Goal: Task Accomplishment & Management: Complete application form

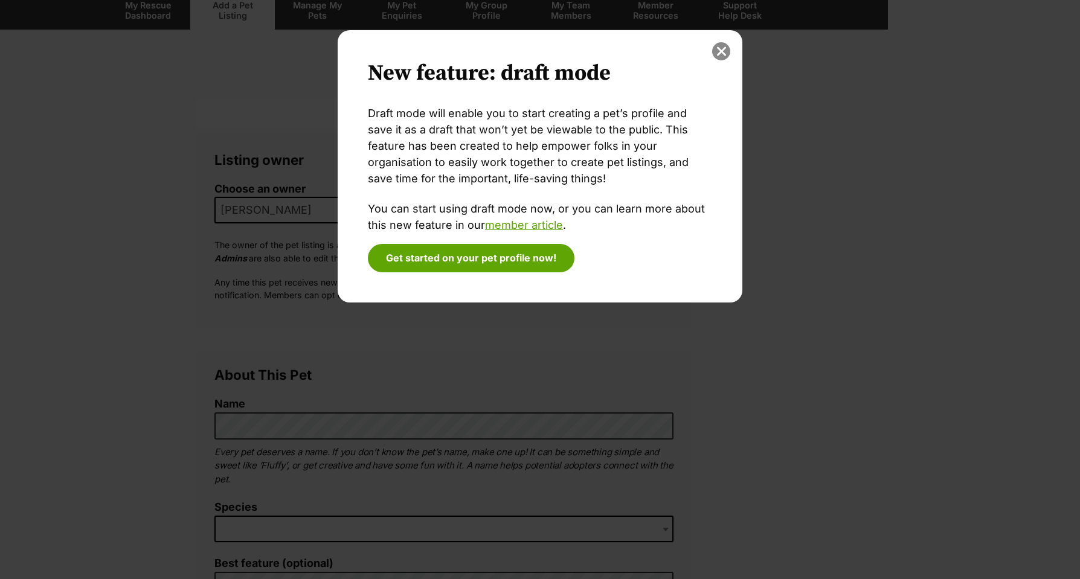
click at [728, 47] on button "close" at bounding box center [721, 51] width 18 height 18
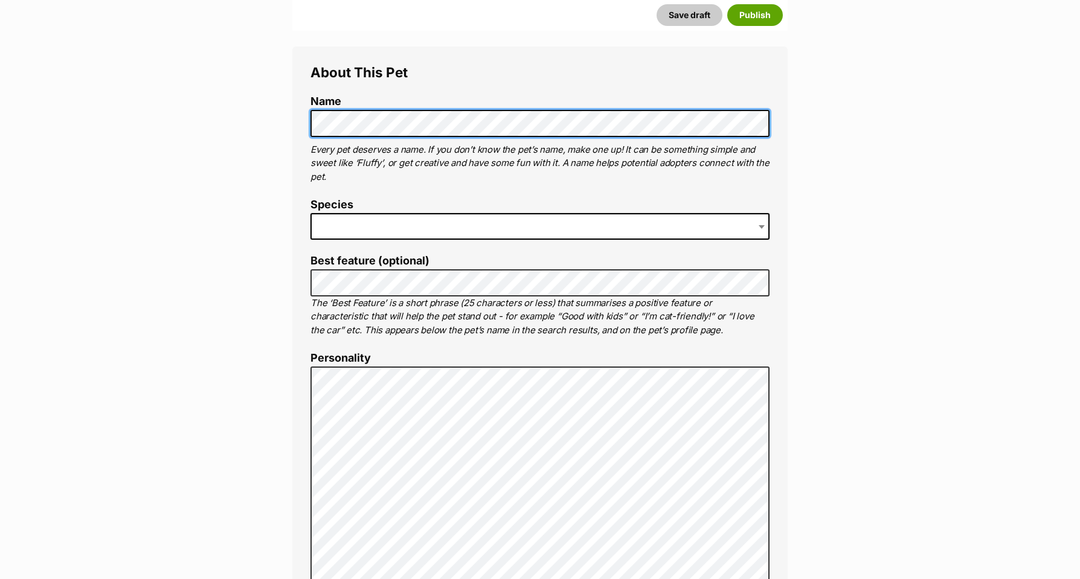
scroll to position [411, 0]
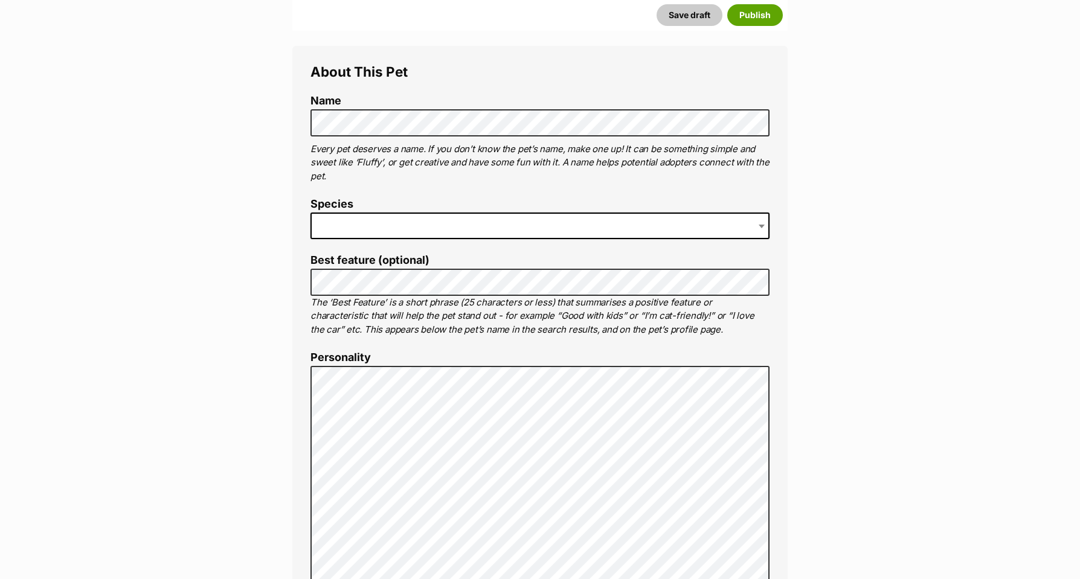
click at [400, 225] on span at bounding box center [539, 226] width 459 height 27
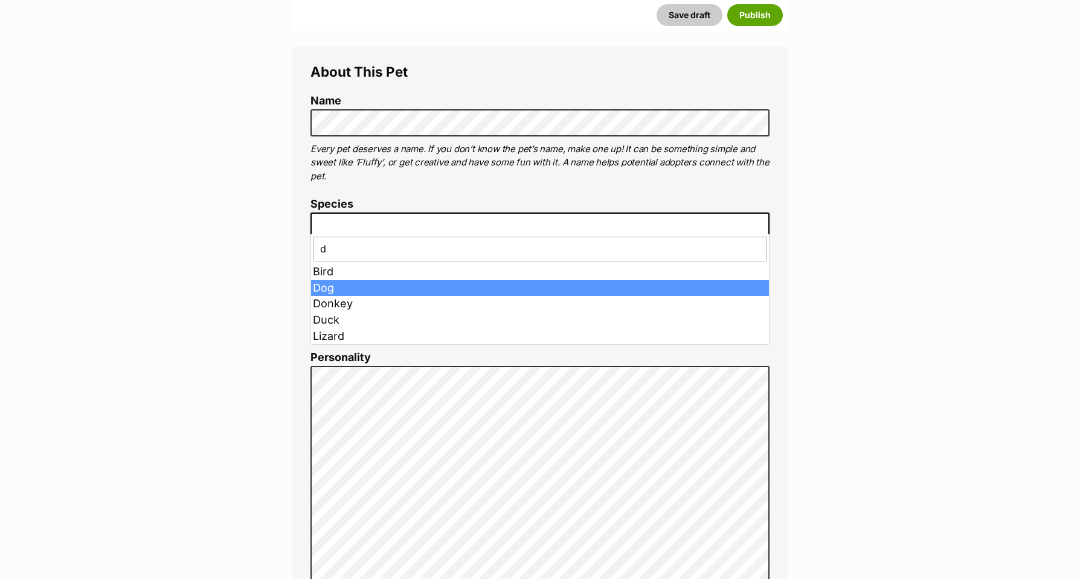
type input "d"
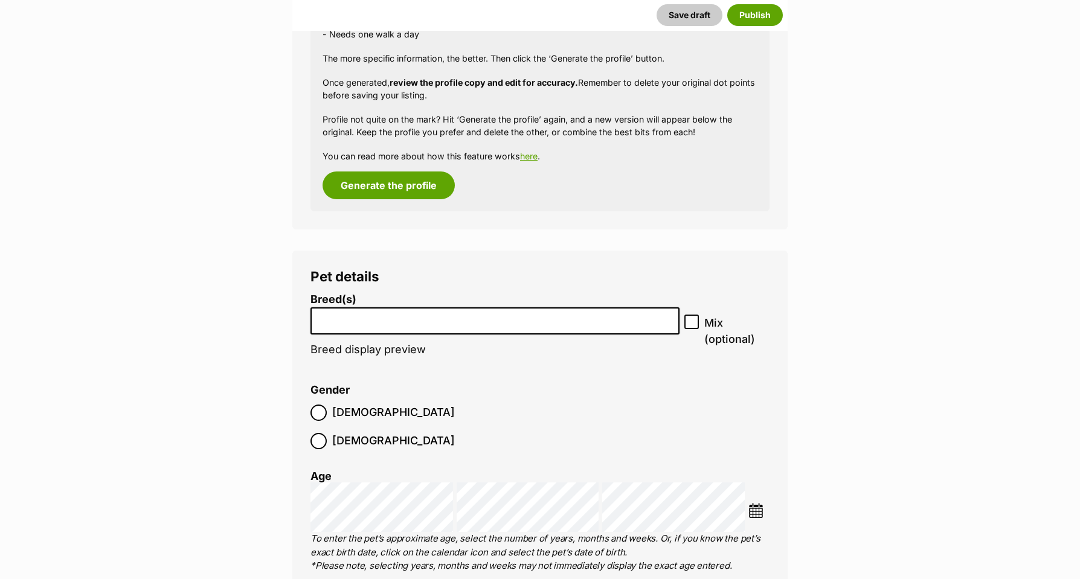
scroll to position [1585, 0]
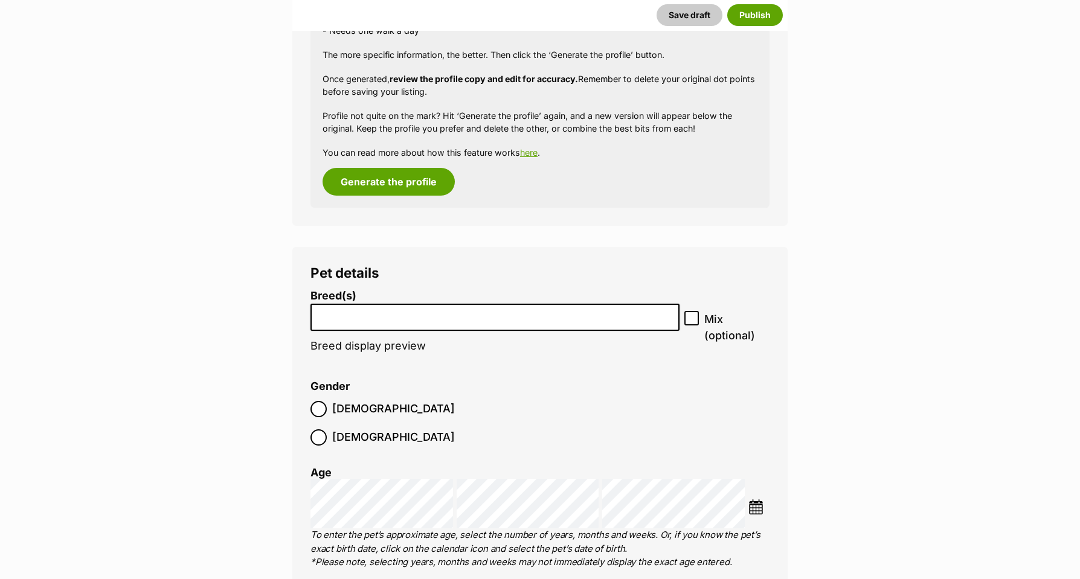
click at [342, 312] on li at bounding box center [495, 317] width 361 height 25
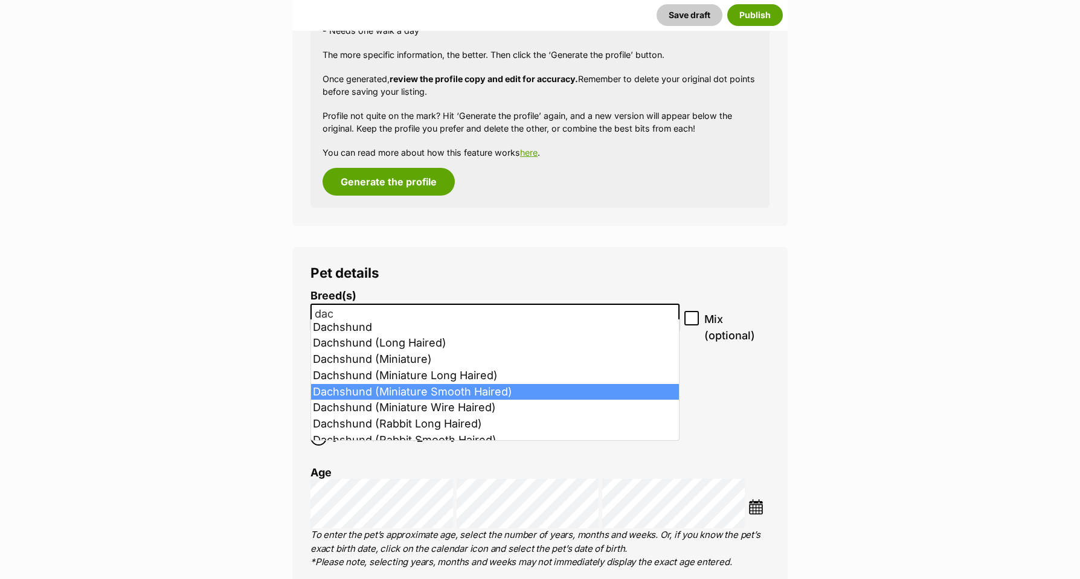
type input "dac"
select select "252246"
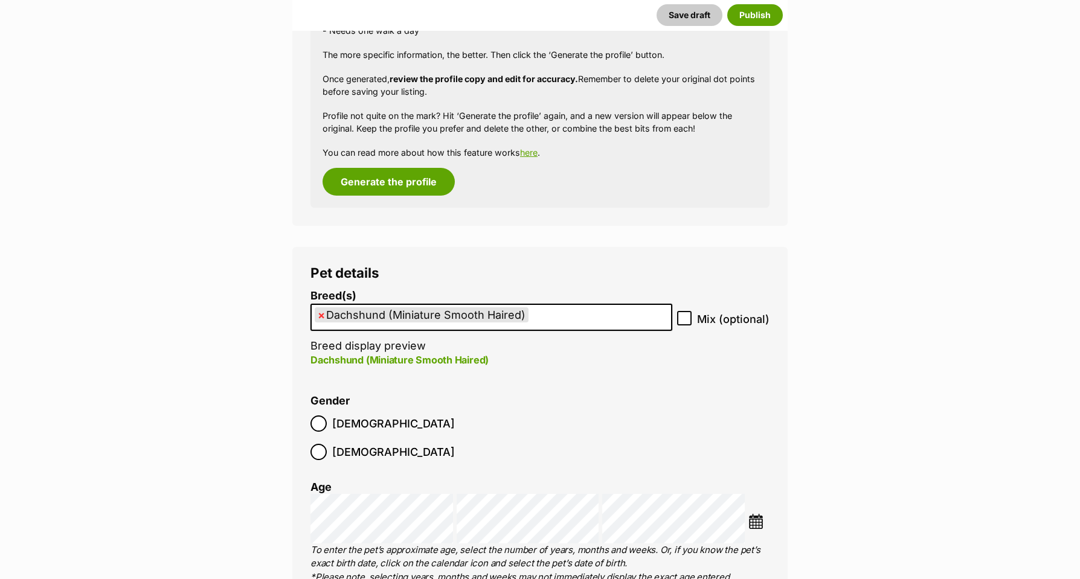
click at [758, 514] on img at bounding box center [755, 521] width 15 height 15
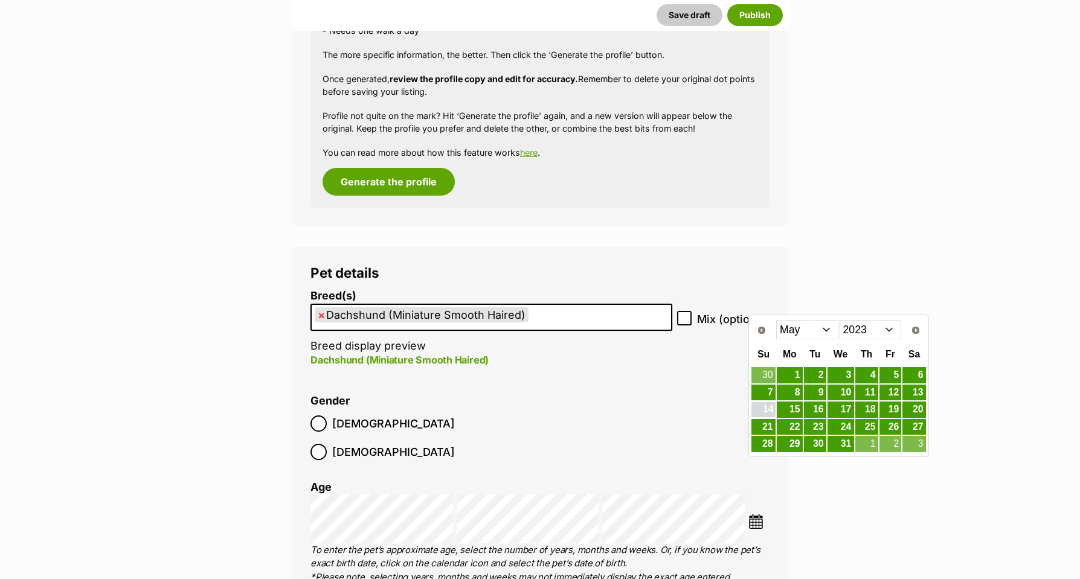
click at [765, 411] on link "14" at bounding box center [763, 409] width 24 height 15
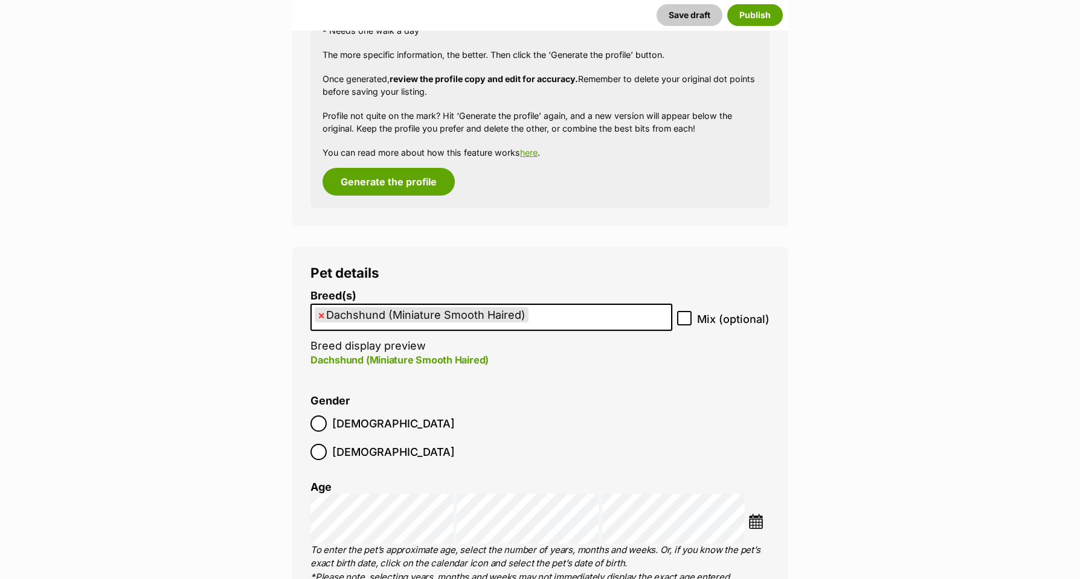
click at [755, 514] on img at bounding box center [755, 521] width 15 height 15
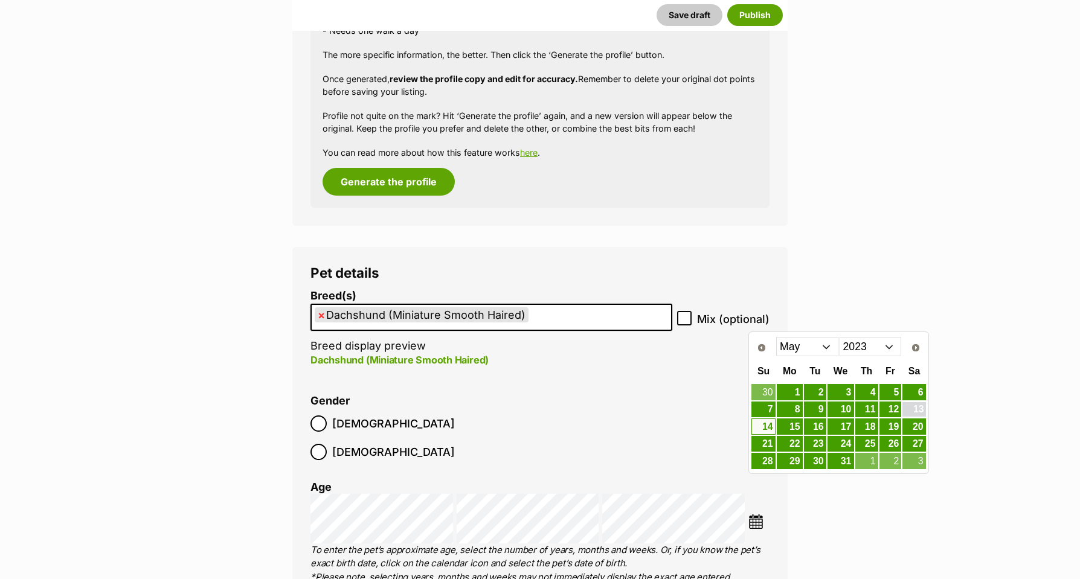
click at [913, 409] on link "13" at bounding box center [913, 409] width 23 height 15
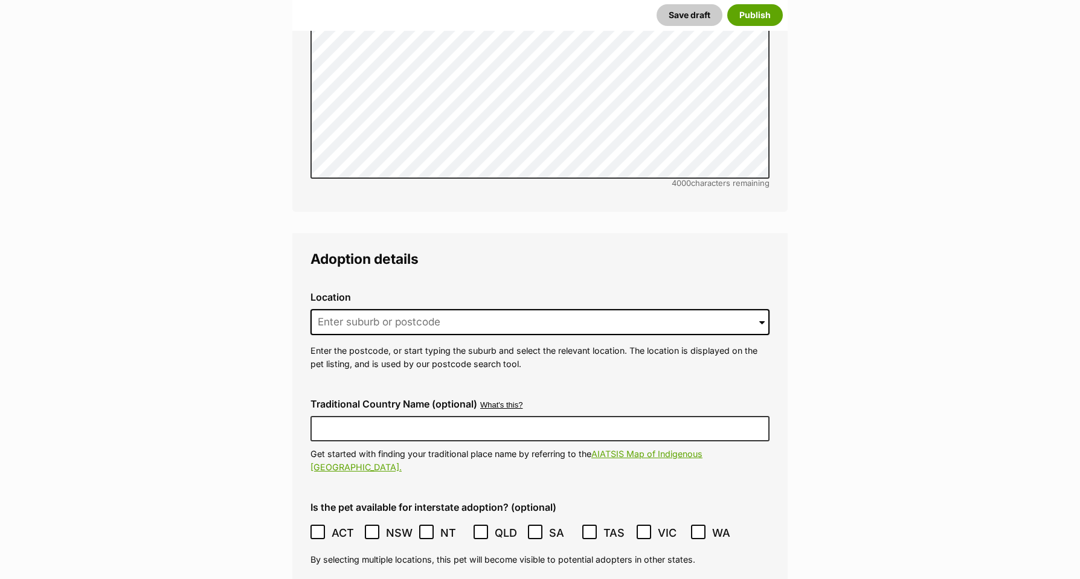
scroll to position [2921, 0]
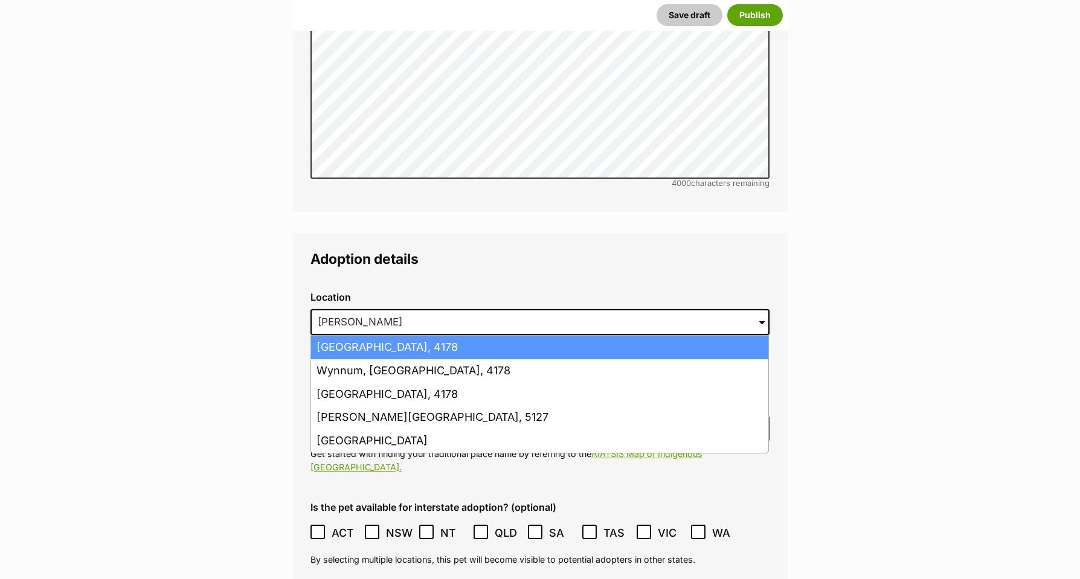
click at [330, 336] on li "Wynnum West, Queensland, 4178" at bounding box center [539, 348] width 457 height 24
type input "Wynnum West, Queensland, 4178"
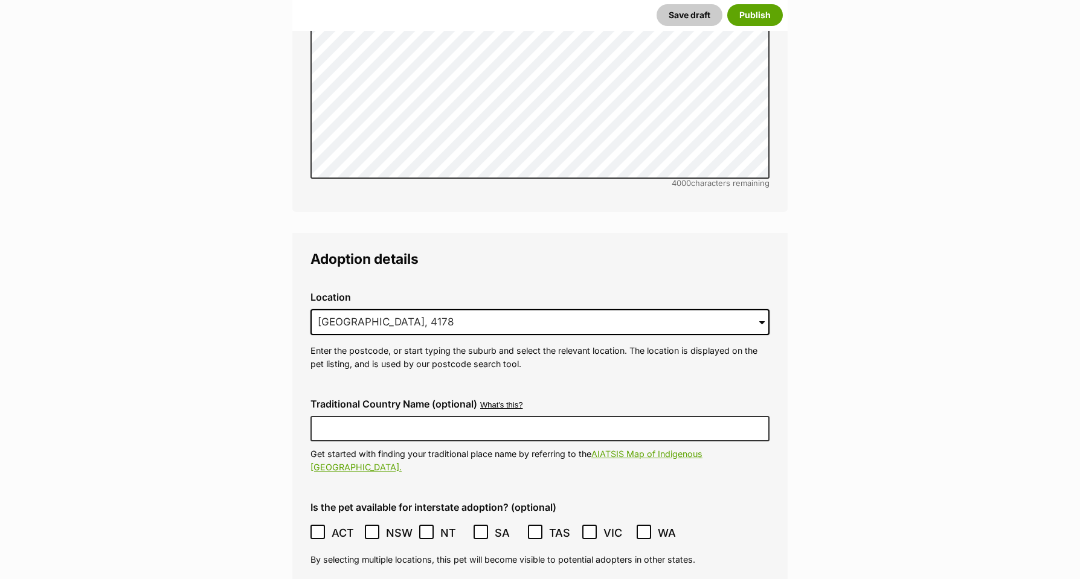
click at [406, 448] on p "Get started with finding your traditional place name by referring to the AIATSI…" at bounding box center [539, 461] width 459 height 26
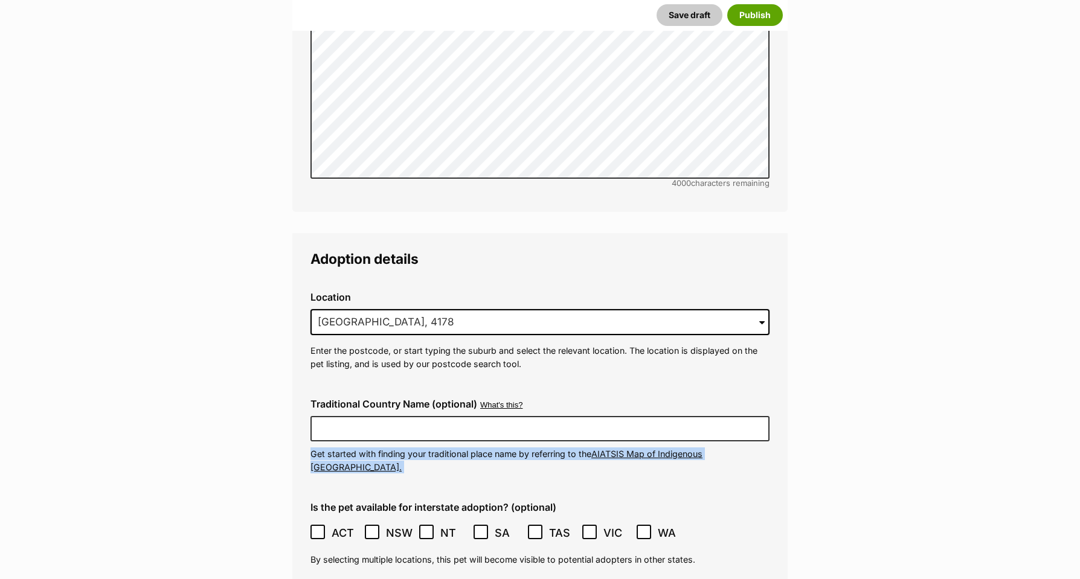
click at [406, 448] on p "Get started with finding your traditional place name by referring to the AIATSI…" at bounding box center [539, 461] width 459 height 26
click at [405, 409] on div "Traditional Country Name (optional) What's this? We recognise that Australia al…" at bounding box center [540, 435] width 478 height 94
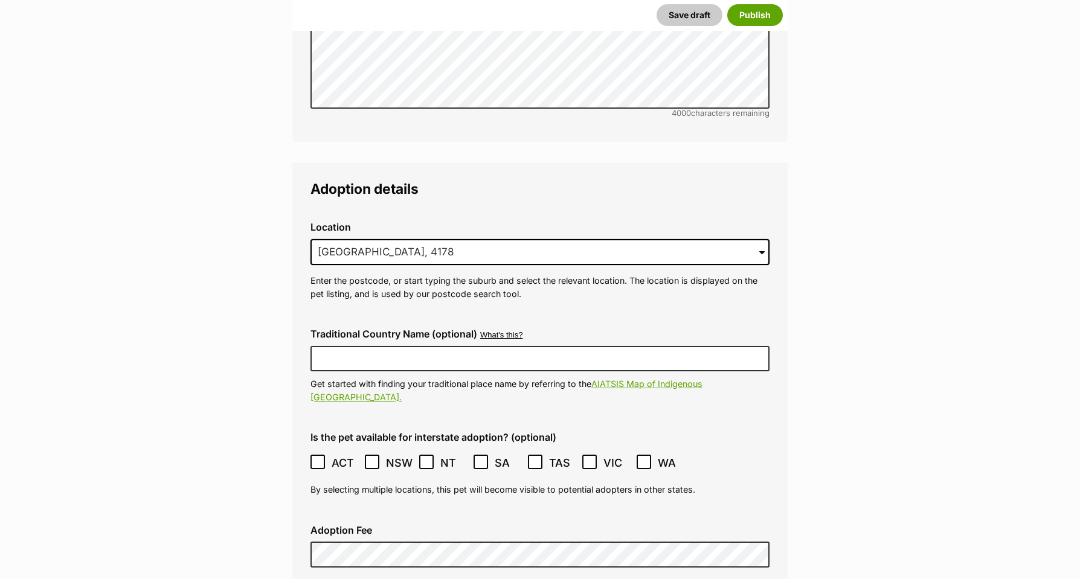
click at [405, 449] on ol "ACT NSW NT QLD SA TAS VIC WA" at bounding box center [539, 463] width 459 height 28
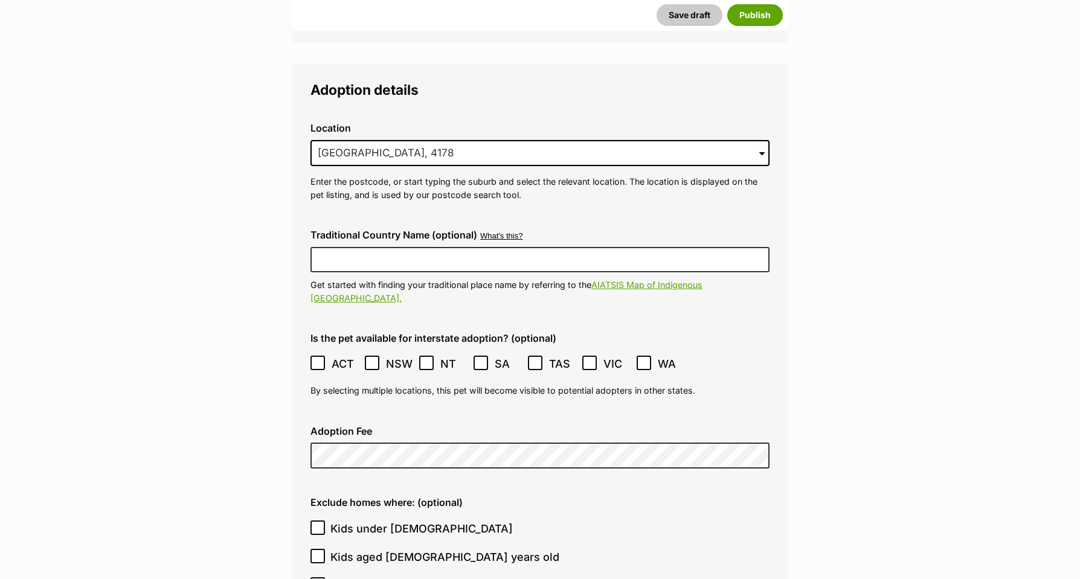
scroll to position [3095, 0]
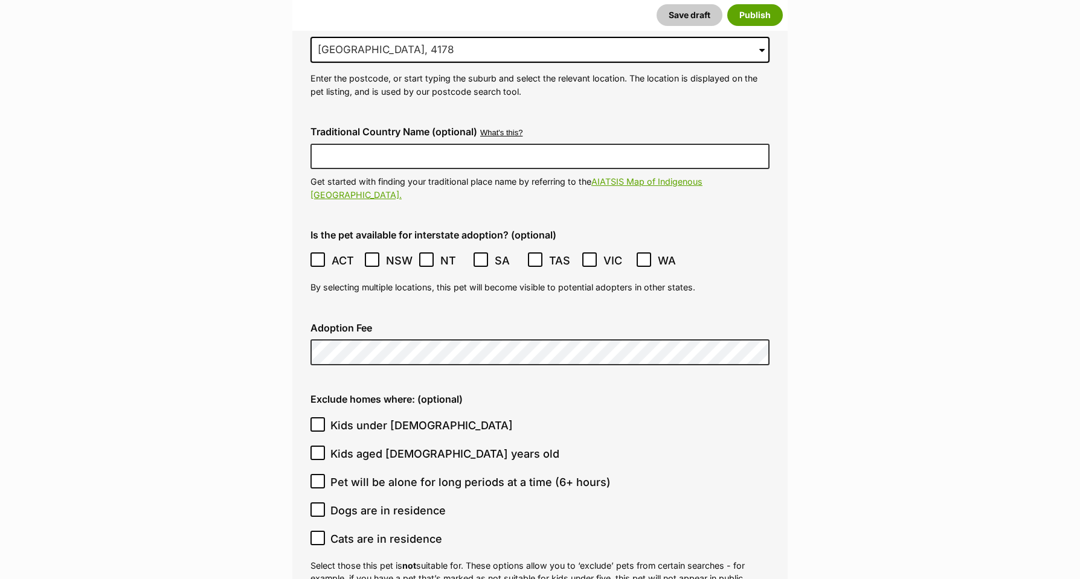
scroll to position [3194, 0]
click at [317, 478] on icon at bounding box center [317, 480] width 7 height 5
click at [317, 474] on input "Pet will be alone for long periods at a time (6+ hours)" at bounding box center [317, 481] width 14 height 14
checkbox input "true"
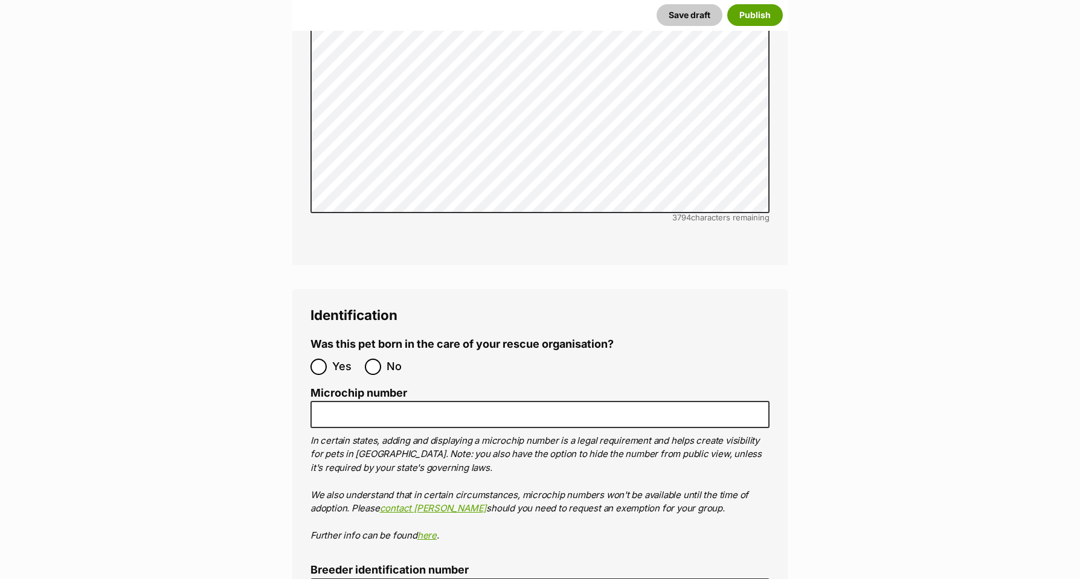
scroll to position [3970, 0]
click at [376, 358] on input "No" at bounding box center [373, 366] width 16 height 16
radio input "true"
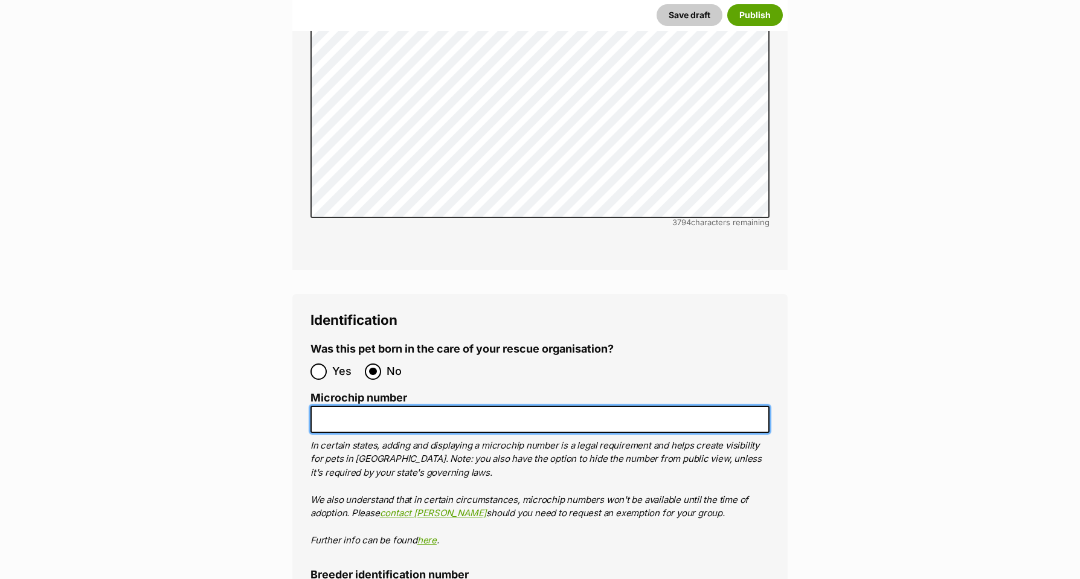
click at [339, 406] on input "Microchip number" at bounding box center [539, 419] width 459 height 27
paste input "953010006647188"
type input "953010006647188"
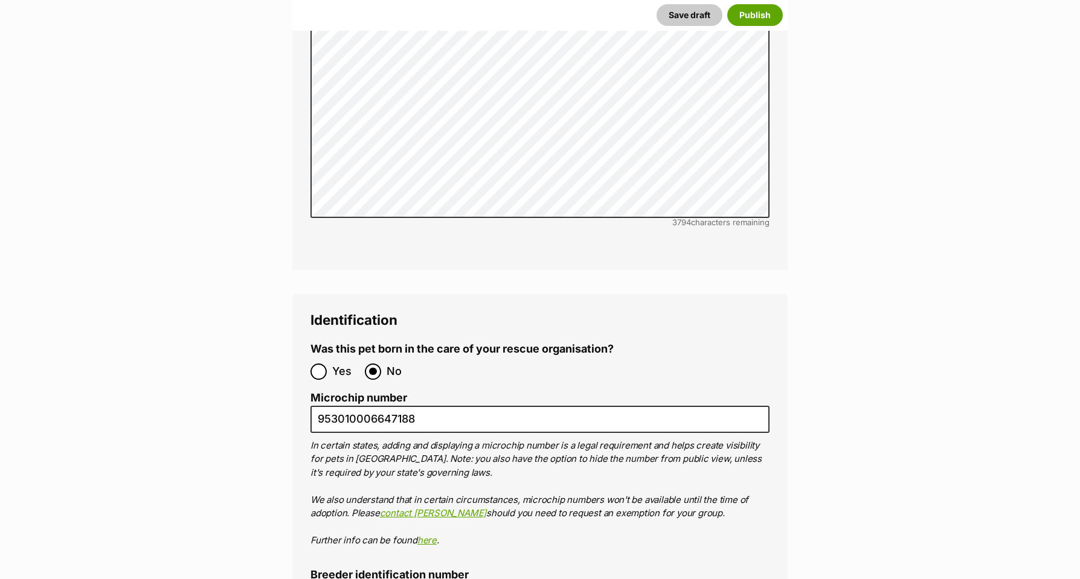
type input "bin0000194968962"
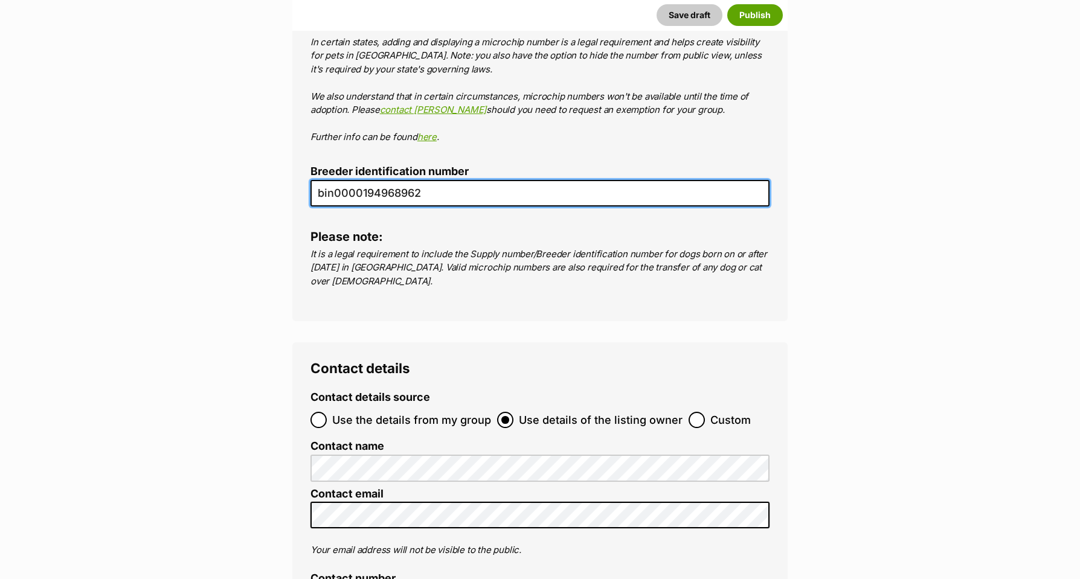
scroll to position [4369, 0]
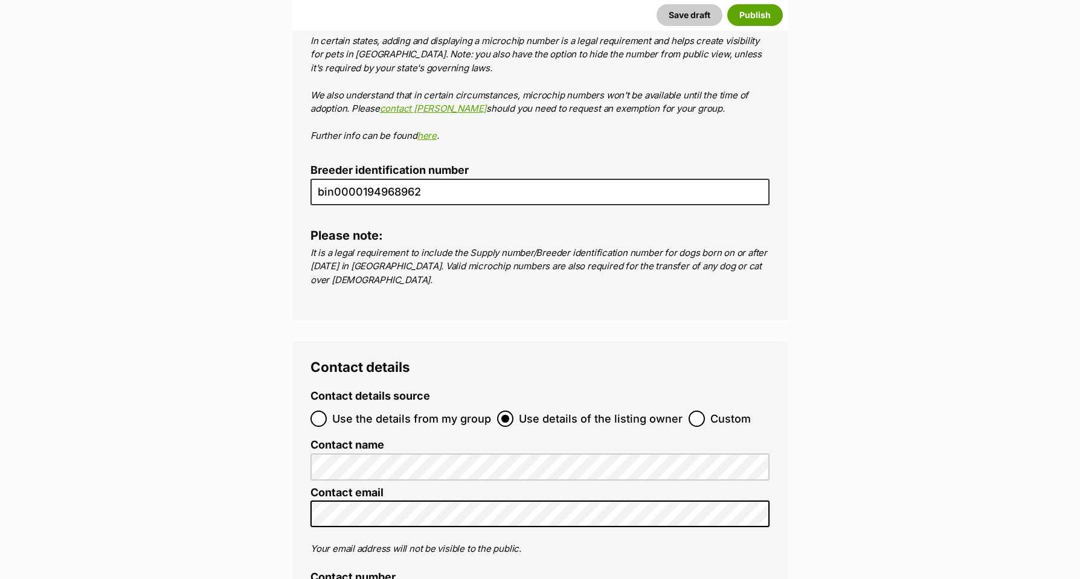
click at [318, 411] on input "Use the details from my group" at bounding box center [318, 419] width 16 height 16
radio input "true"
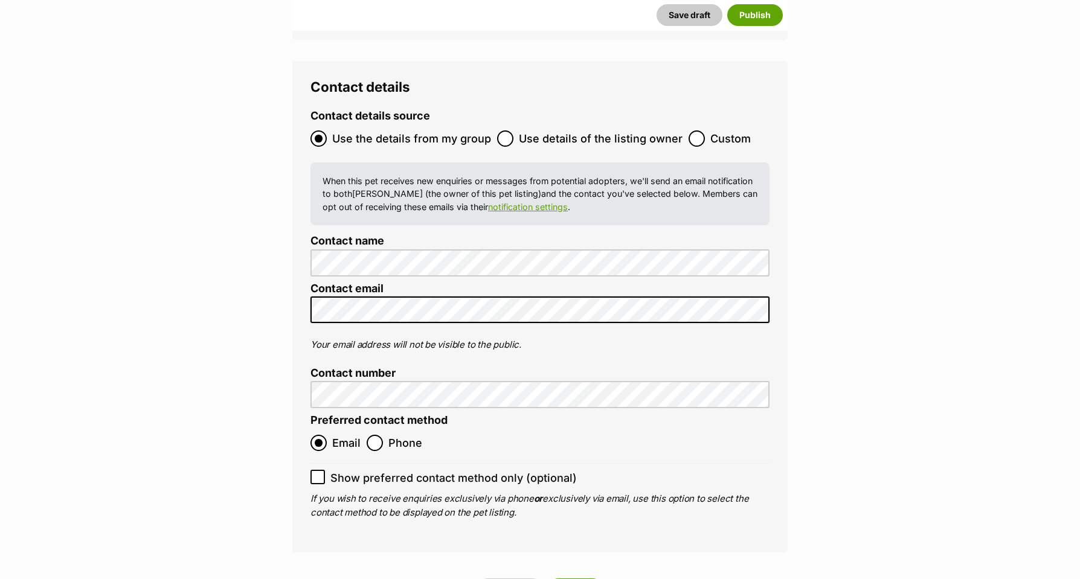
click at [376, 435] on input "Phone" at bounding box center [375, 443] width 16 height 16
radio input "true"
click at [316, 473] on icon at bounding box center [317, 477] width 8 height 8
click at [316, 470] on input "Show preferred contact method only (optional)" at bounding box center [317, 477] width 14 height 14
checkbox input "true"
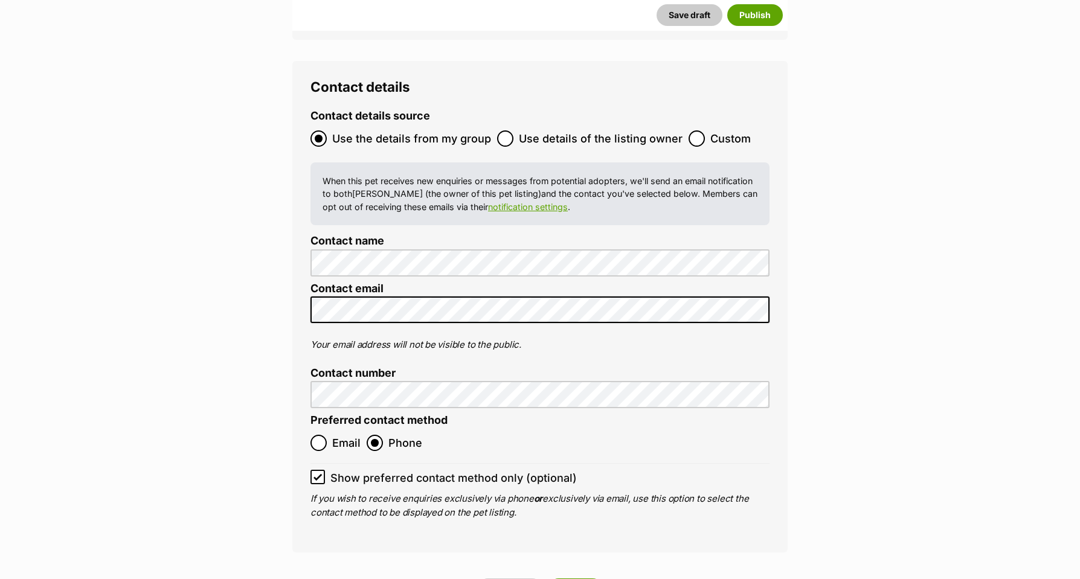
scroll to position [4649, 0]
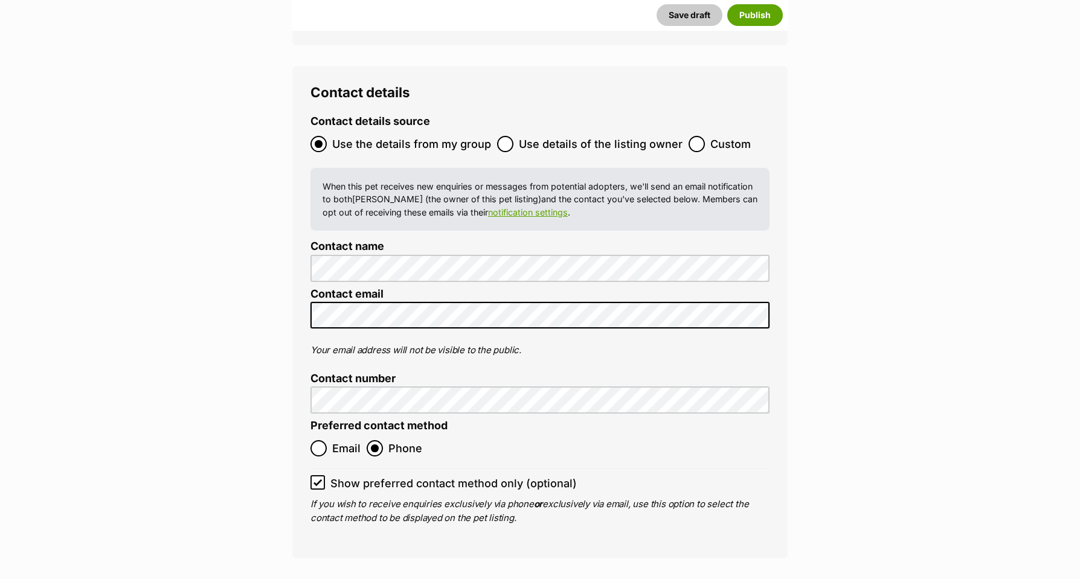
click at [365, 420] on label "Preferred contact method" at bounding box center [378, 426] width 137 height 13
click at [323, 441] on input "Email" at bounding box center [318, 449] width 16 height 16
radio input "true"
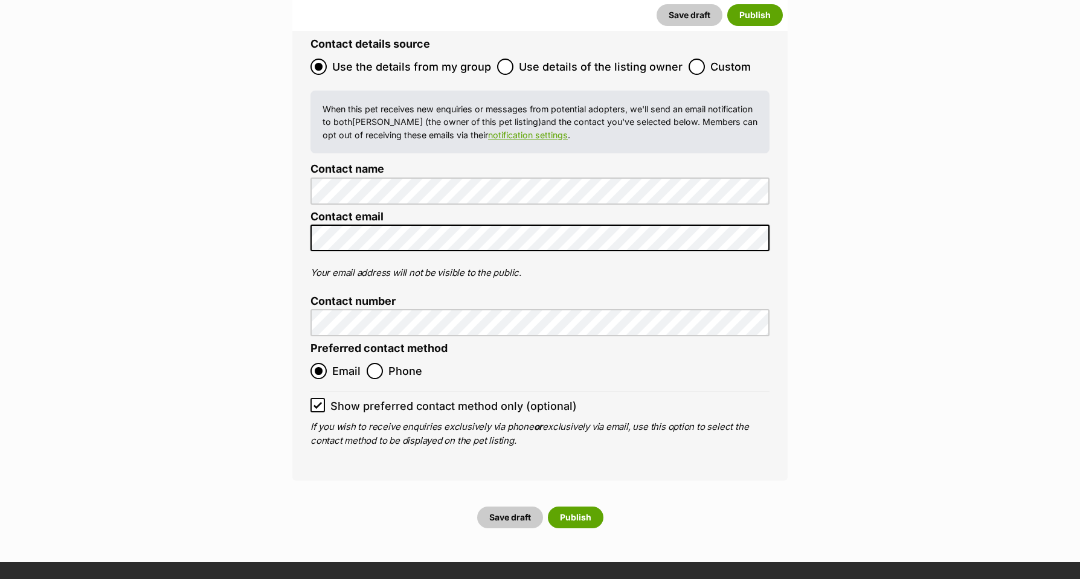
scroll to position [4725, 0]
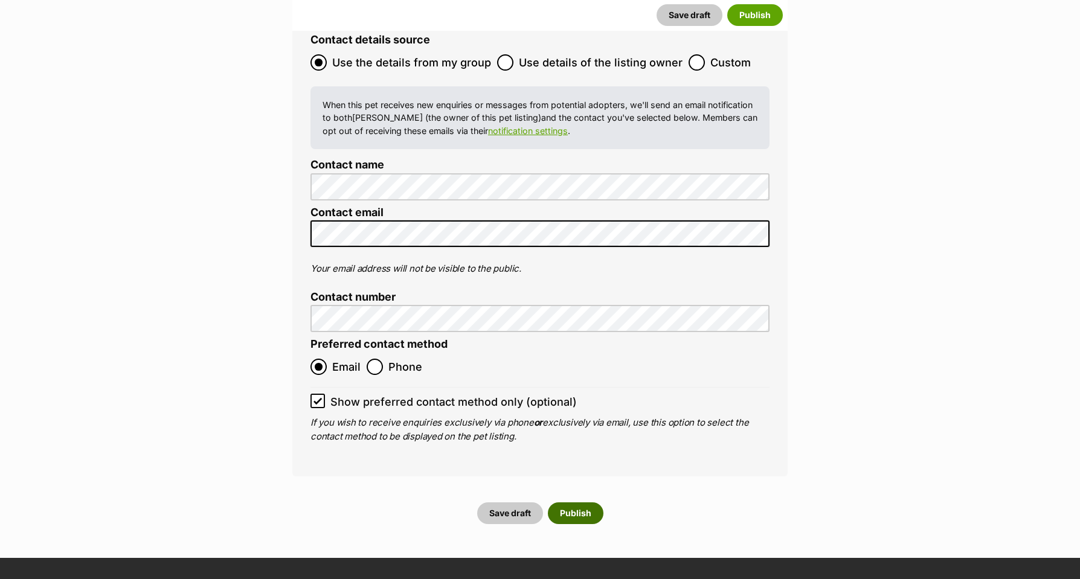
drag, startPoint x: 513, startPoint y: 437, endPoint x: 592, endPoint y: 432, distance: 78.7
click at [513, 502] on button "Save draft" at bounding box center [510, 513] width 66 height 22
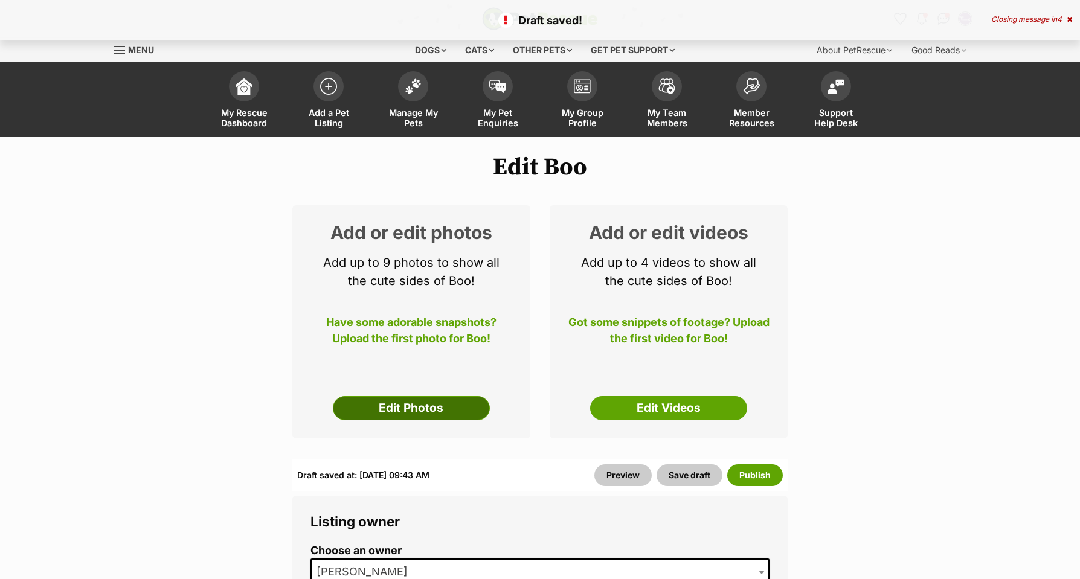
click at [432, 396] on link "Edit Photos" at bounding box center [411, 408] width 157 height 24
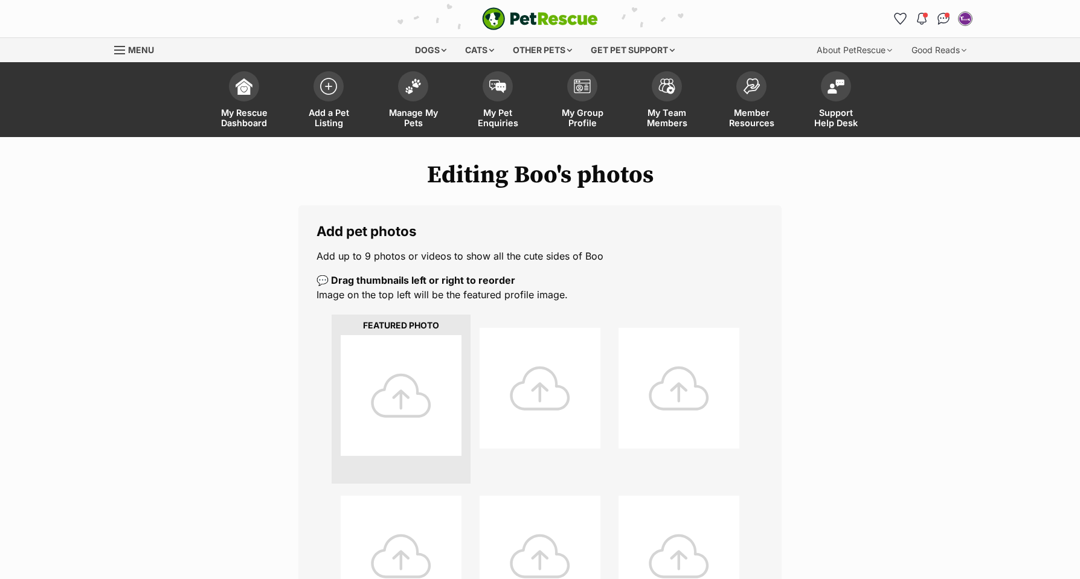
click at [402, 394] on div at bounding box center [401, 395] width 121 height 121
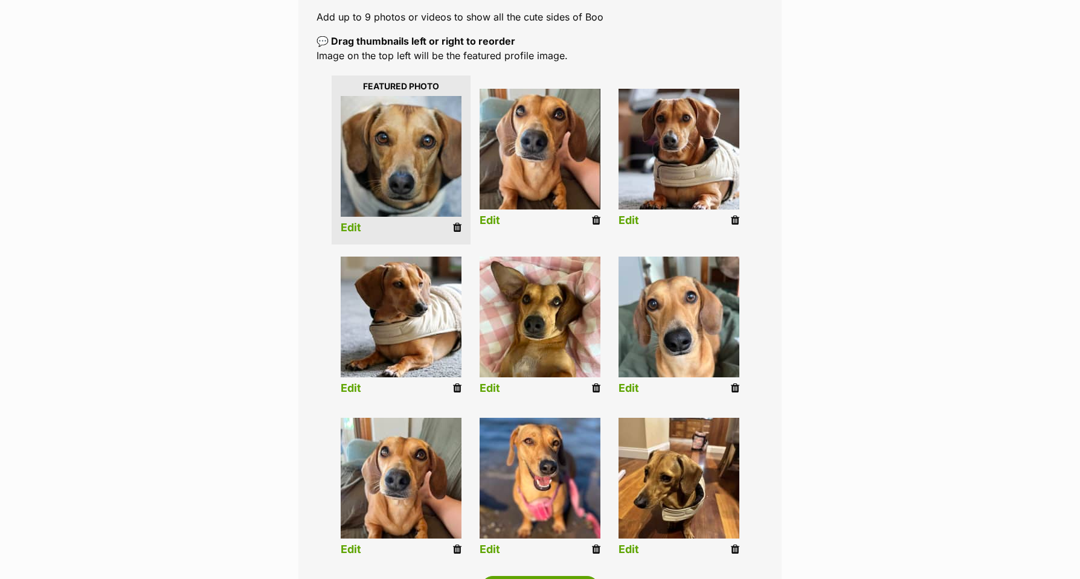
scroll to position [235, 0]
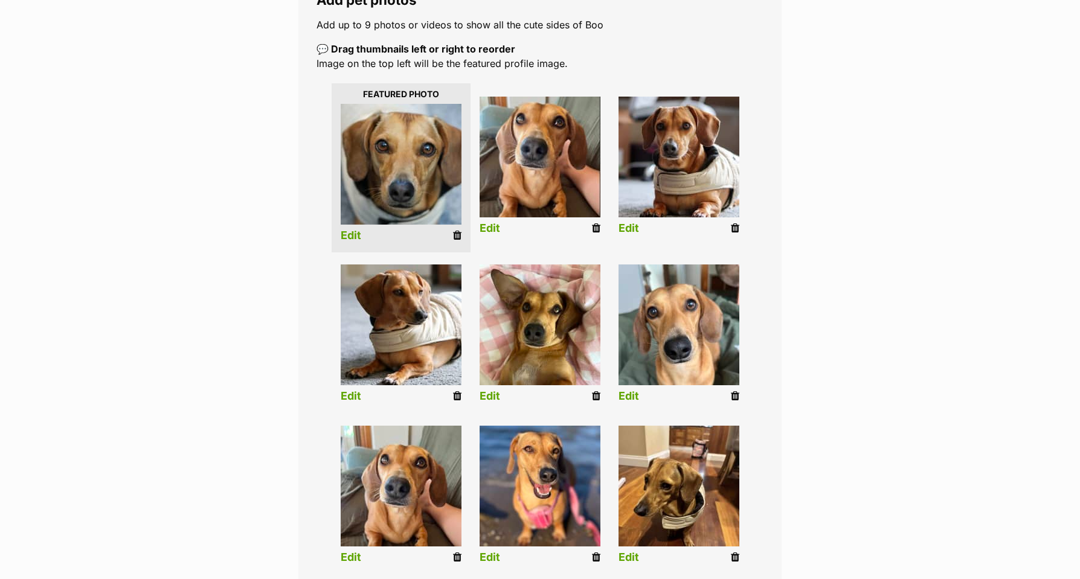
click at [629, 396] on link "Edit" at bounding box center [628, 396] width 21 height 13
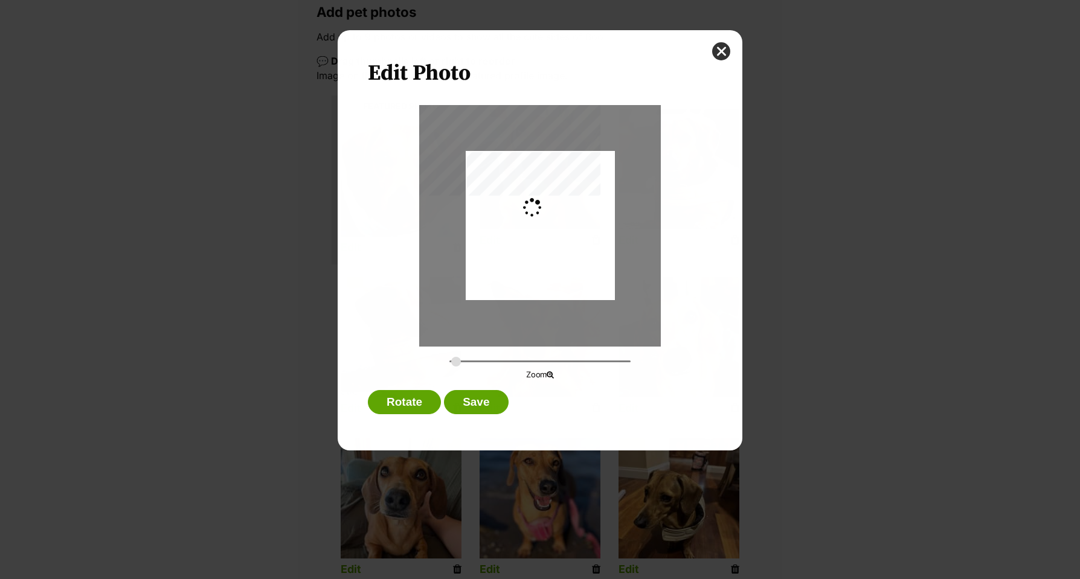
scroll to position [218, 1]
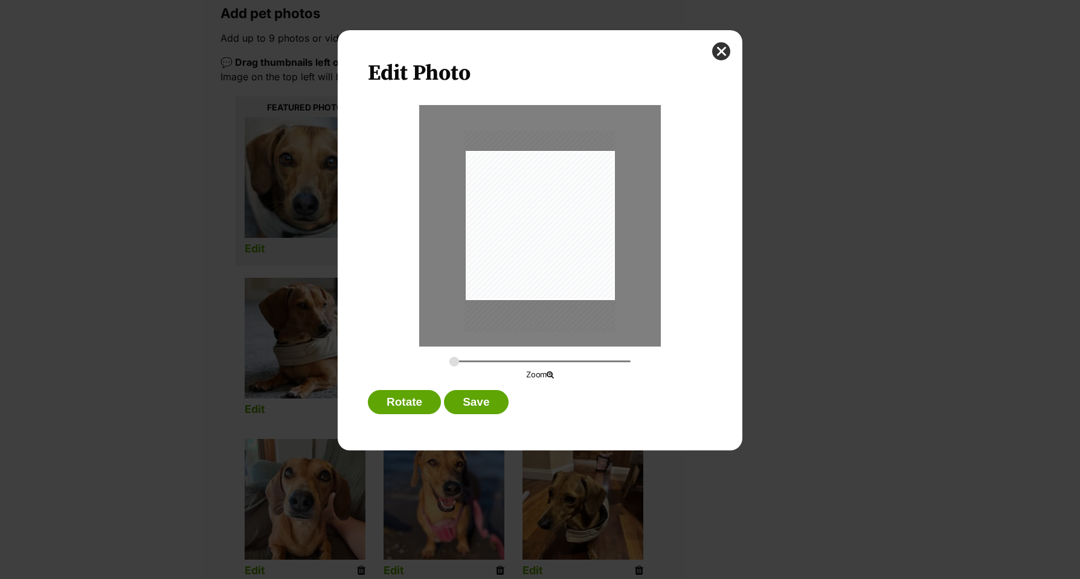
click at [595, 261] on div "Dialog Window - Close (Press escape to close)" at bounding box center [540, 231] width 150 height 199
drag, startPoint x: 479, startPoint y: 182, endPoint x: 504, endPoint y: 184, distance: 25.4
click at [479, 182] on div "Dialog Window - Close (Press escape to close)" at bounding box center [540, 231] width 150 height 201
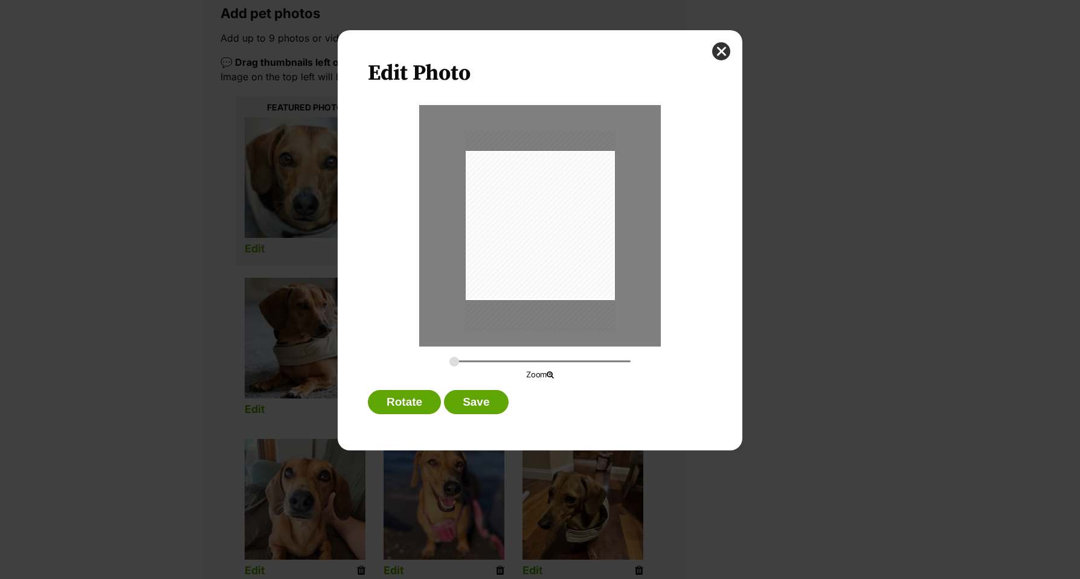
type input "0.2772"
click at [484, 403] on button "Save" at bounding box center [476, 402] width 64 height 24
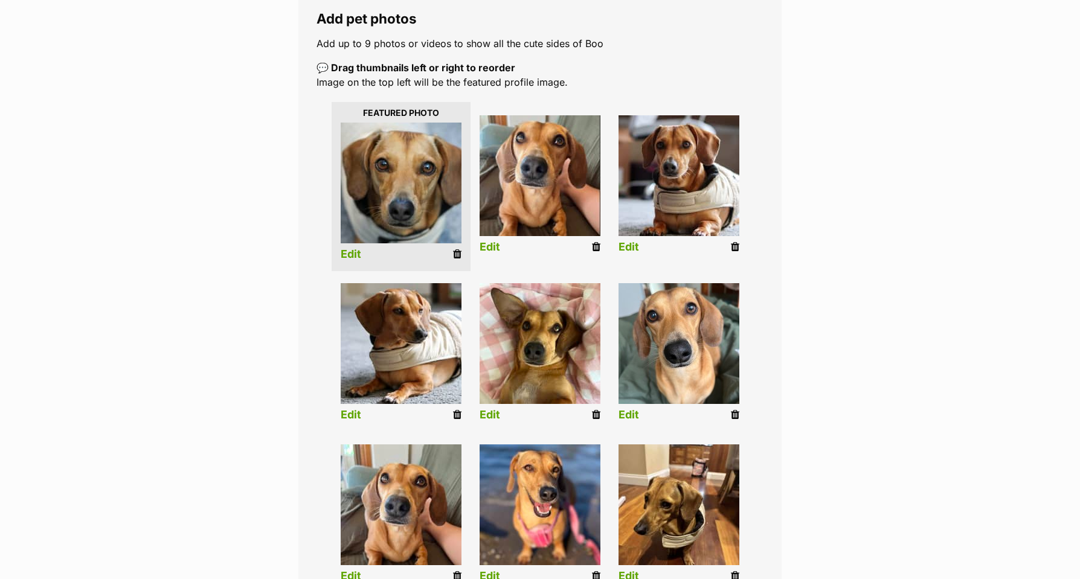
scroll to position [211, 1]
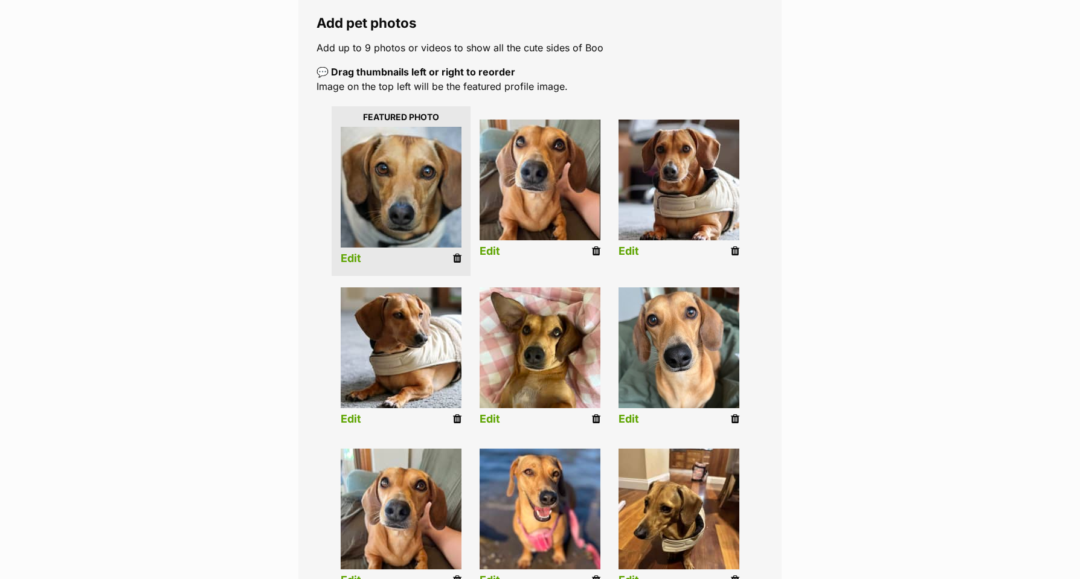
click at [345, 252] on link "Edit" at bounding box center [351, 258] width 21 height 13
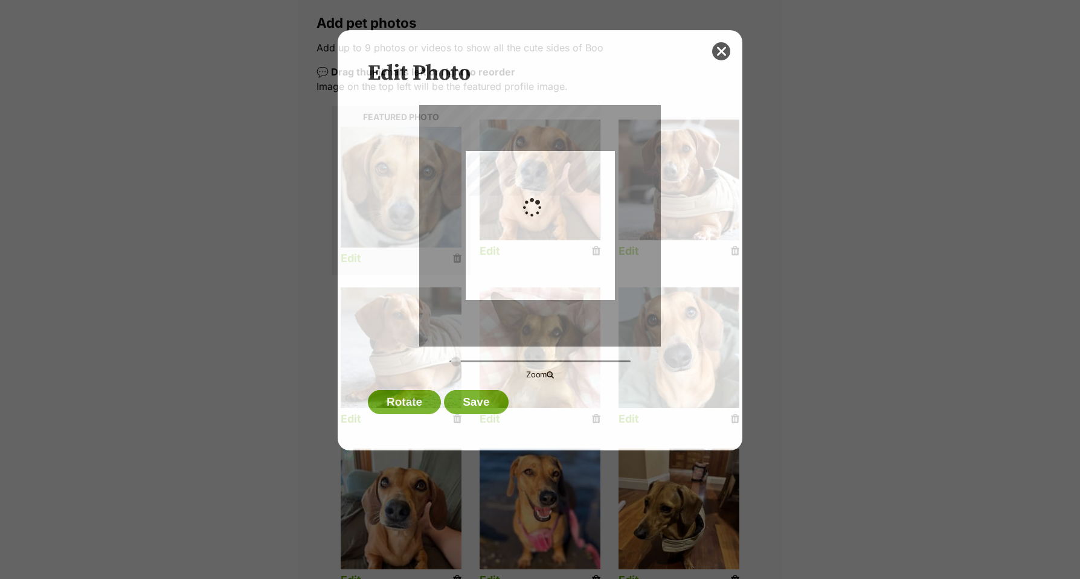
scroll to position [207, 1]
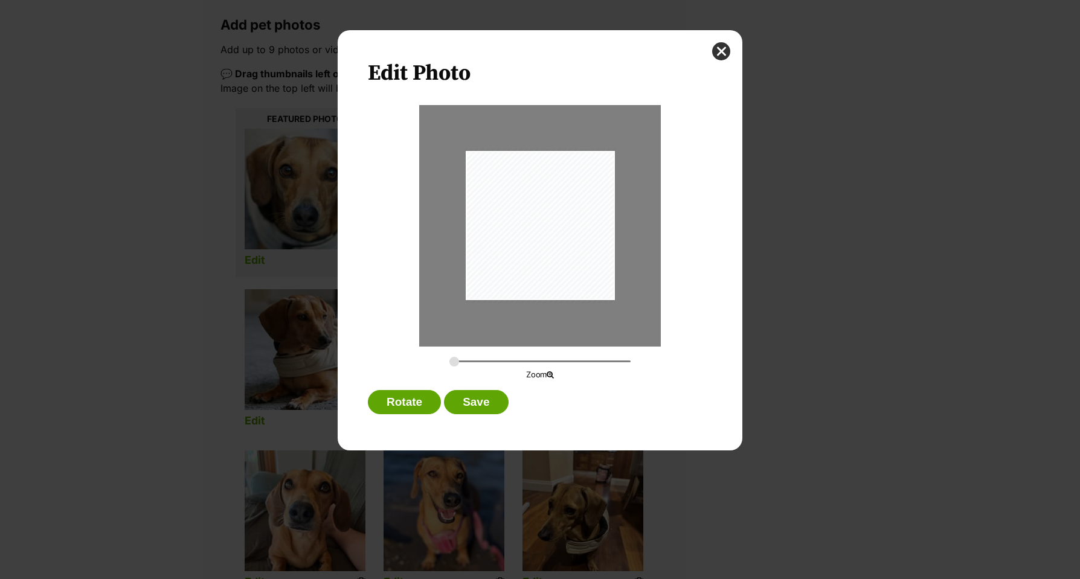
drag, startPoint x: 495, startPoint y: 372, endPoint x: 475, endPoint y: 399, distance: 32.9
click at [475, 0] on html "Skip to main content Log in to favourite this pet Log in Or sign up Search PetR…" at bounding box center [540, 0] width 1080 height 0
type input "0.2814"
click at [481, 397] on button "Save" at bounding box center [476, 402] width 64 height 24
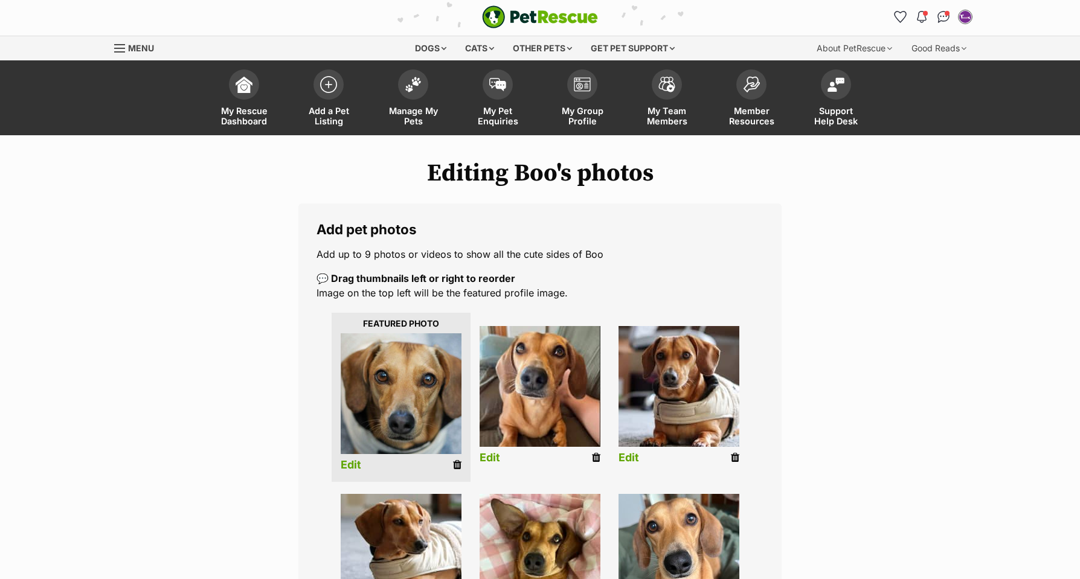
scroll to position [3, 1]
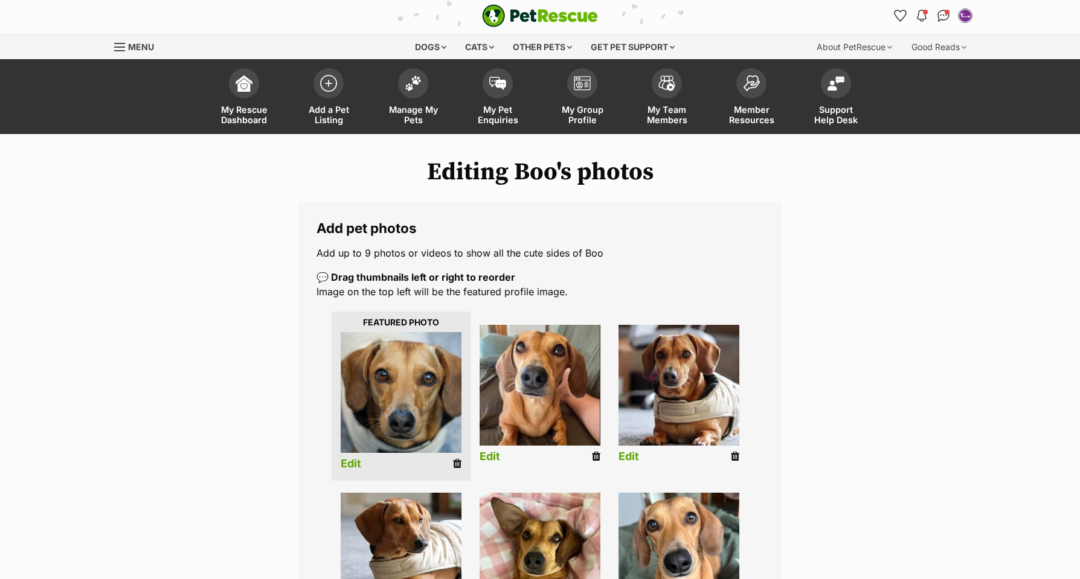
click at [487, 460] on link "Edit" at bounding box center [490, 457] width 21 height 13
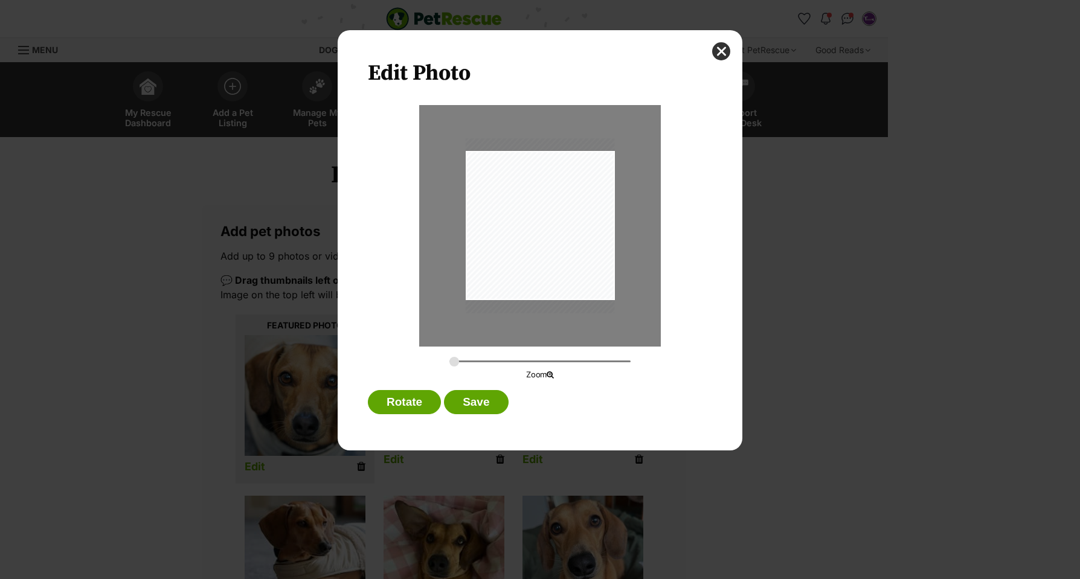
scroll to position [0, 0]
click at [579, 289] on div "Dialog Window - Close (Press escape to close)" at bounding box center [540, 223] width 150 height 176
type input "0.28"
drag, startPoint x: 470, startPoint y: 405, endPoint x: 614, endPoint y: 402, distance: 143.8
click at [470, 405] on button "Save" at bounding box center [476, 402] width 64 height 24
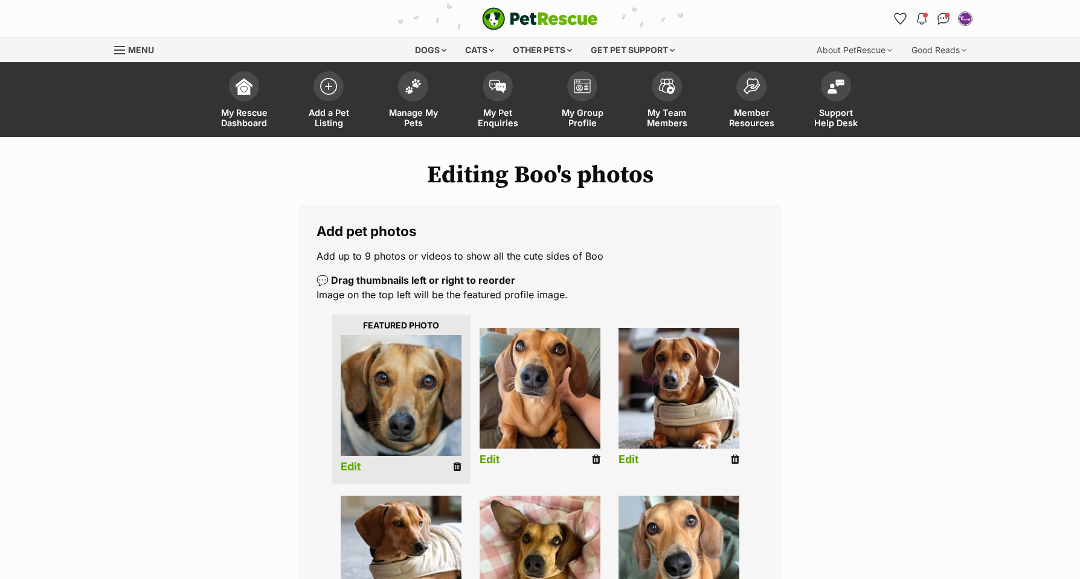
click at [630, 457] on link "Edit" at bounding box center [628, 460] width 21 height 13
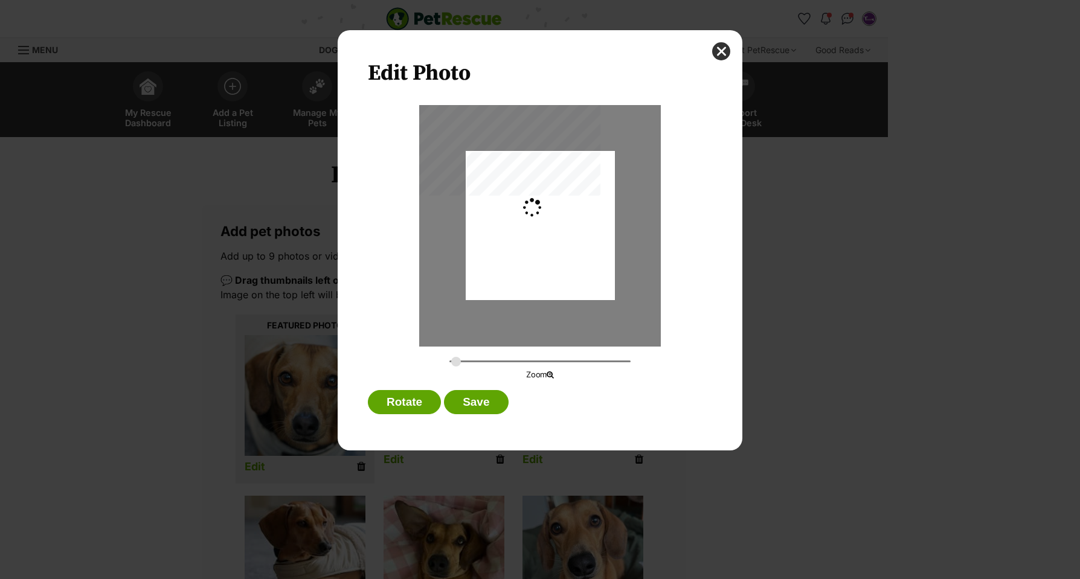
type input "0.2862"
drag, startPoint x: 582, startPoint y: 265, endPoint x: 560, endPoint y: 279, distance: 25.6
click at [559, 272] on div "Dialog Window - Close (Press escape to close)" at bounding box center [537, 225] width 156 height 149
click at [480, 403] on button "Save" at bounding box center [476, 402] width 64 height 24
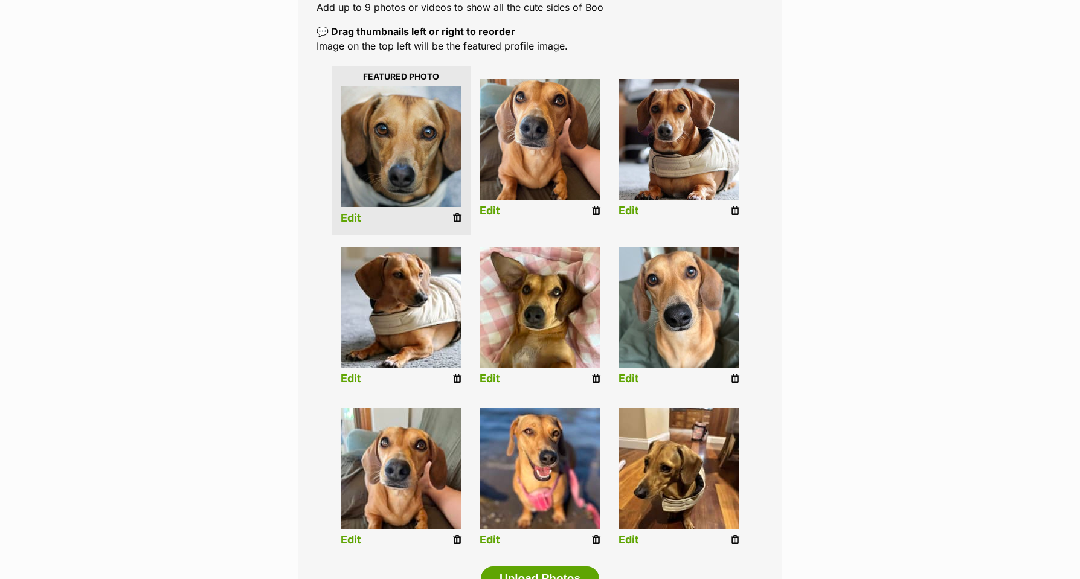
scroll to position [249, 0]
click at [355, 537] on link "Edit" at bounding box center [351, 540] width 21 height 13
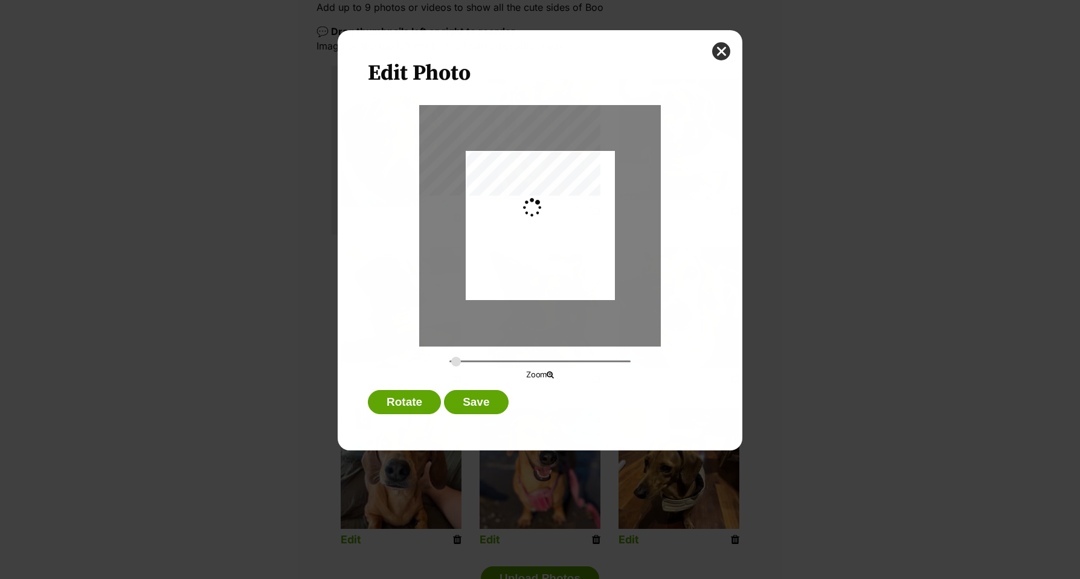
scroll to position [0, 0]
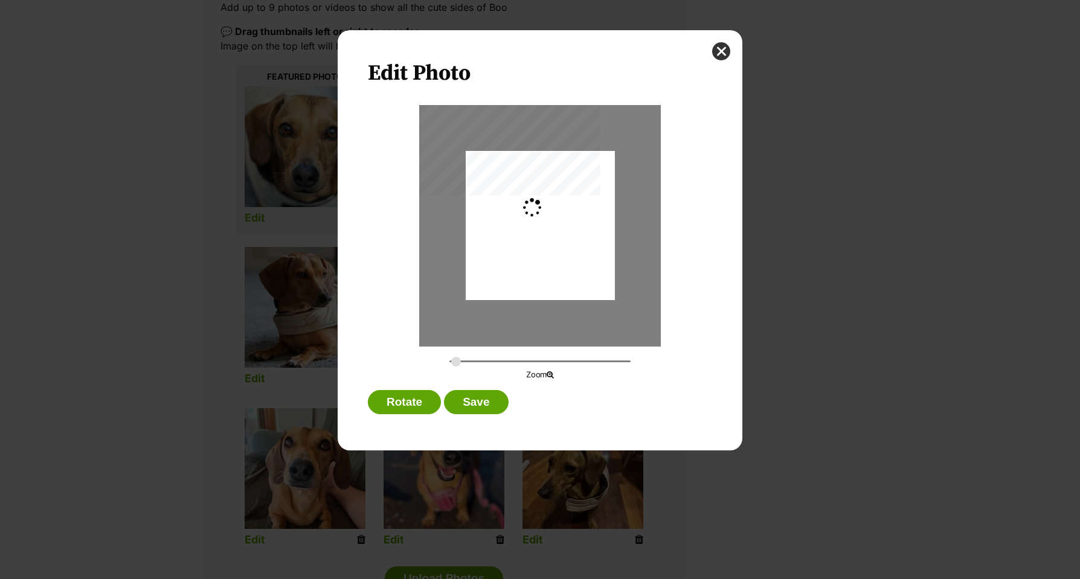
type input "0.2744"
click at [533, 271] on div "Dialog Window - Close (Press escape to close)" at bounding box center [540, 224] width 149 height 199
click at [477, 405] on button "Save" at bounding box center [476, 402] width 64 height 24
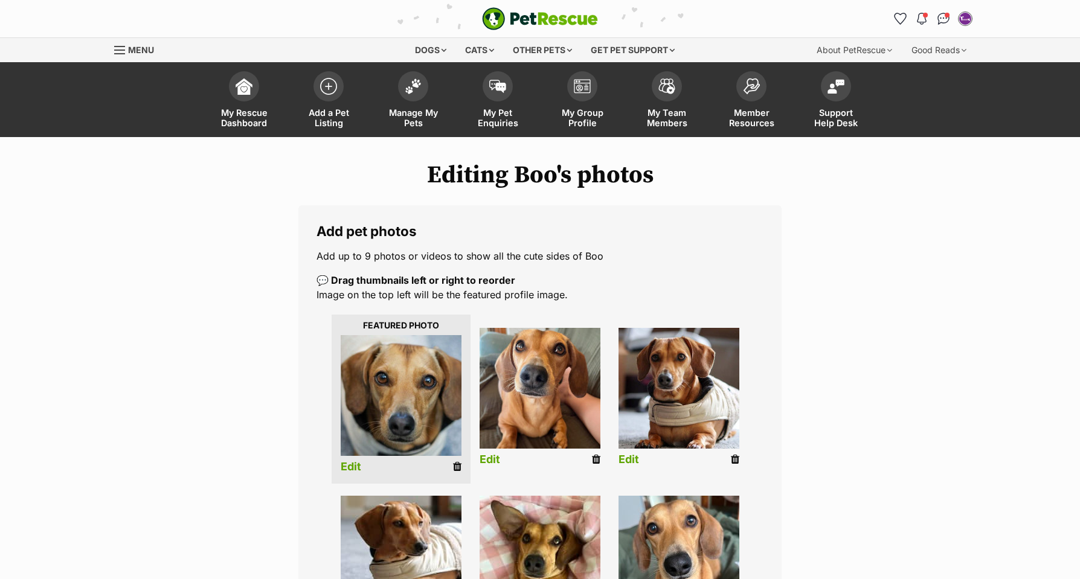
scroll to position [249, 0]
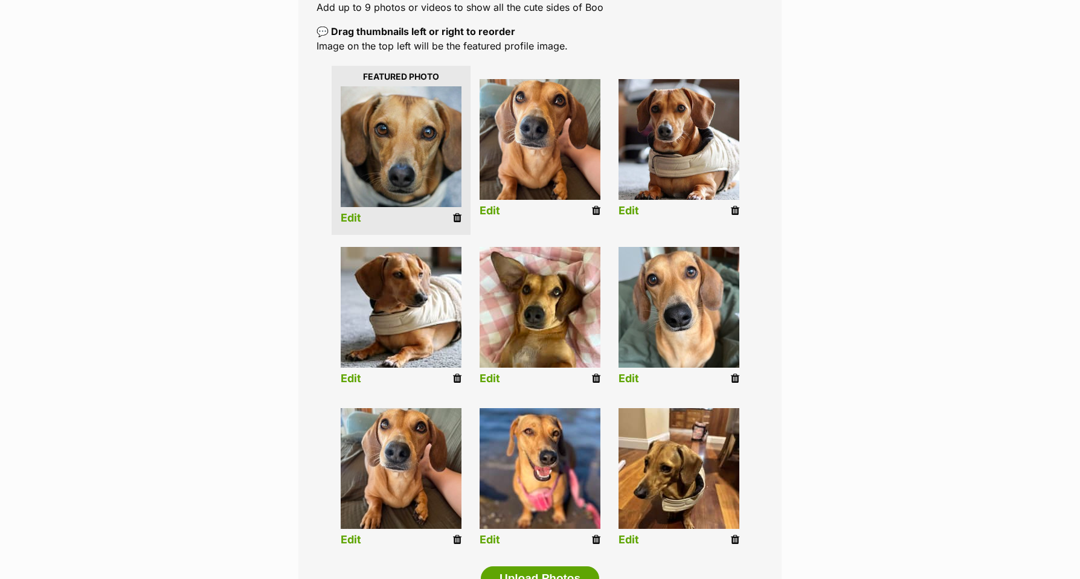
click at [622, 536] on link "Edit" at bounding box center [628, 540] width 21 height 13
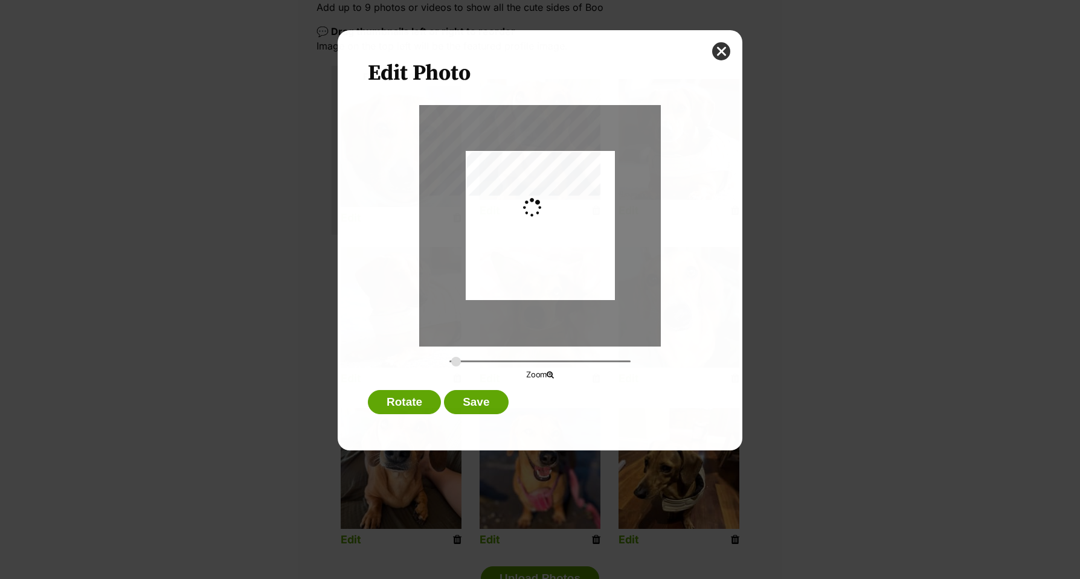
scroll to position [0, 0]
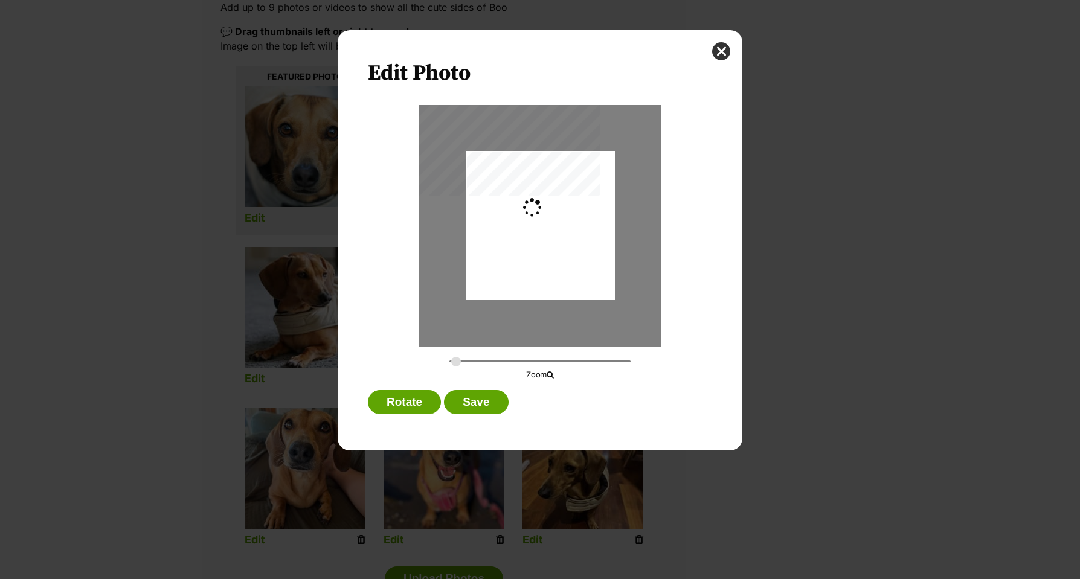
type input "0.2744"
click at [595, 260] on div "Dialog Window - Close (Press escape to close)" at bounding box center [540, 229] width 149 height 199
click at [494, 406] on button "Save" at bounding box center [476, 402] width 64 height 24
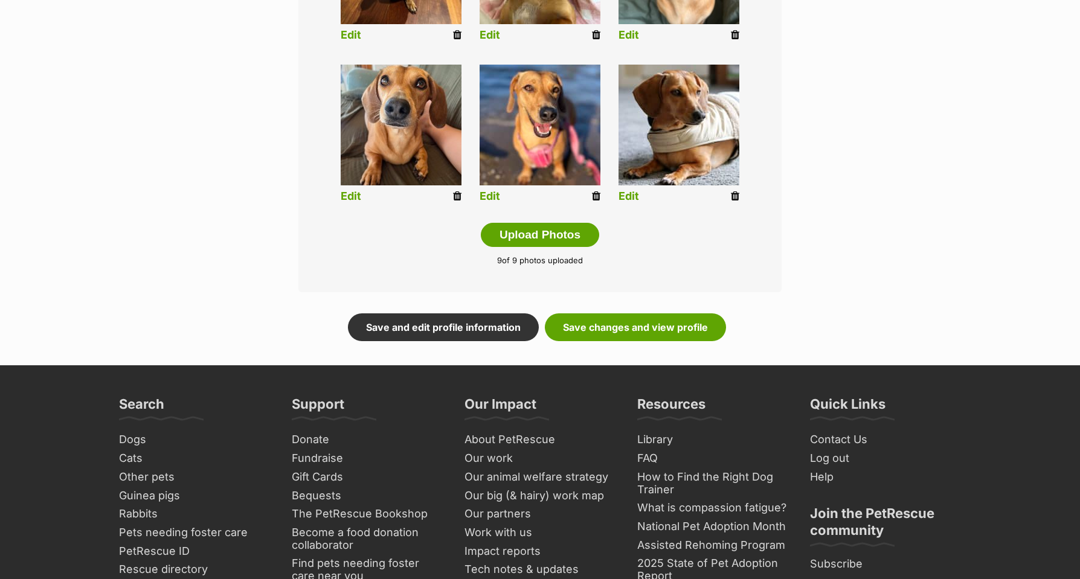
scroll to position [593, 0]
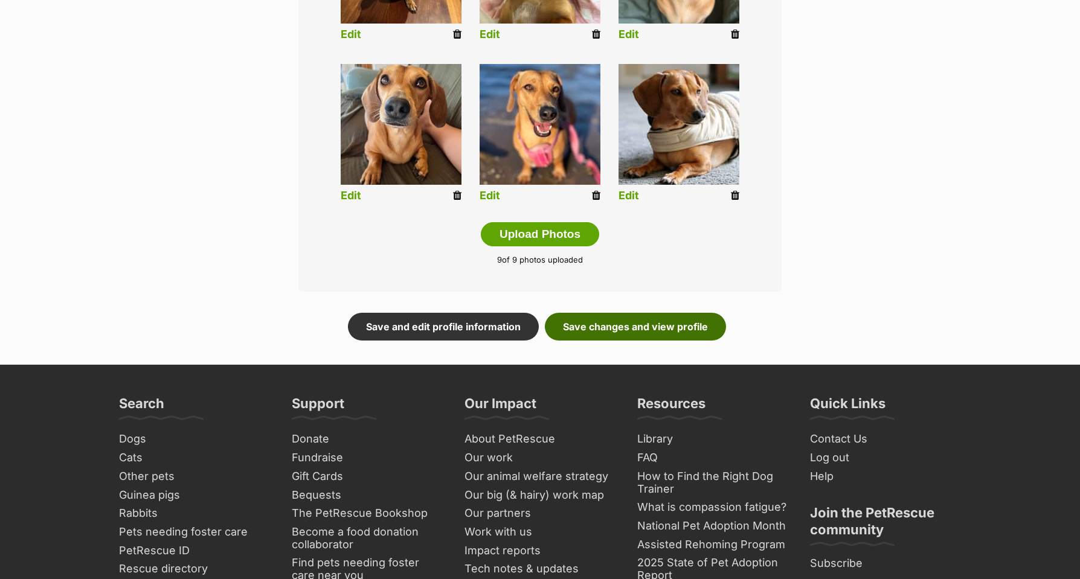
click at [591, 326] on link "Save changes and view profile" at bounding box center [635, 327] width 181 height 28
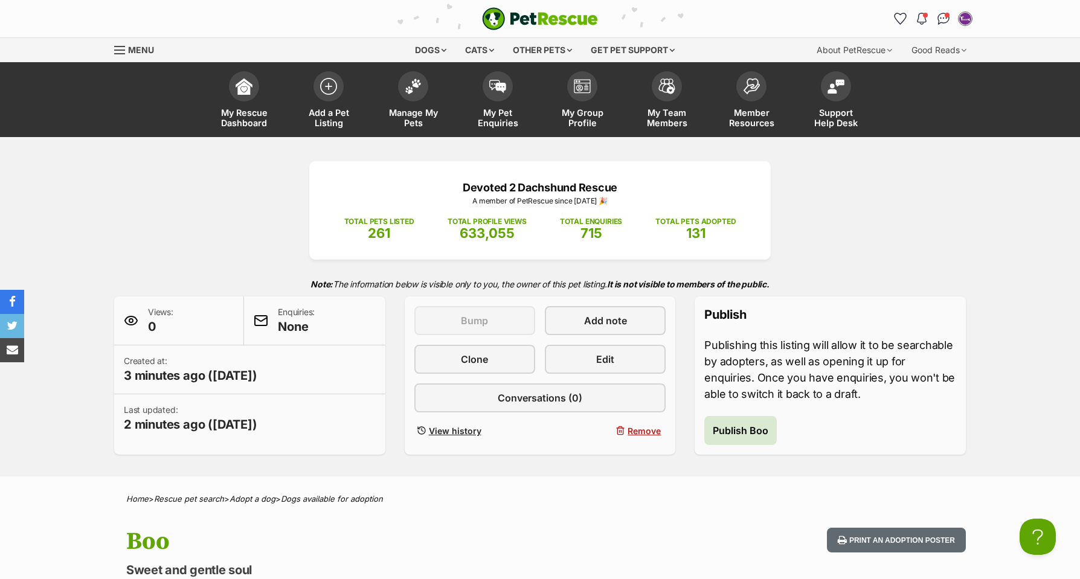
click at [742, 432] on span "Publish Boo" at bounding box center [741, 430] width 56 height 14
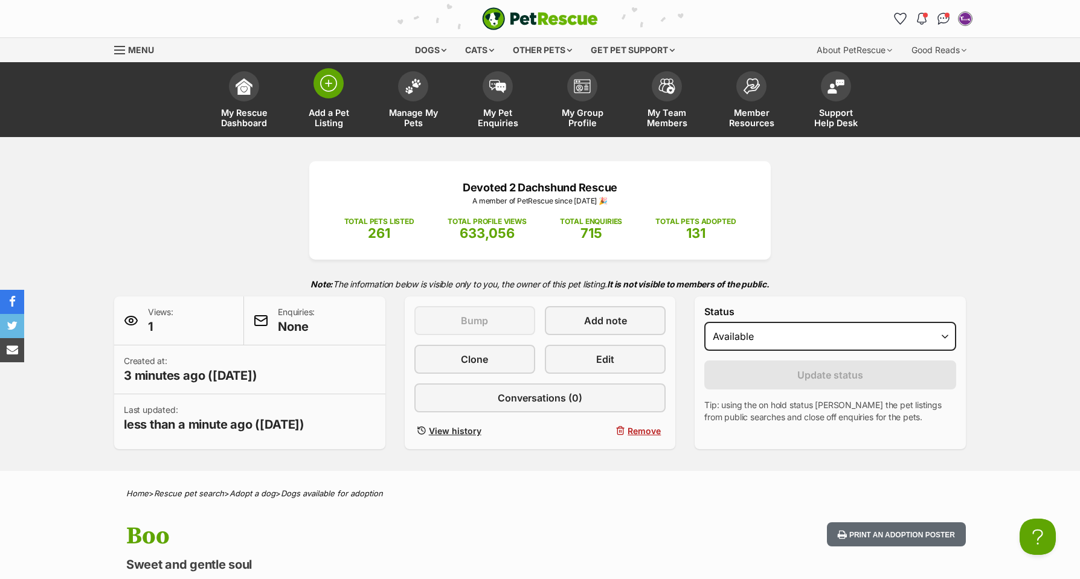
click at [323, 90] on img at bounding box center [328, 83] width 17 height 17
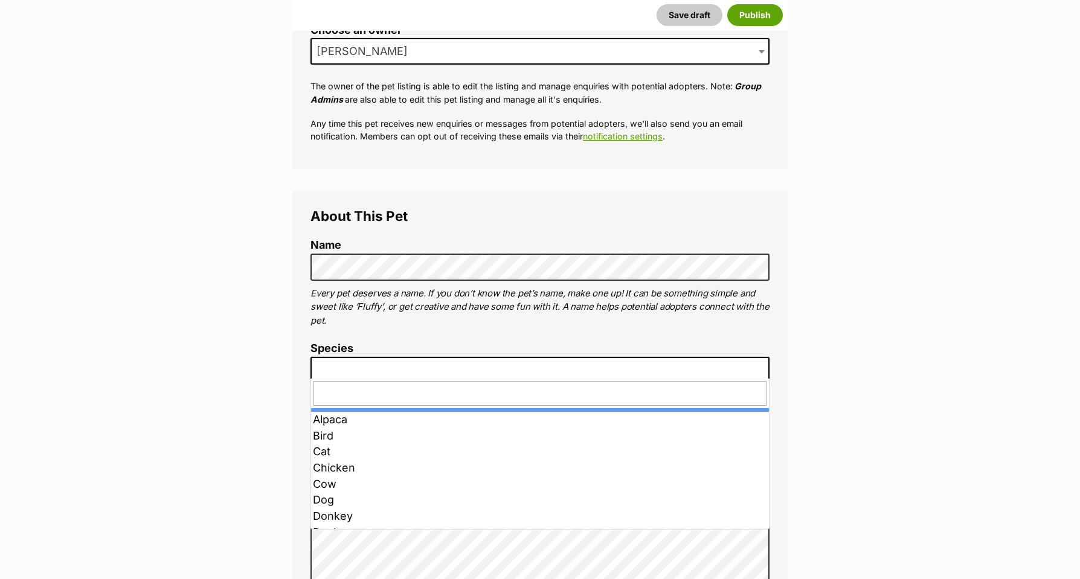
click at [332, 357] on span at bounding box center [539, 370] width 459 height 27
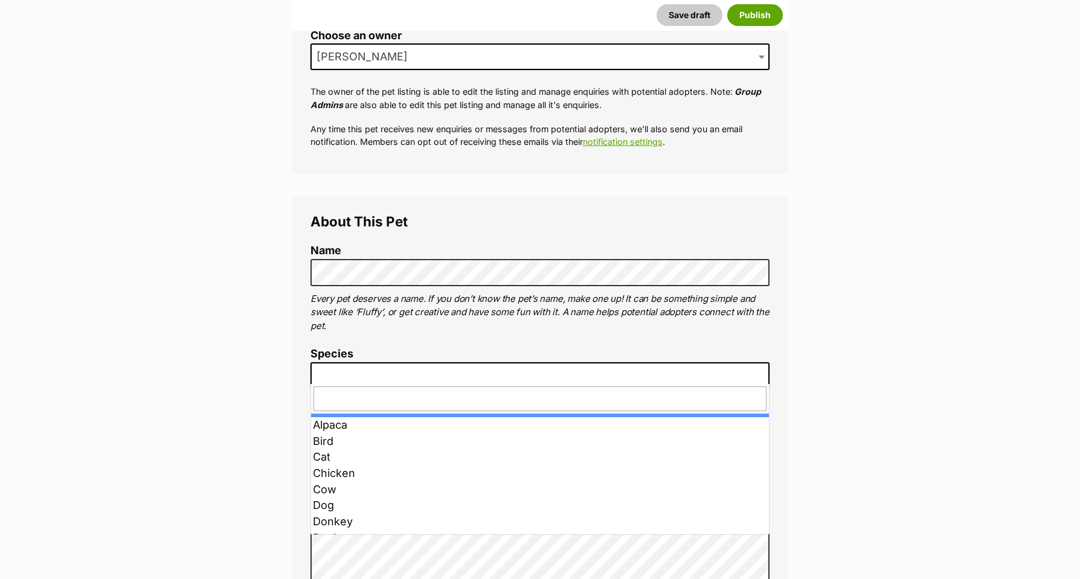
scroll to position [261, 0]
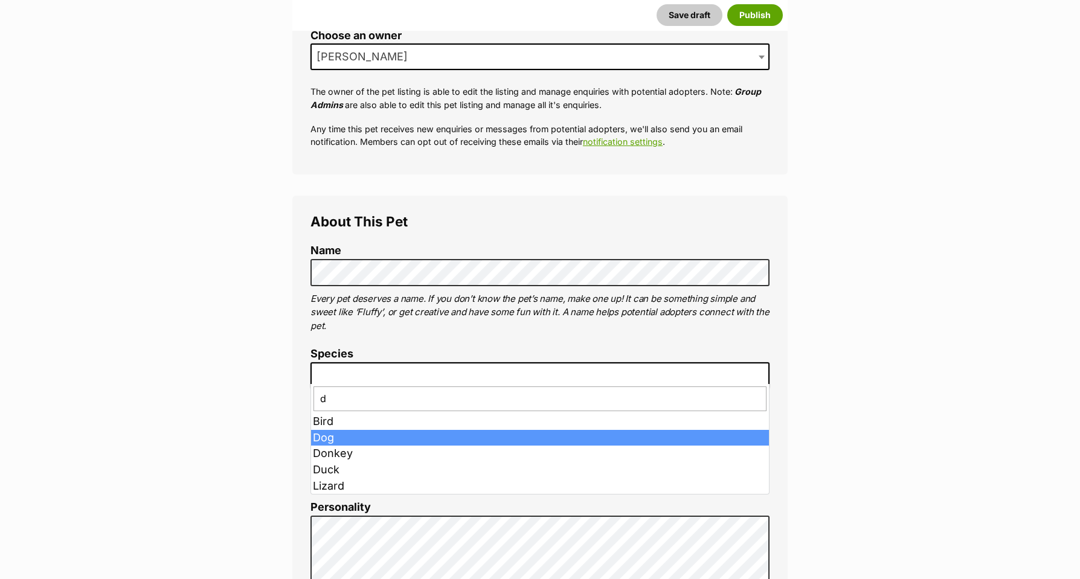
type input "d"
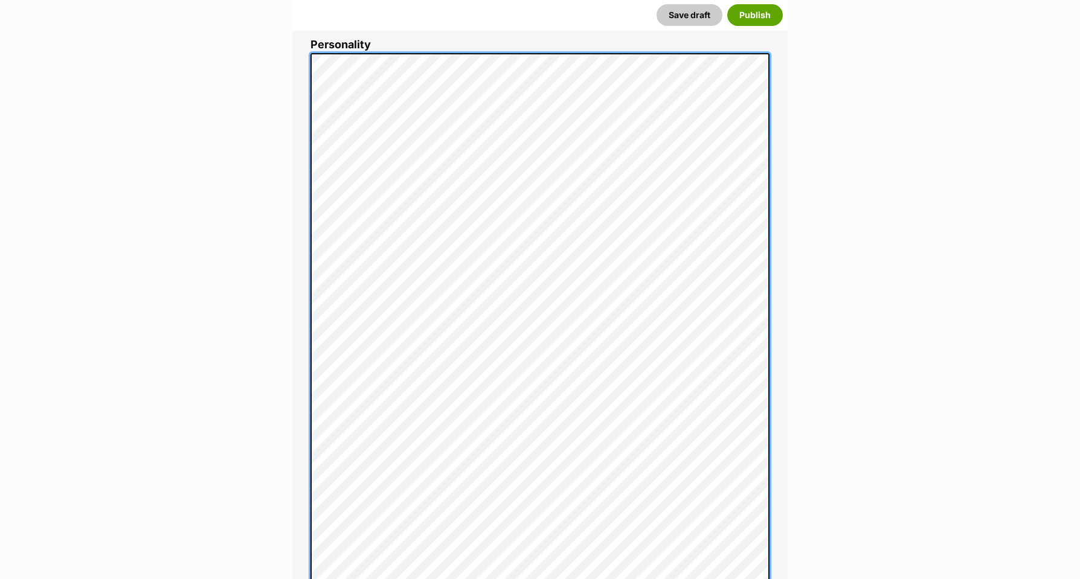
scroll to position [723, 0]
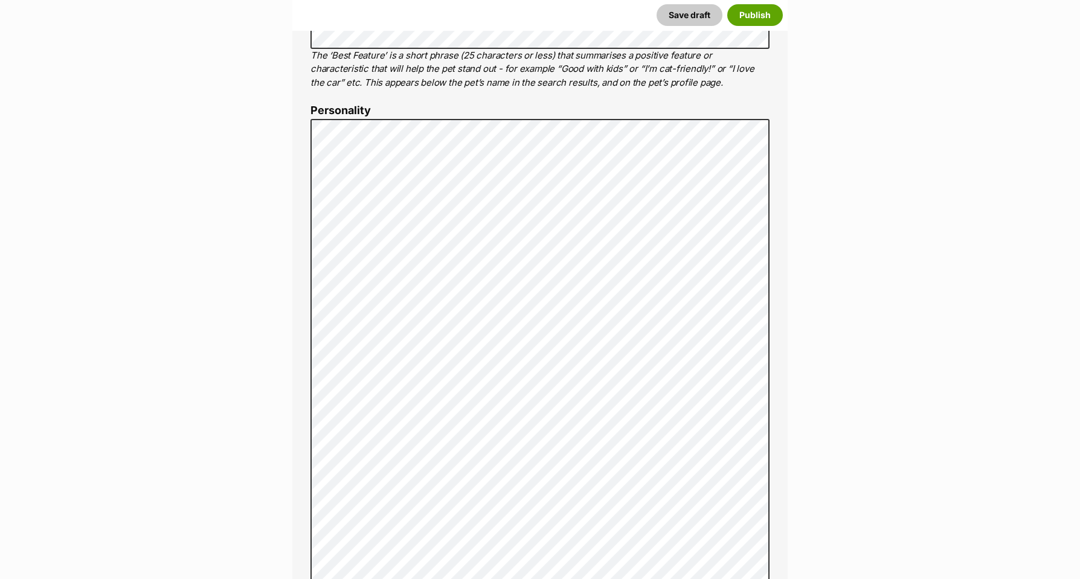
click at [347, 106] on label "Personality" at bounding box center [539, 110] width 459 height 13
click at [347, 107] on label "Personality" at bounding box center [539, 113] width 459 height 13
click at [347, 108] on label "Personality" at bounding box center [539, 114] width 459 height 13
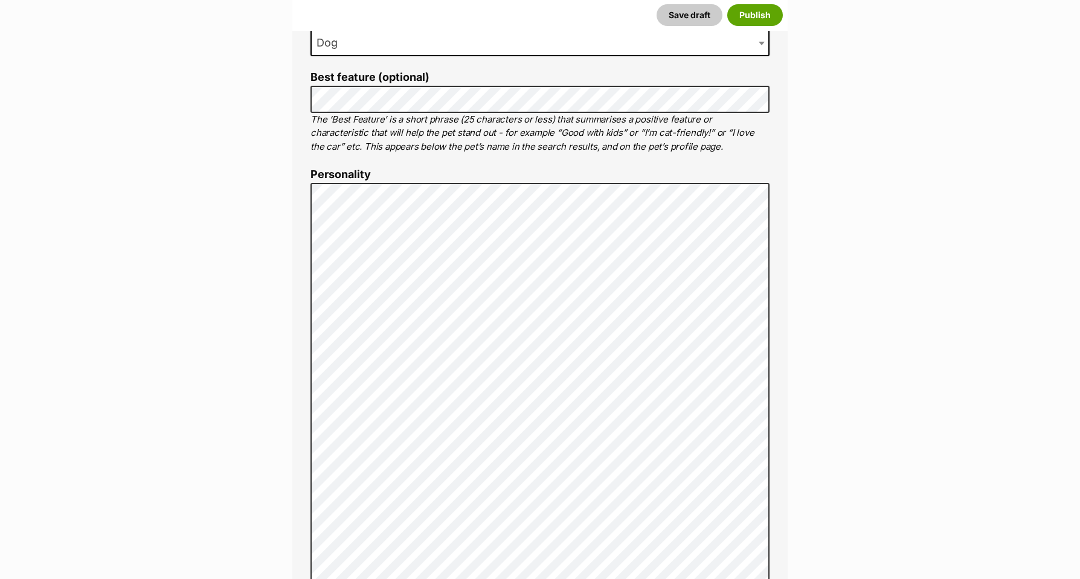
click at [347, 113] on p "The ‘Best Feature’ is a short phrase (25 characters or less) that summarises a …" at bounding box center [539, 133] width 459 height 41
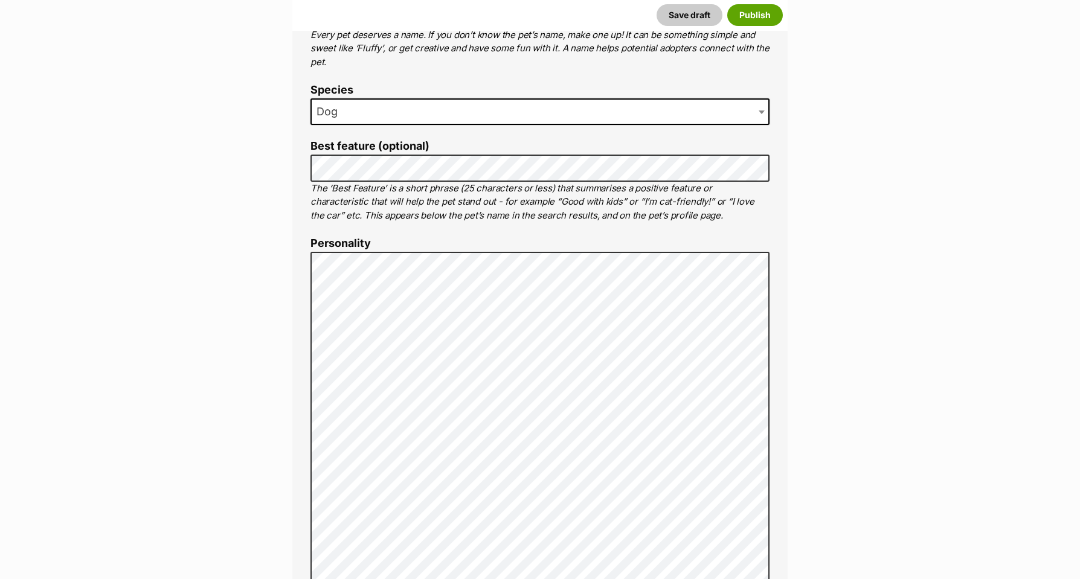
click at [347, 106] on span "Dog" at bounding box center [539, 111] width 459 height 27
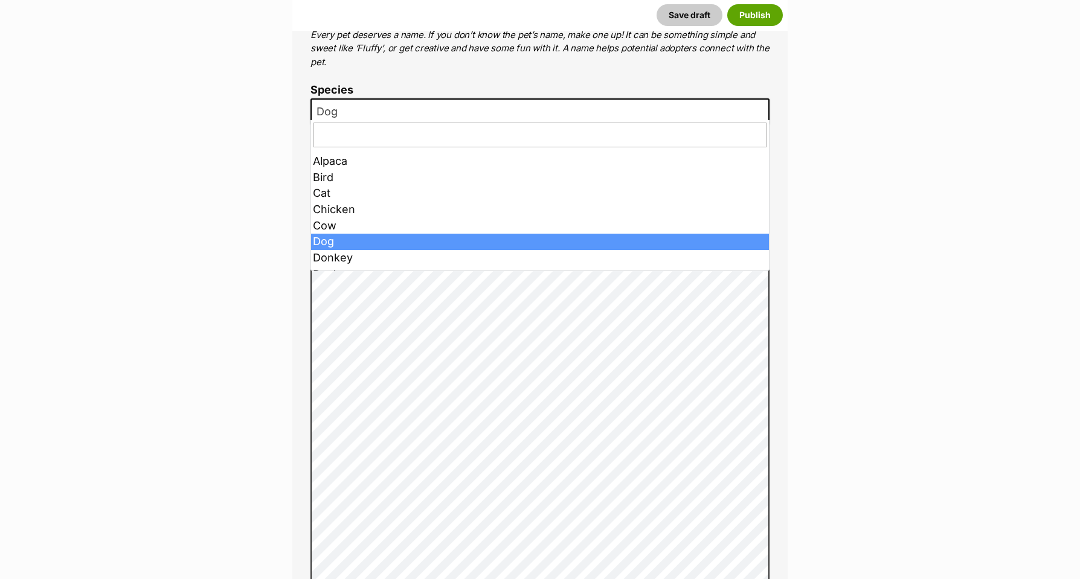
click at [347, 97] on label "Species" at bounding box center [539, 90] width 459 height 13
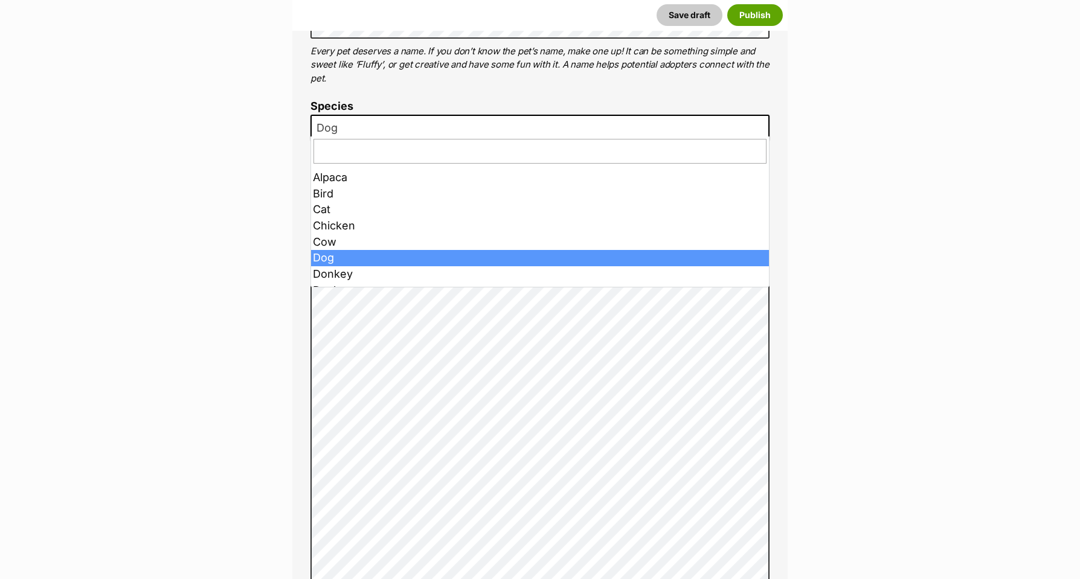
click at [347, 106] on label "Species" at bounding box center [539, 106] width 459 height 13
click at [351, 108] on label "Species" at bounding box center [539, 106] width 459 height 13
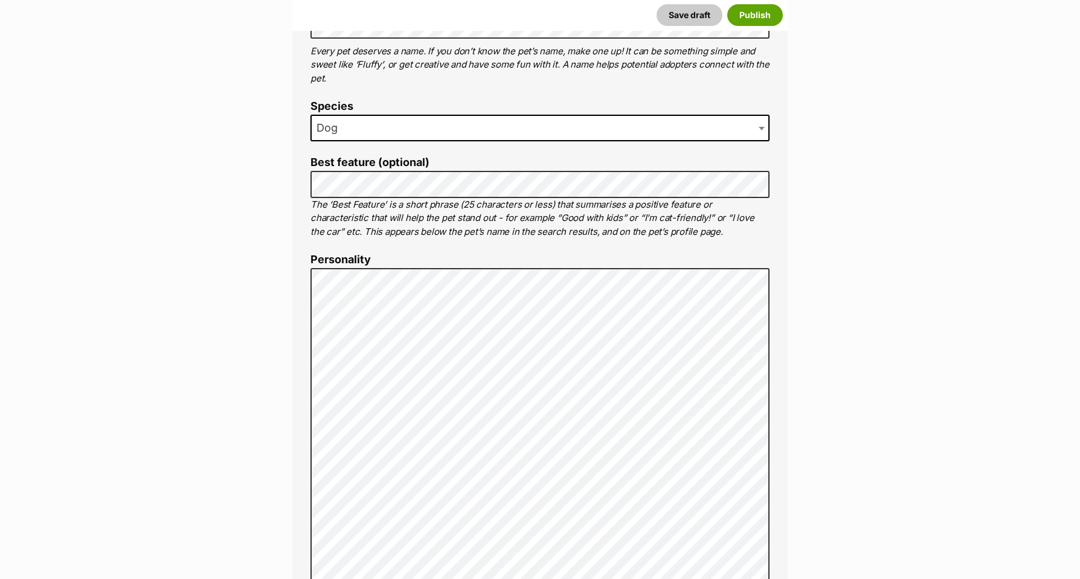
click at [435, 207] on p "The ‘Best Feature’ is a short phrase (25 characters or less) that summarises a …" at bounding box center [539, 218] width 459 height 41
click at [335, 202] on p "The ‘Best Feature’ is a short phrase (25 characters or less) that summarises a …" at bounding box center [539, 218] width 459 height 41
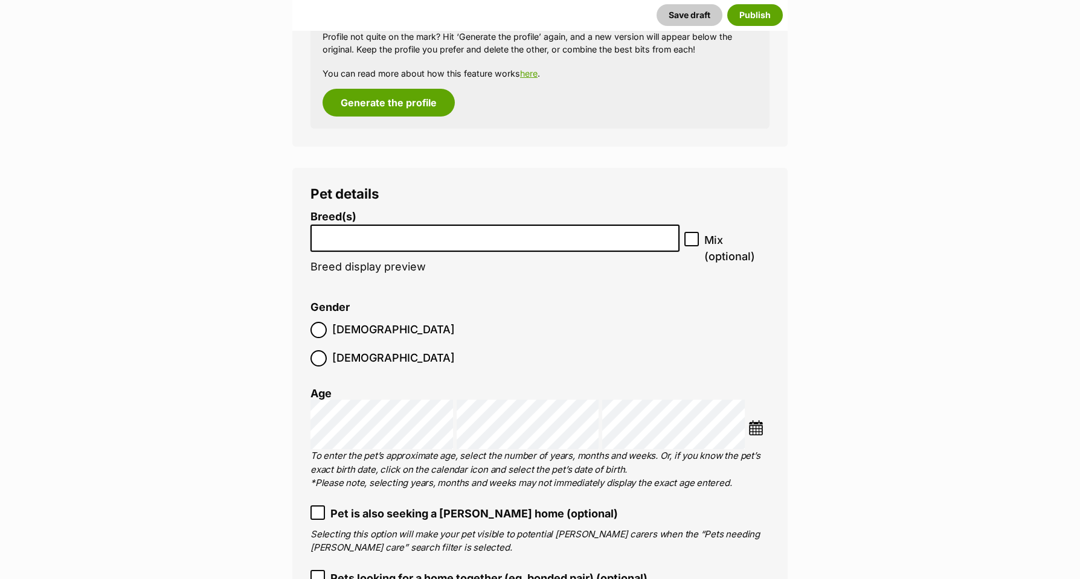
scroll to position [1646, 0]
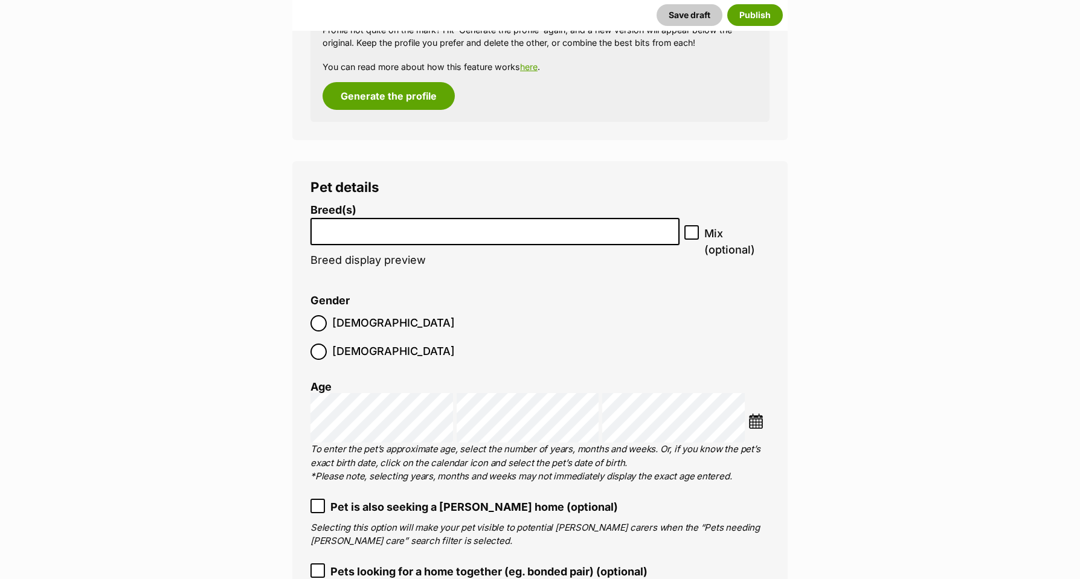
click at [330, 222] on input "search" at bounding box center [495, 228] width 361 height 13
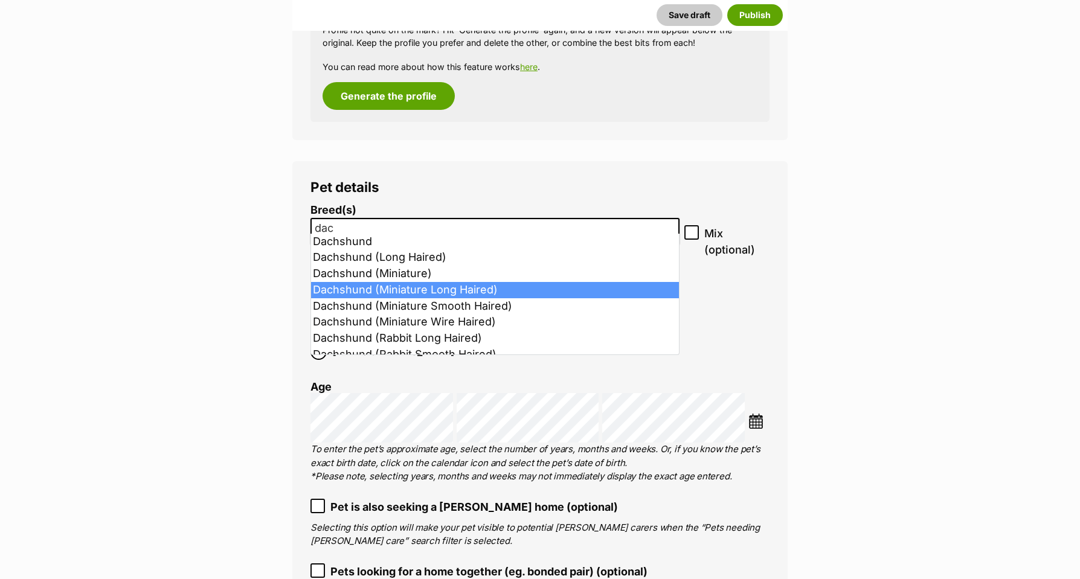
type input "dac"
select select "252245"
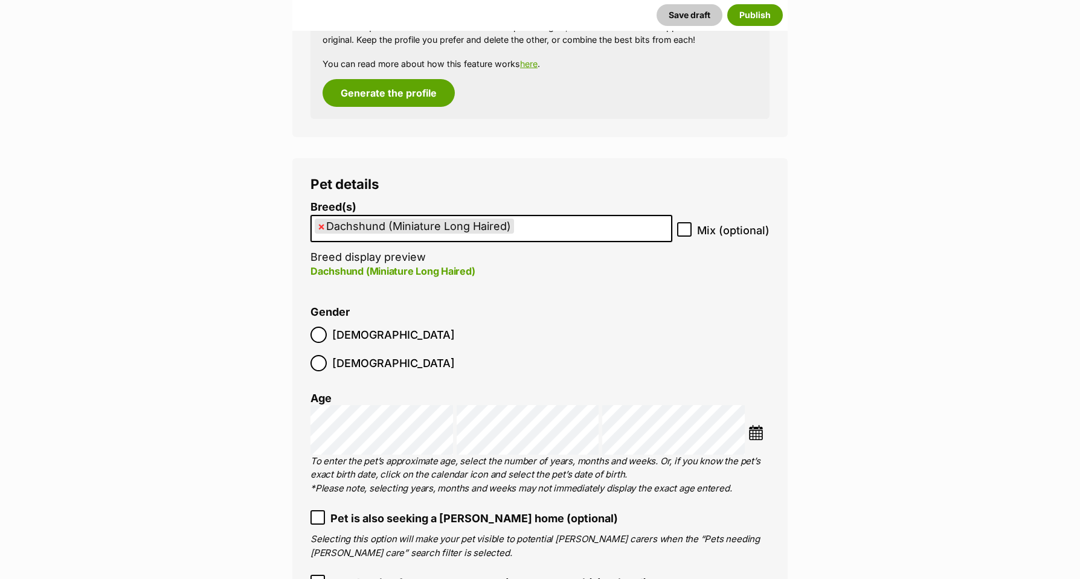
scroll to position [1649, 0]
click at [753, 425] on img at bounding box center [755, 432] width 15 height 15
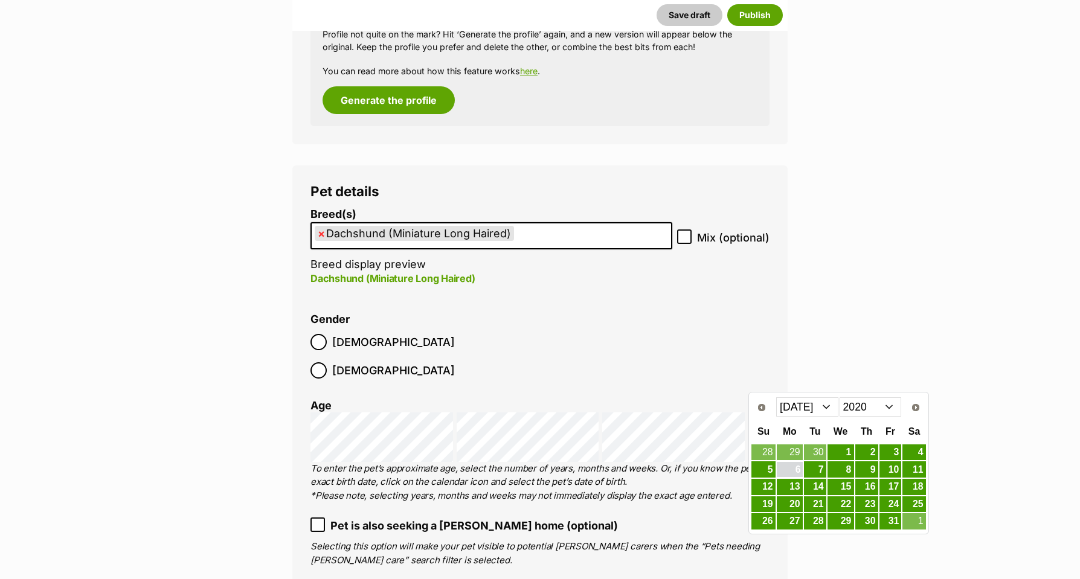
scroll to position [1642, 0]
click at [788, 518] on link "27" at bounding box center [790, 522] width 26 height 15
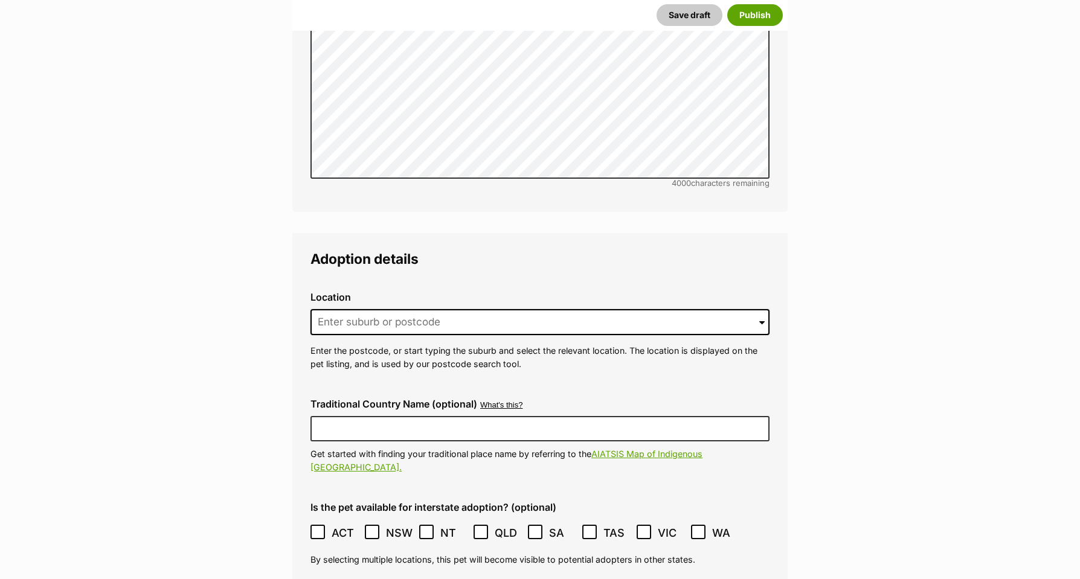
scroll to position [2965, 0]
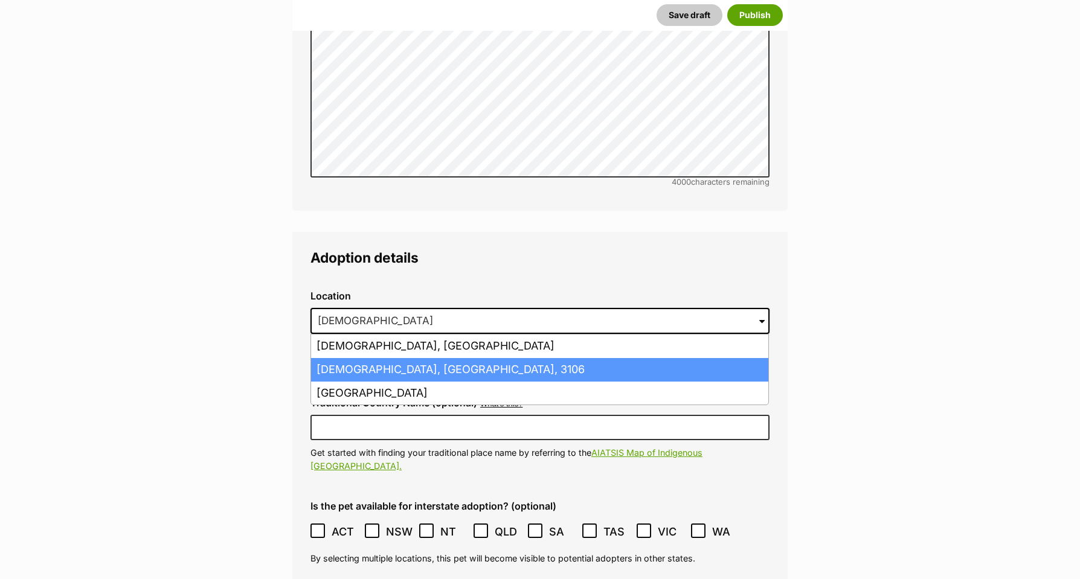
click at [351, 358] on li "Templestowe, Victoria, 3106" at bounding box center [539, 370] width 457 height 24
type input "Templestowe, Victoria, 3106"
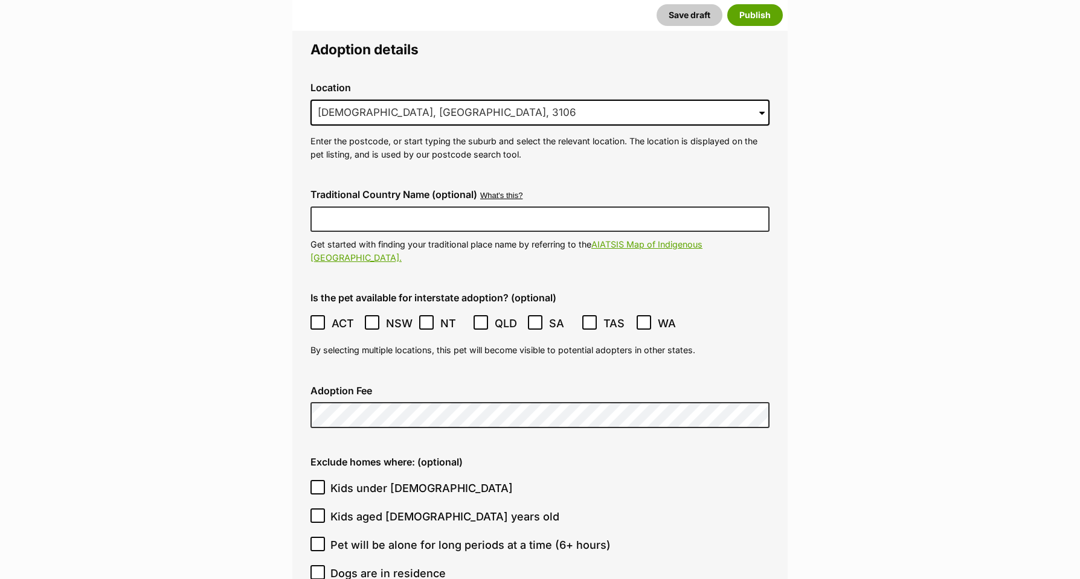
scroll to position [3180, 0]
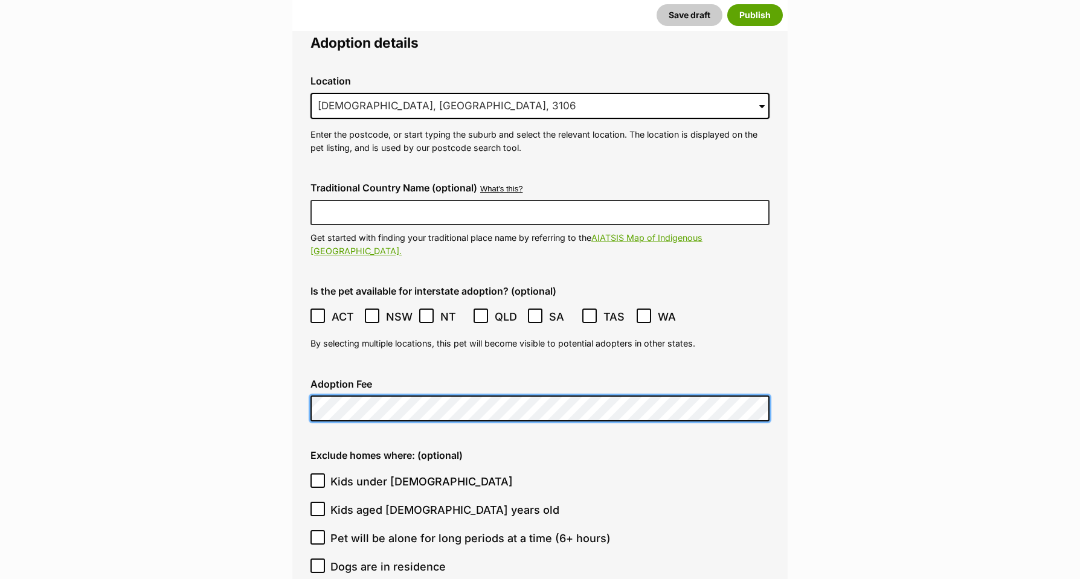
click at [333, 371] on div "Location 0 options available. 11940 Templestowe, Victoria, 3106 Templers, South…" at bounding box center [539, 568] width 459 height 1004
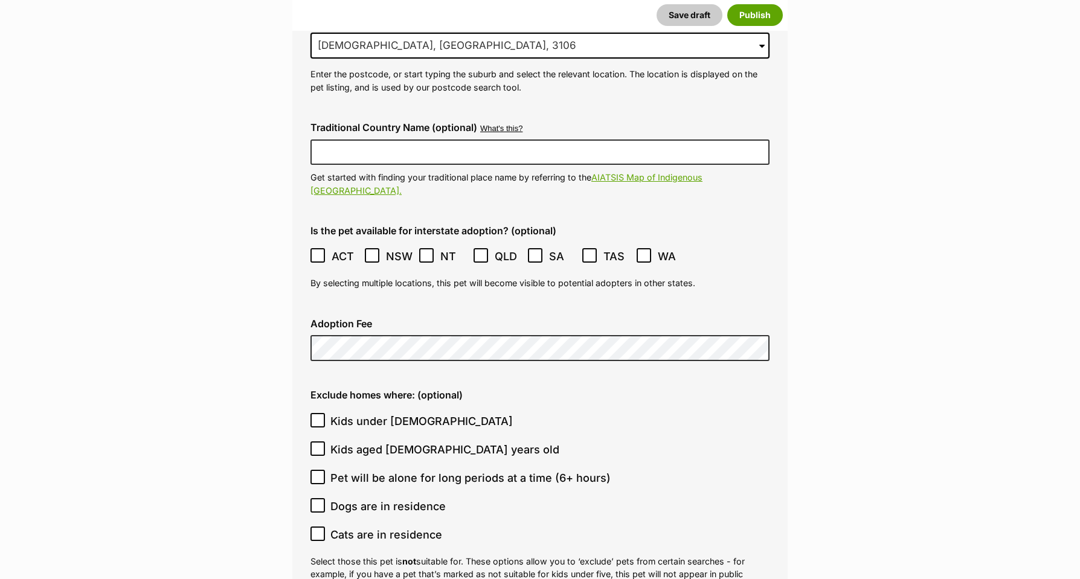
scroll to position [3246, 0]
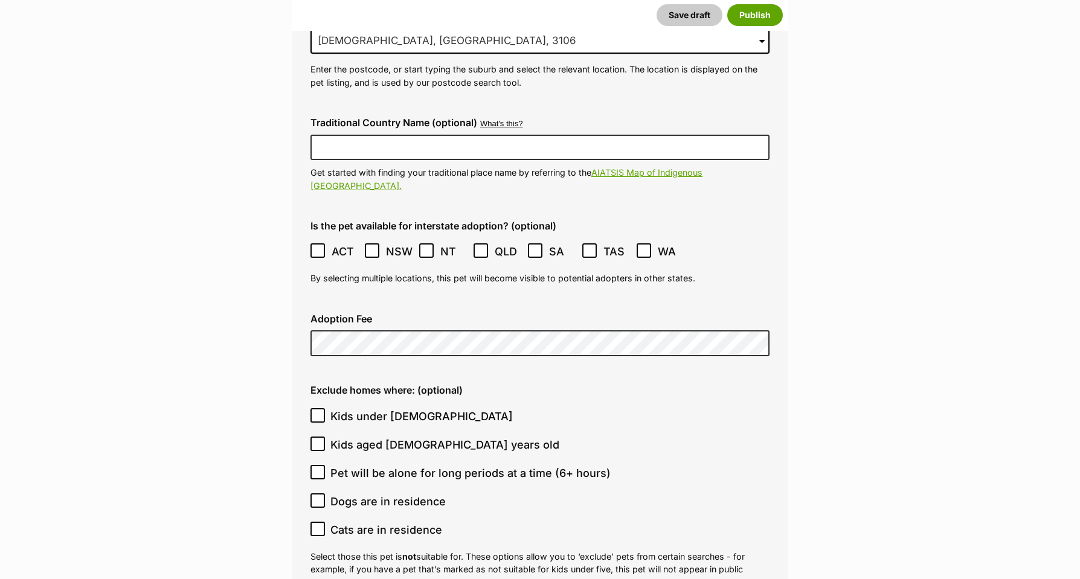
click at [316, 468] on icon at bounding box center [317, 472] width 8 height 8
click at [316, 465] on input "Pet will be alone for long periods at a time (6+ hours)" at bounding box center [317, 472] width 14 height 14
checkbox input "true"
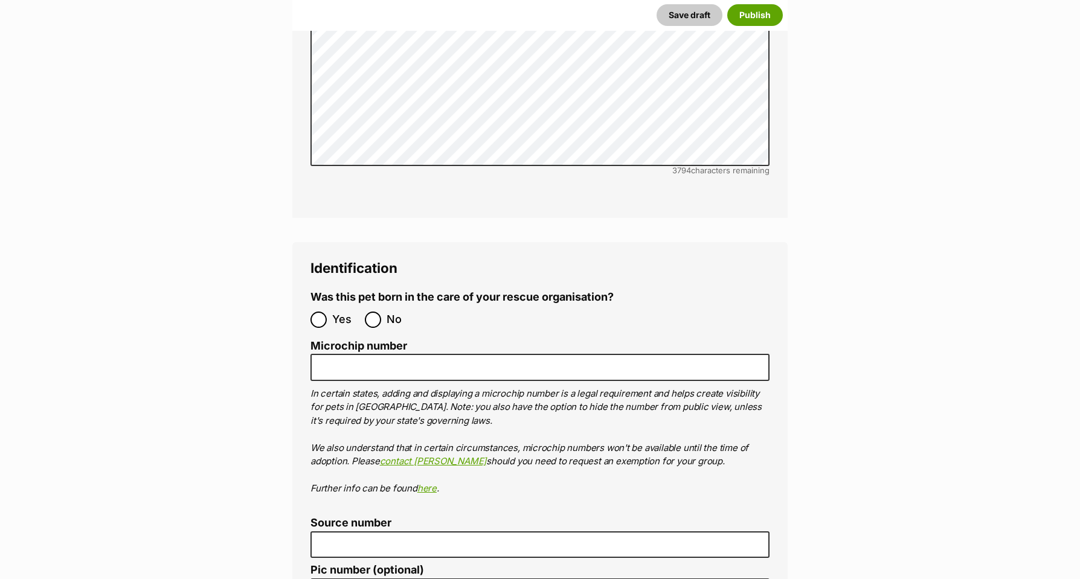
scroll to position [4059, 0]
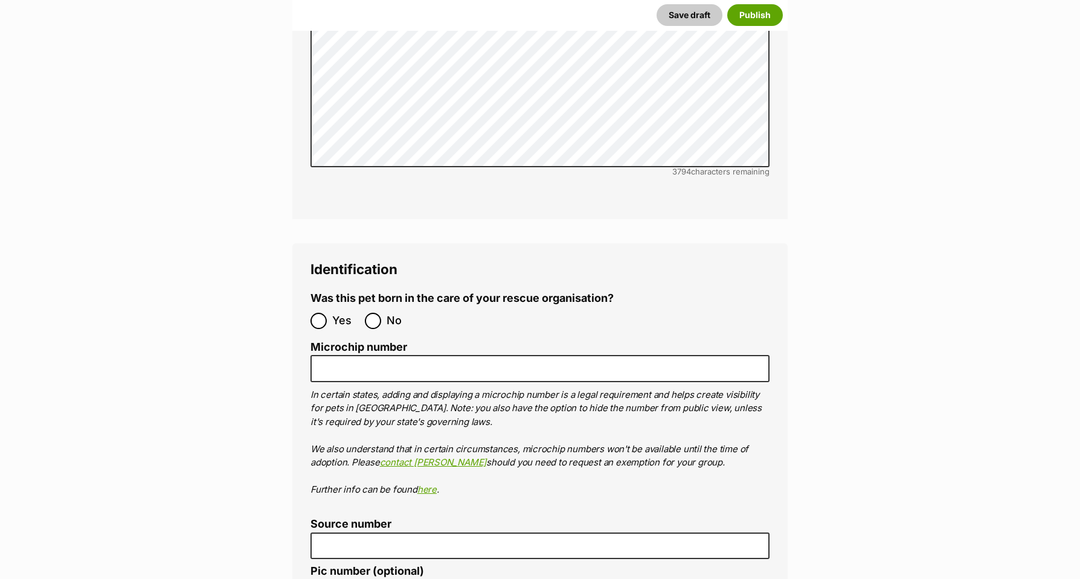
click at [371, 313] on input "No" at bounding box center [373, 321] width 16 height 16
radio input "true"
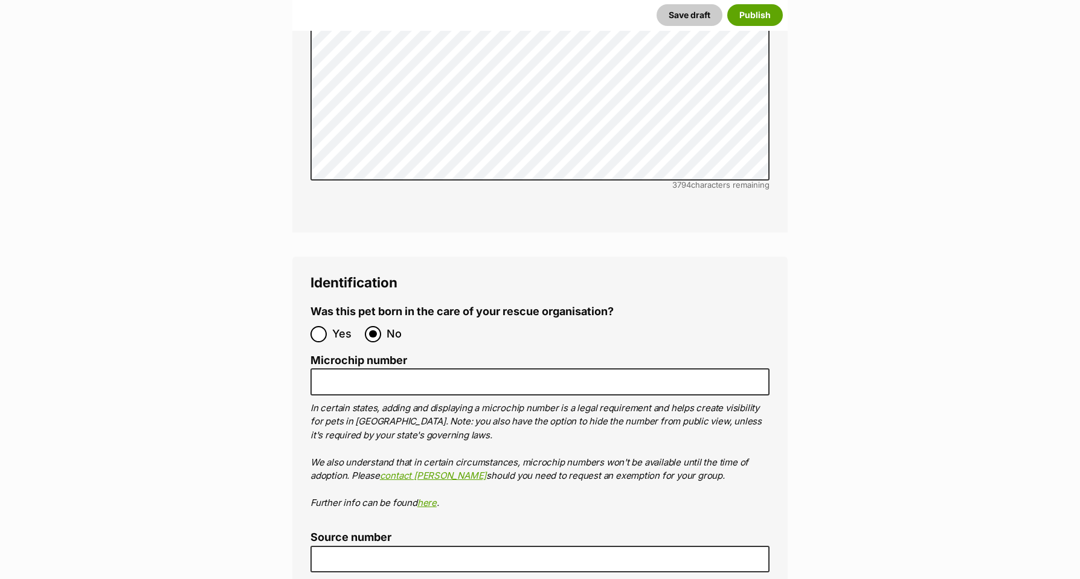
scroll to position [4045, 0]
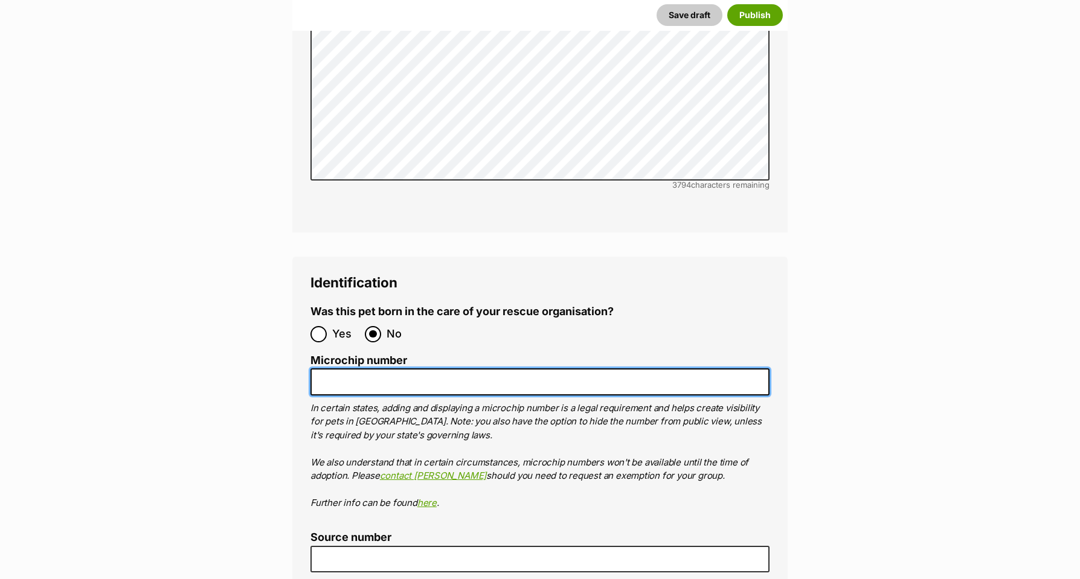
paste input "900057600047956"
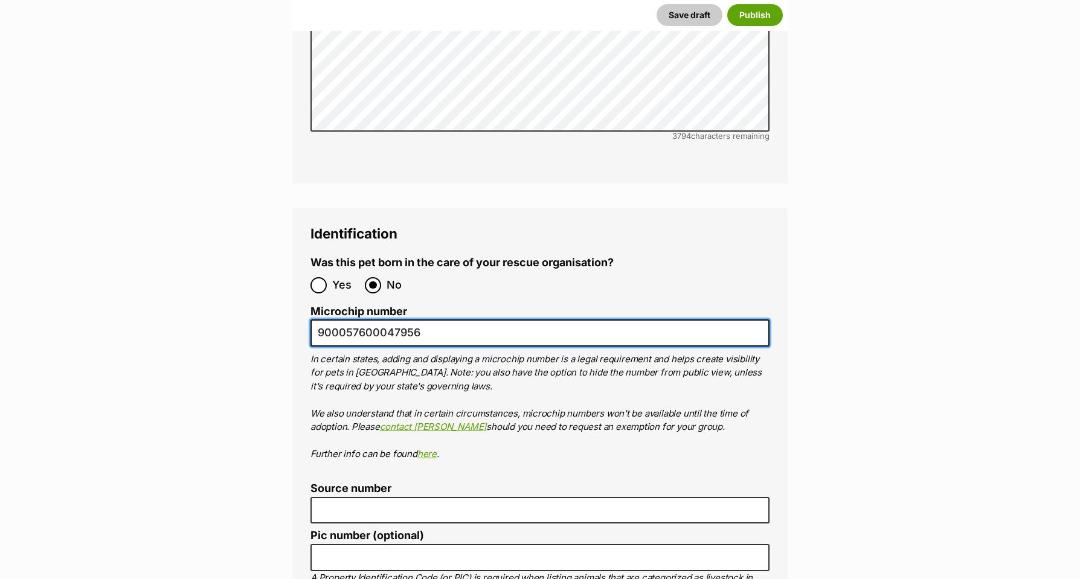
scroll to position [4185, 0]
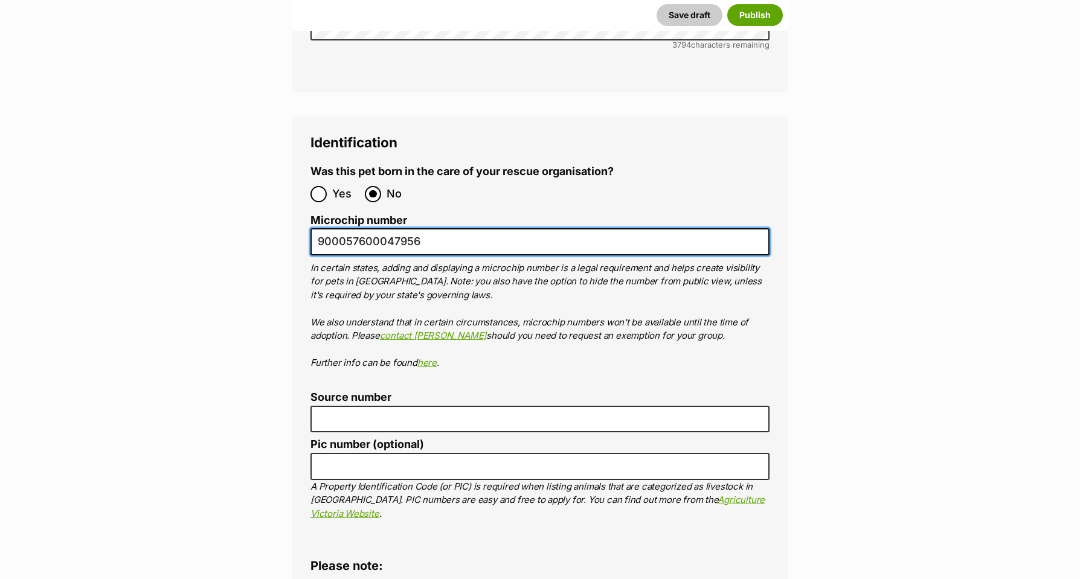
type input "900057600047956"
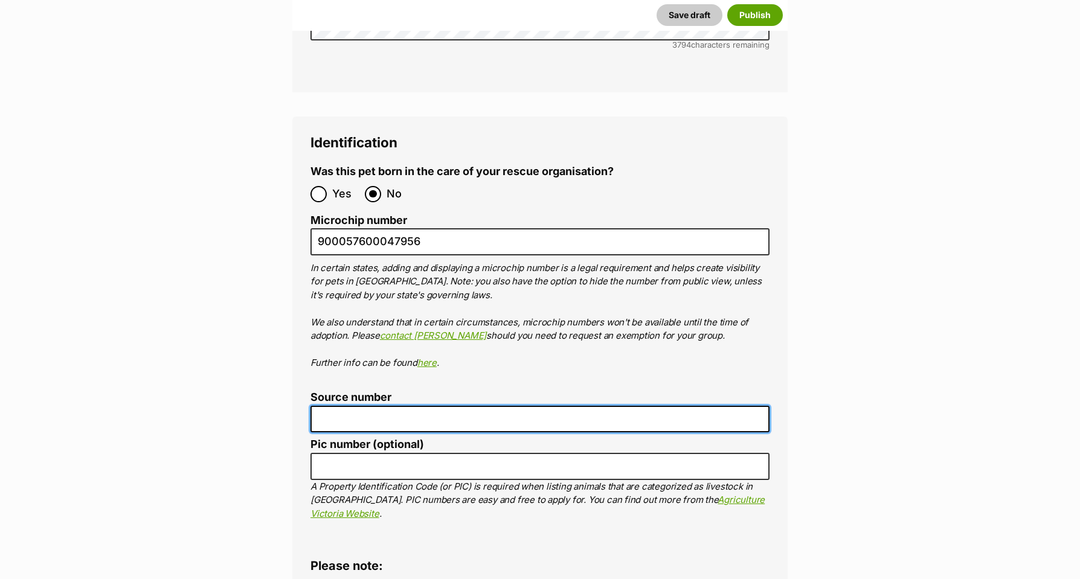
click at [339, 406] on input "Source number" at bounding box center [539, 419] width 459 height 27
type input "bin0000194968962"
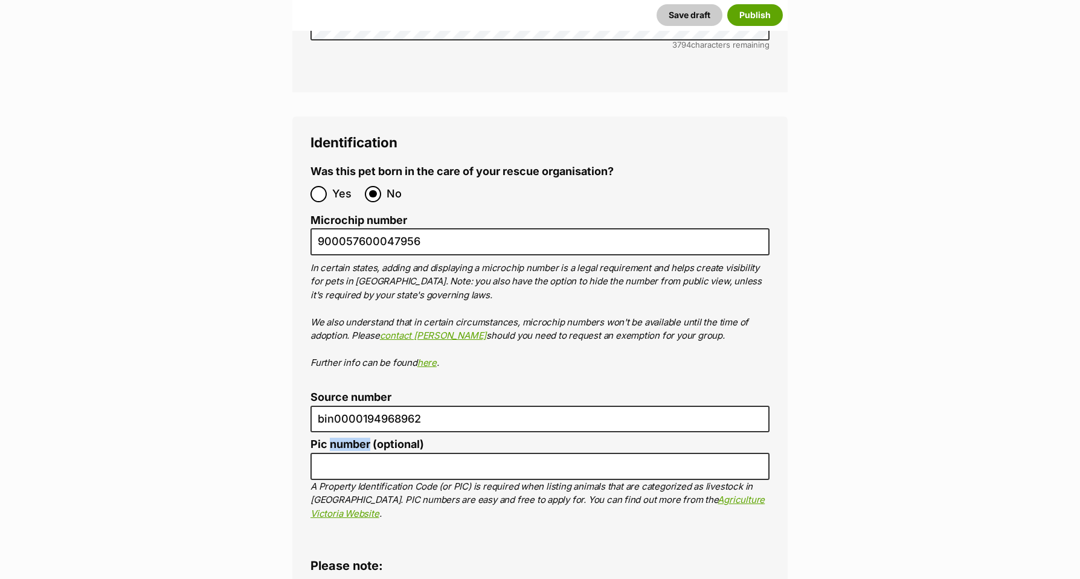
click at [331, 438] on label "Pic number (optional)" at bounding box center [539, 444] width 459 height 13
click at [331, 453] on input "Pic number (optional)" at bounding box center [539, 466] width 459 height 27
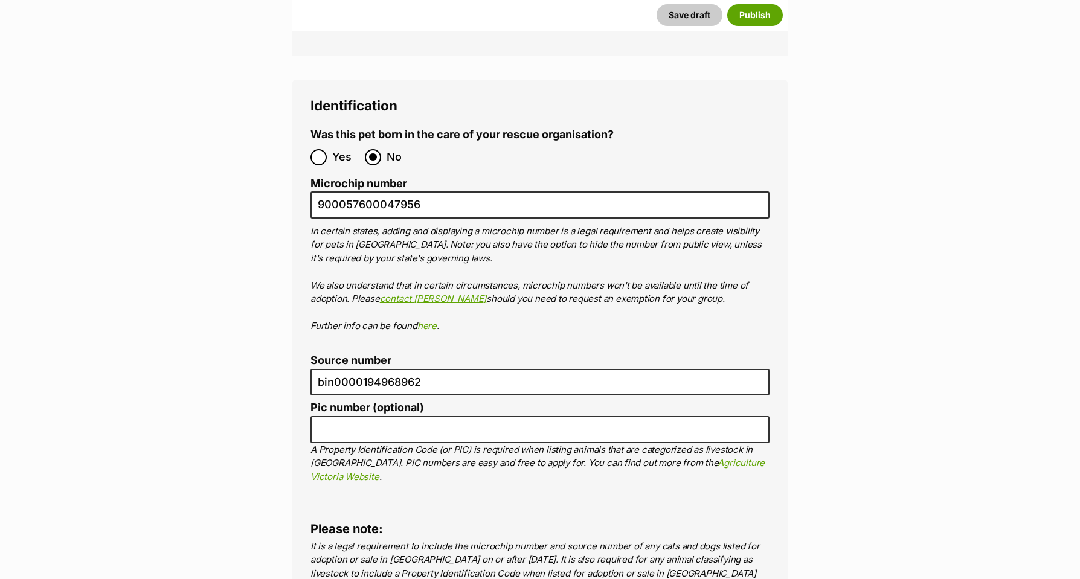
click at [330, 373] on fieldset "Identification Was this pet born in the care of your rescue organisation? Yes N…" at bounding box center [539, 301] width 459 height 407
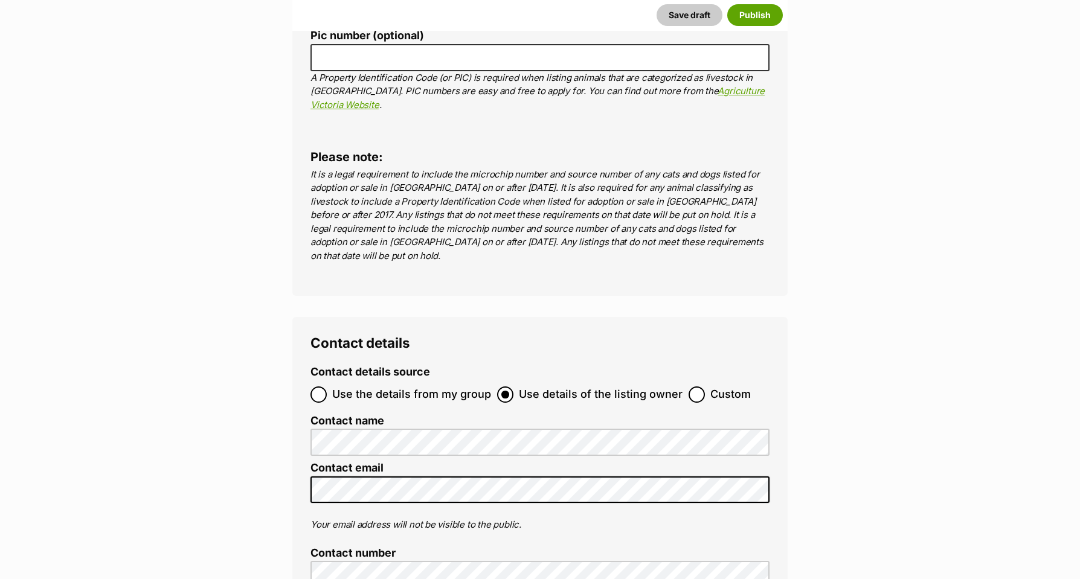
scroll to position [4595, 0]
click at [318, 386] on input "Use the details from my group" at bounding box center [318, 394] width 16 height 16
radio input "true"
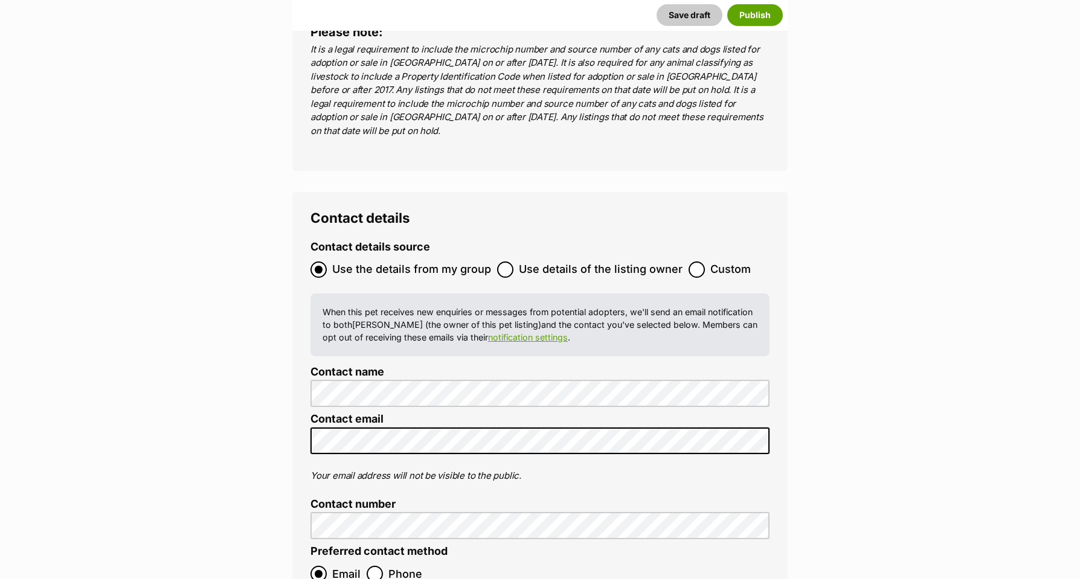
scroll to position [4720, 0]
checkbox input "true"
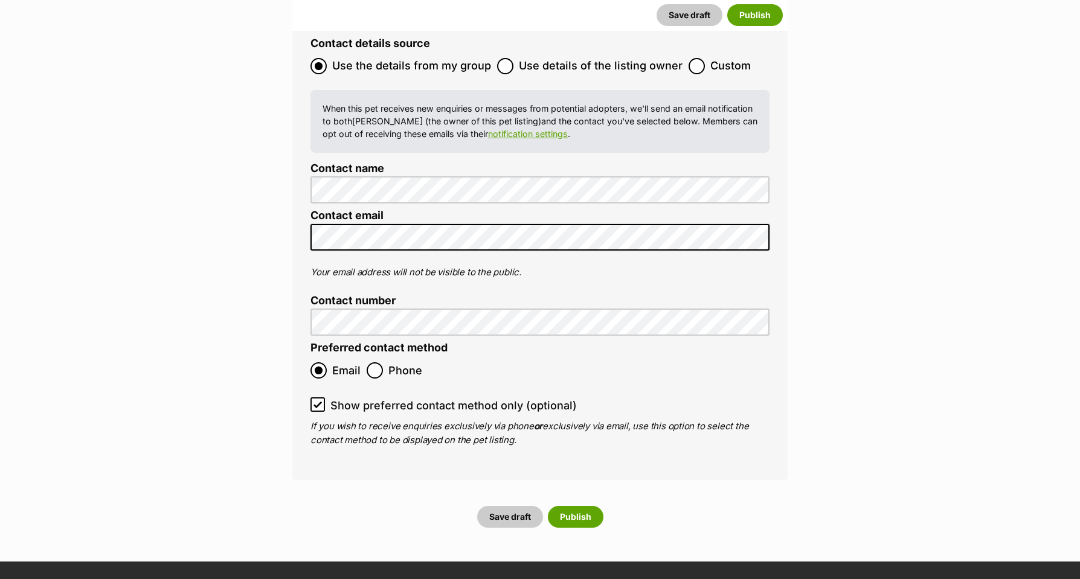
scroll to position [4925, 0]
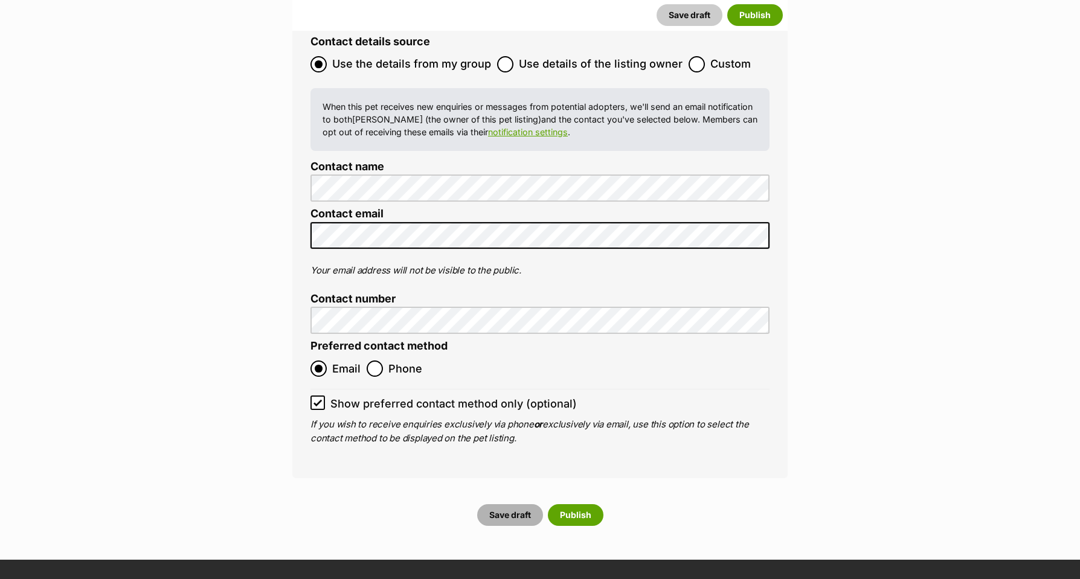
click at [518, 504] on button "Save draft" at bounding box center [510, 515] width 66 height 22
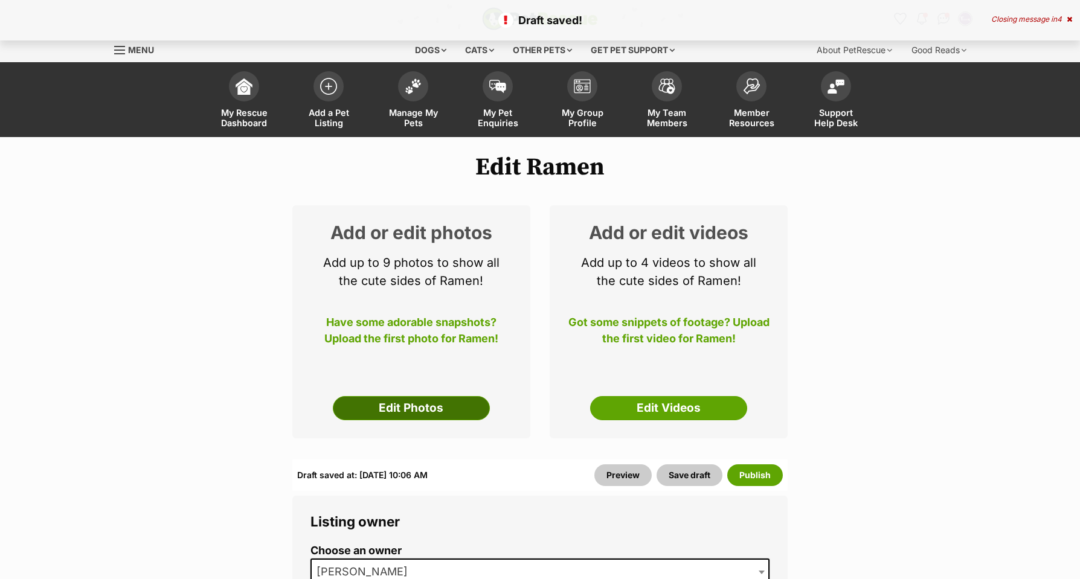
click at [404, 396] on link "Edit Photos" at bounding box center [411, 408] width 157 height 24
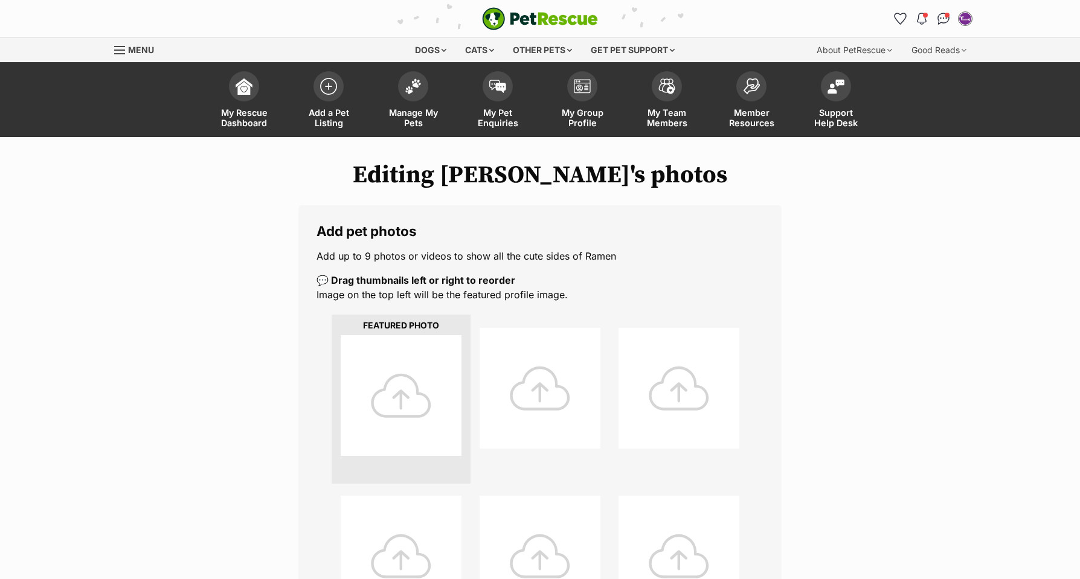
drag, startPoint x: 410, startPoint y: 394, endPoint x: 417, endPoint y: 390, distance: 8.4
click at [410, 394] on div at bounding box center [401, 395] width 121 height 121
click at [397, 387] on div at bounding box center [401, 395] width 121 height 121
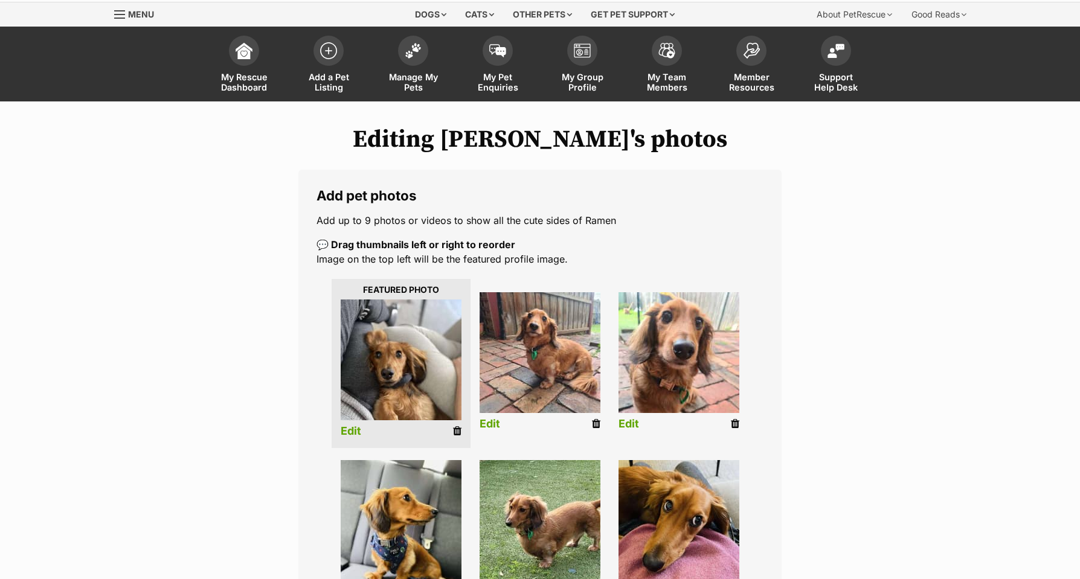
scroll to position [36, 0]
click at [345, 431] on link "Edit" at bounding box center [351, 431] width 21 height 13
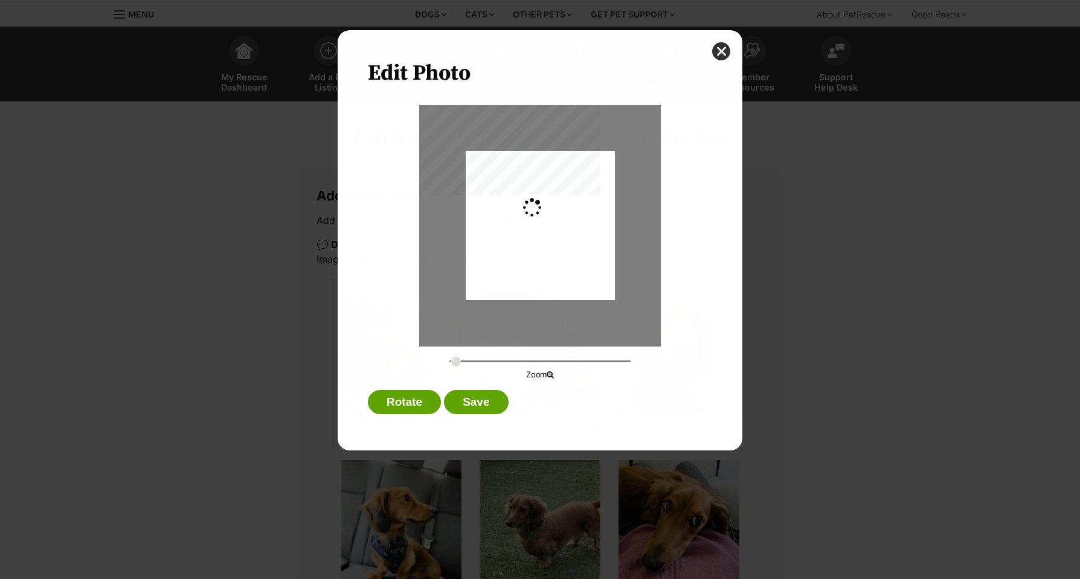
scroll to position [0, 0]
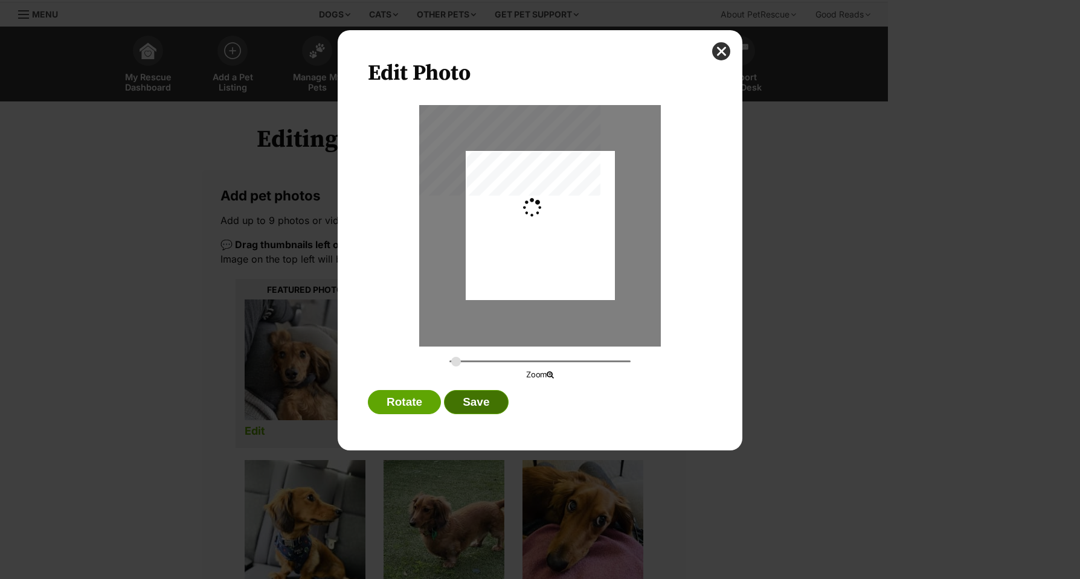
type input "0.2744"
drag, startPoint x: 600, startPoint y: 302, endPoint x: 597, endPoint y: 287, distance: 14.7
click at [597, 287] on div "Dialog Window - Close (Press escape to close)" at bounding box center [540, 213] width 149 height 199
click at [468, 400] on button "Save" at bounding box center [476, 402] width 64 height 24
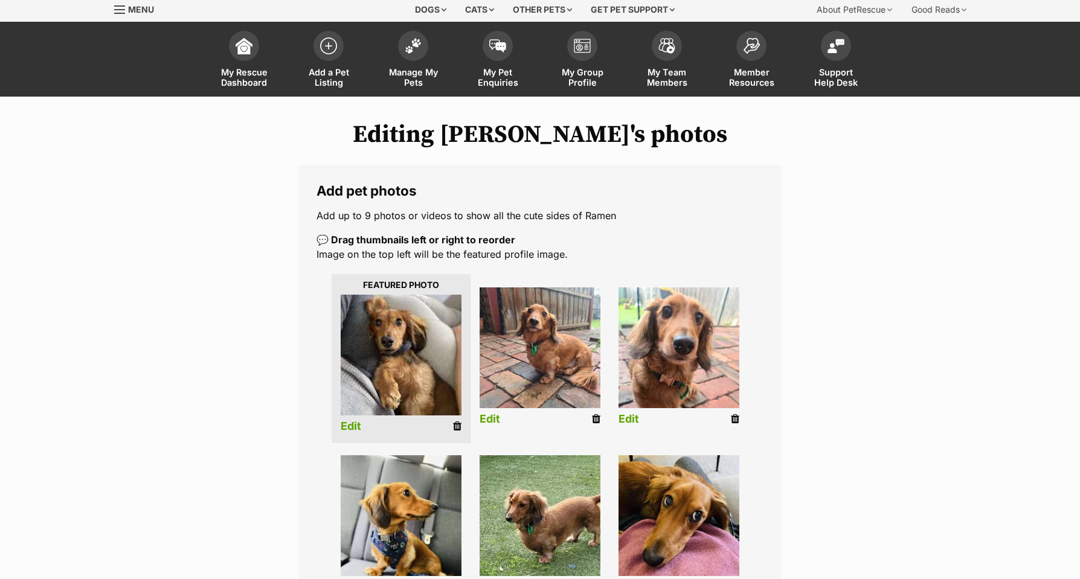
scroll to position [42, 2]
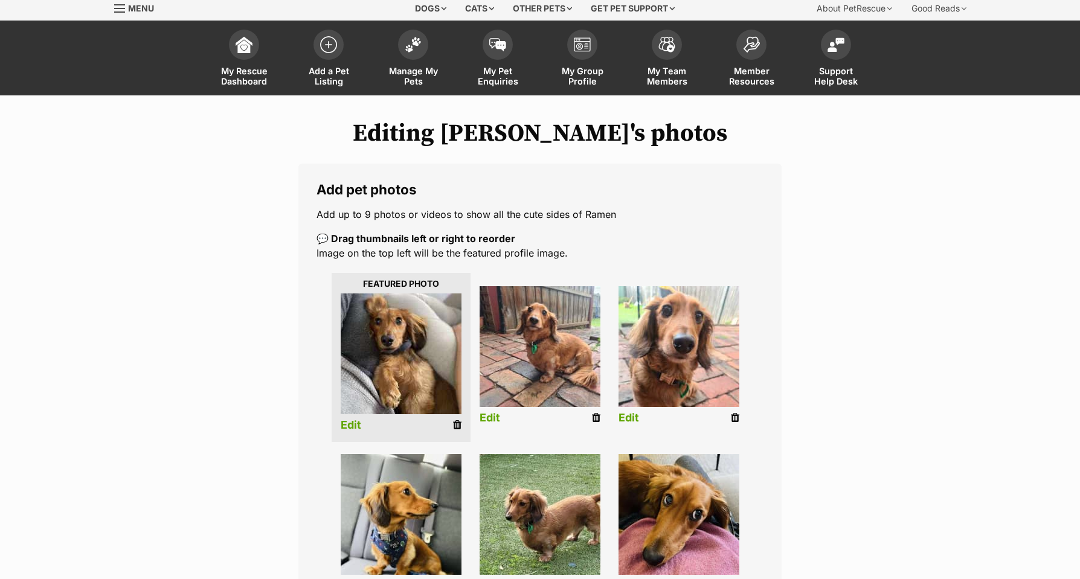
click at [487, 418] on link "Edit" at bounding box center [490, 418] width 21 height 13
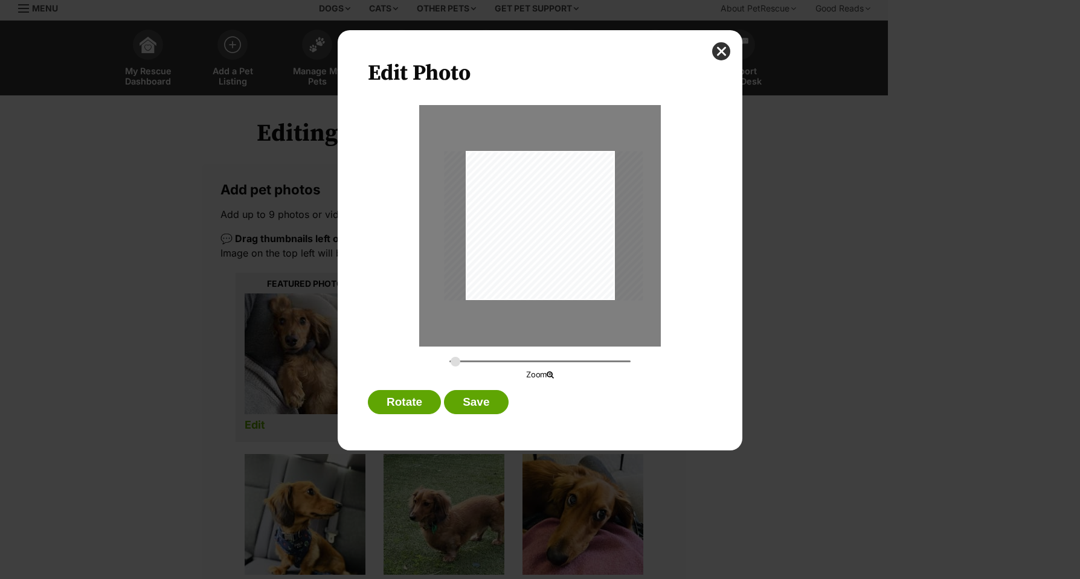
drag, startPoint x: 566, startPoint y: 276, endPoint x: 570, endPoint y: 283, distance: 7.6
click at [570, 283] on div "Dialog Window - Close (Press escape to close)" at bounding box center [543, 225] width 199 height 149
type input "0.3803"
click at [472, 398] on button "Save" at bounding box center [476, 402] width 64 height 24
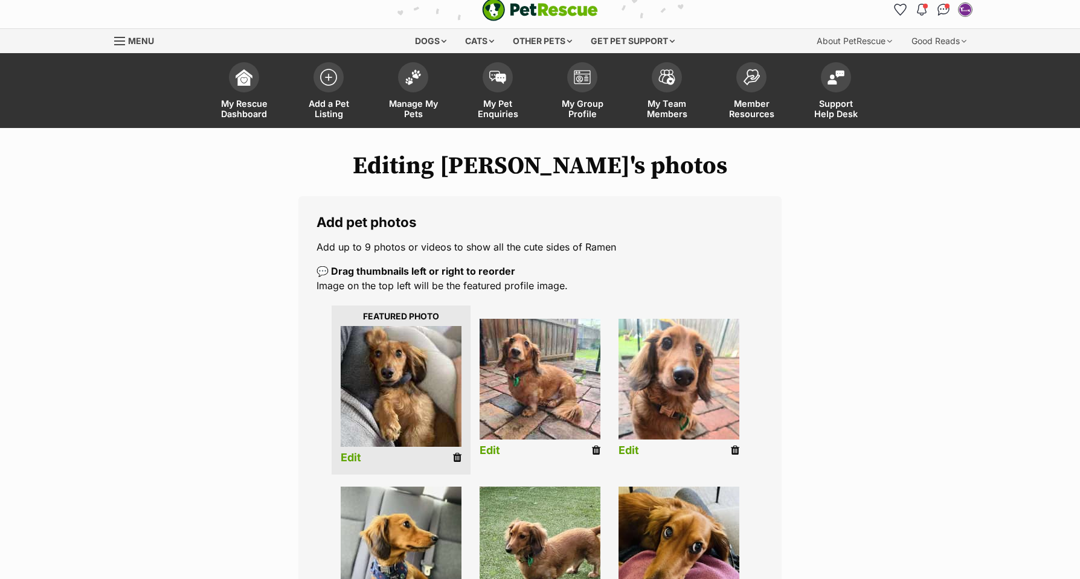
scroll to position [11, 0]
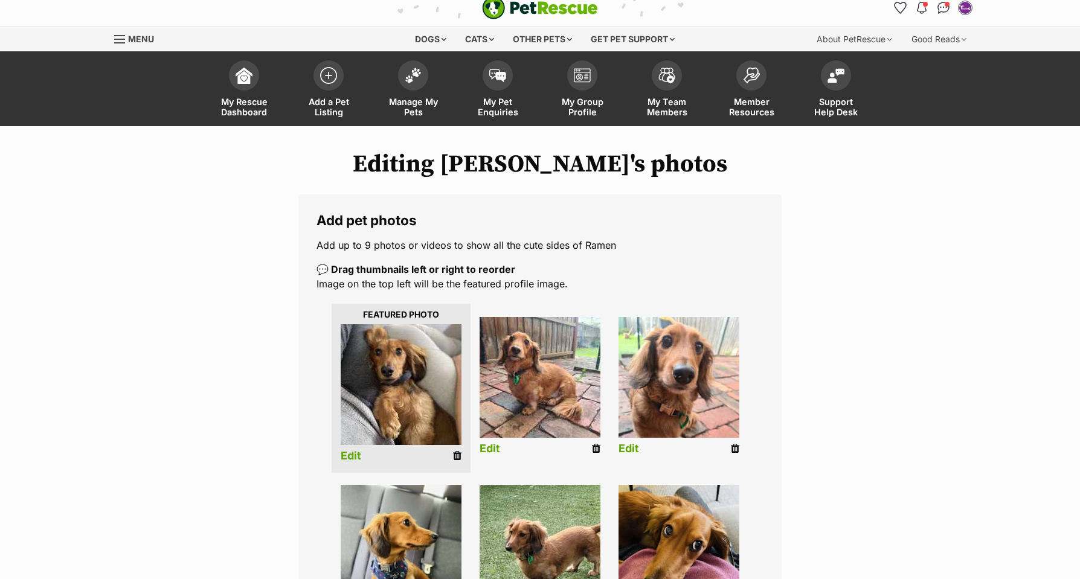
click at [630, 446] on link "Edit" at bounding box center [628, 449] width 21 height 13
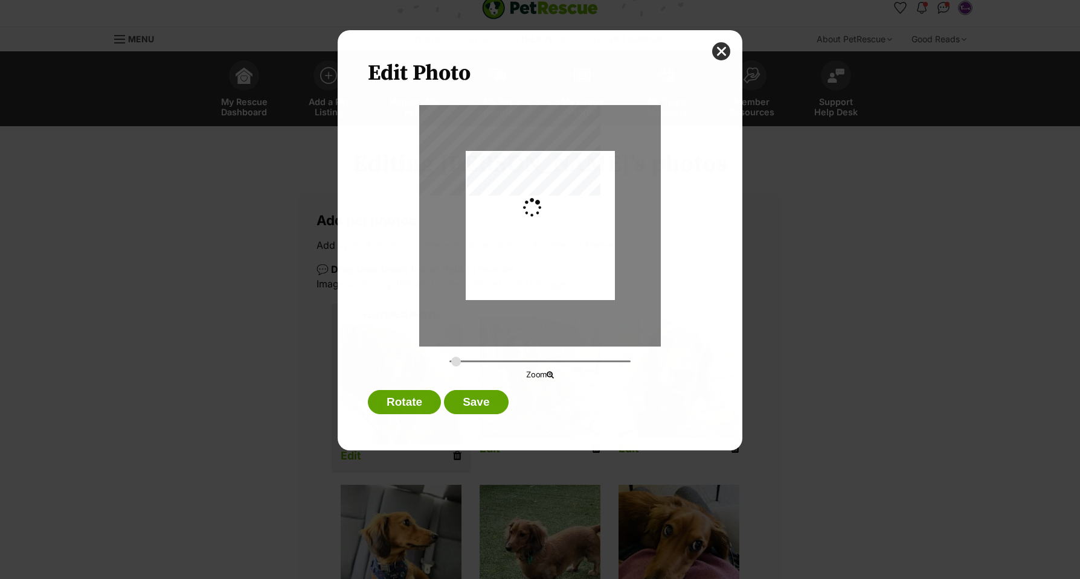
scroll to position [0, 0]
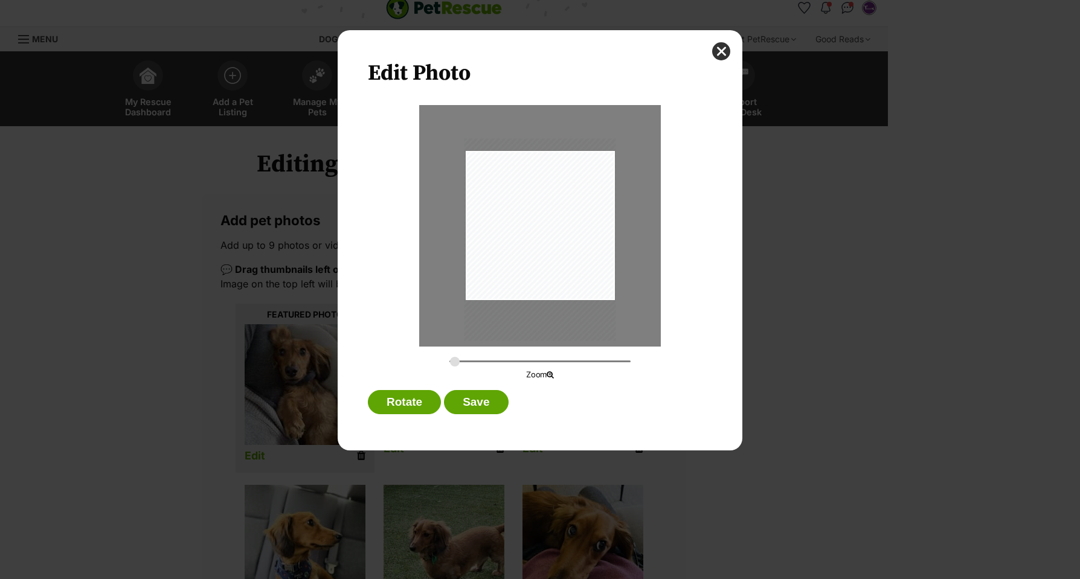
drag, startPoint x: 606, startPoint y: 270, endPoint x: 605, endPoint y: 284, distance: 13.9
click at [605, 284] on div "Dialog Window - Close (Press escape to close)" at bounding box center [540, 239] width 149 height 199
type input "0.2863"
click at [470, 404] on button "Save" at bounding box center [476, 402] width 64 height 24
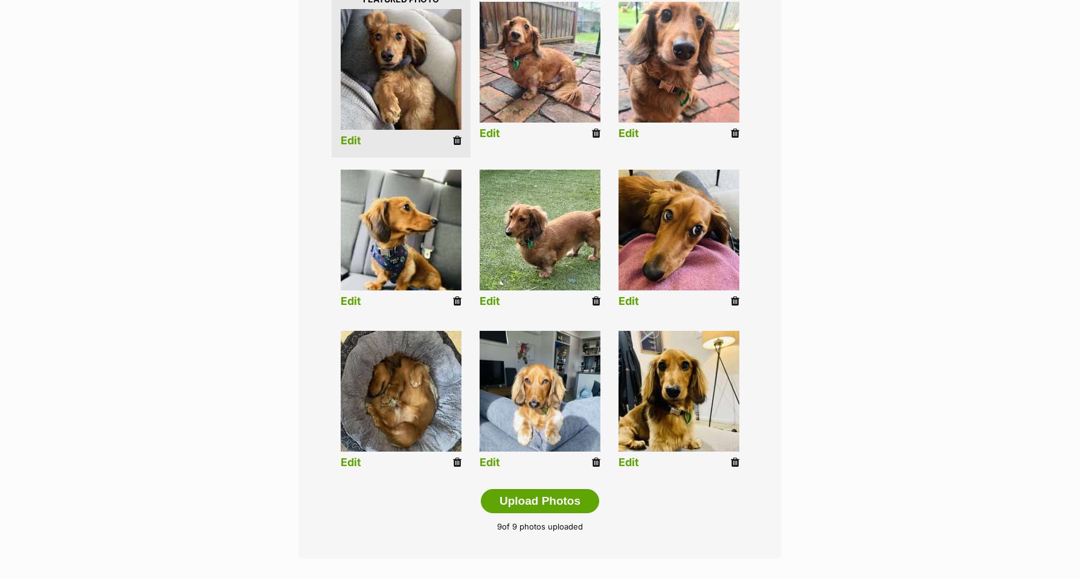
scroll to position [335, 0]
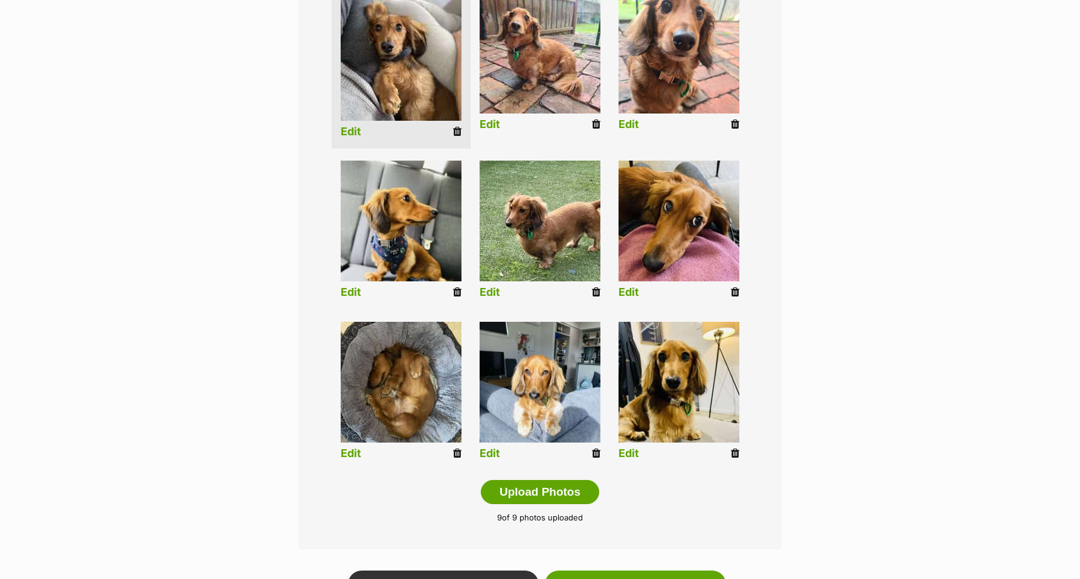
click at [354, 291] on link "Edit" at bounding box center [351, 292] width 21 height 13
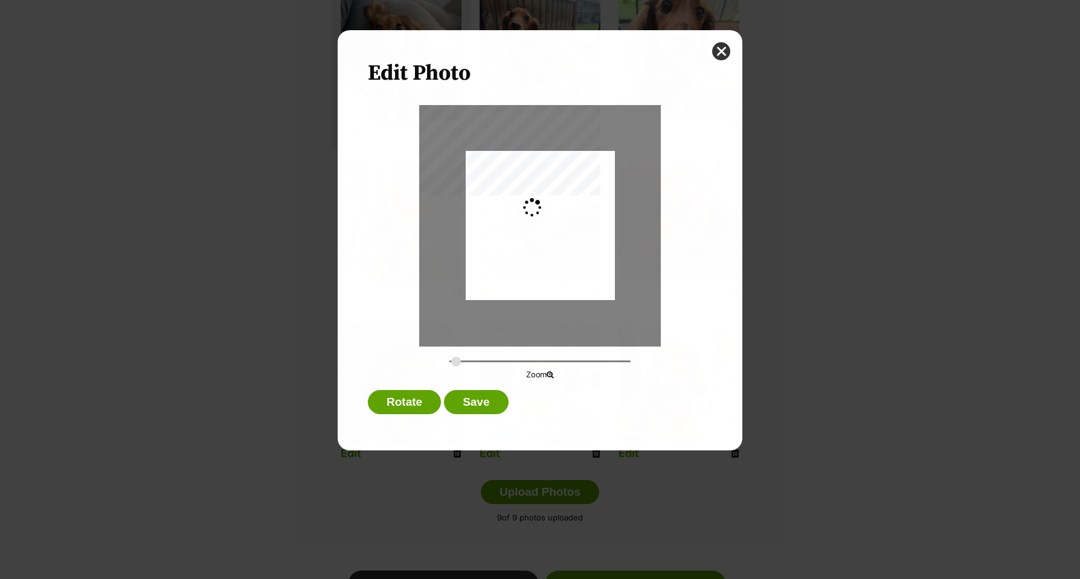
scroll to position [0, 0]
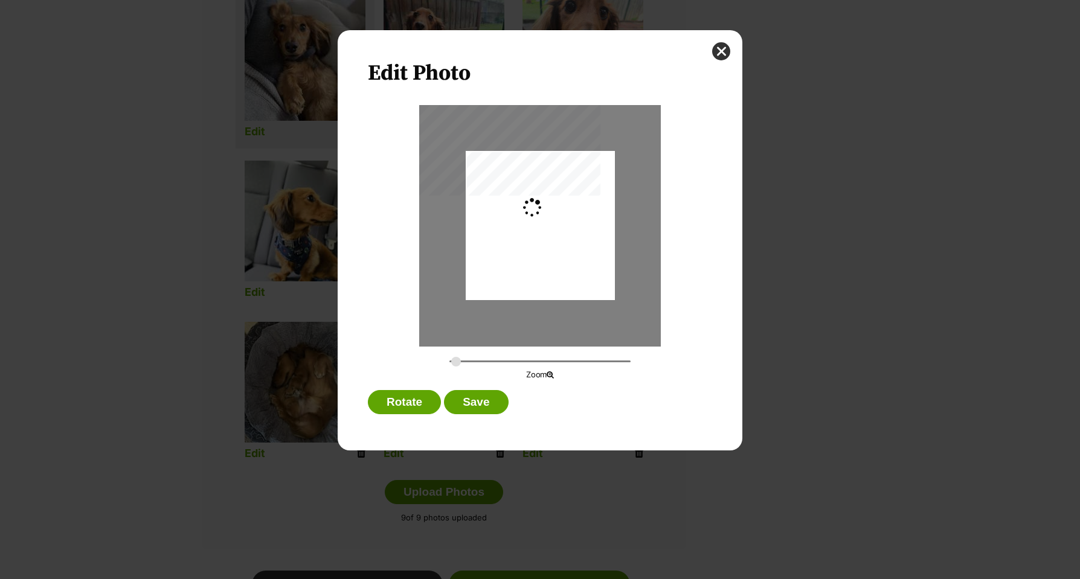
type input "0.2744"
click at [477, 397] on button "Save" at bounding box center [476, 402] width 64 height 24
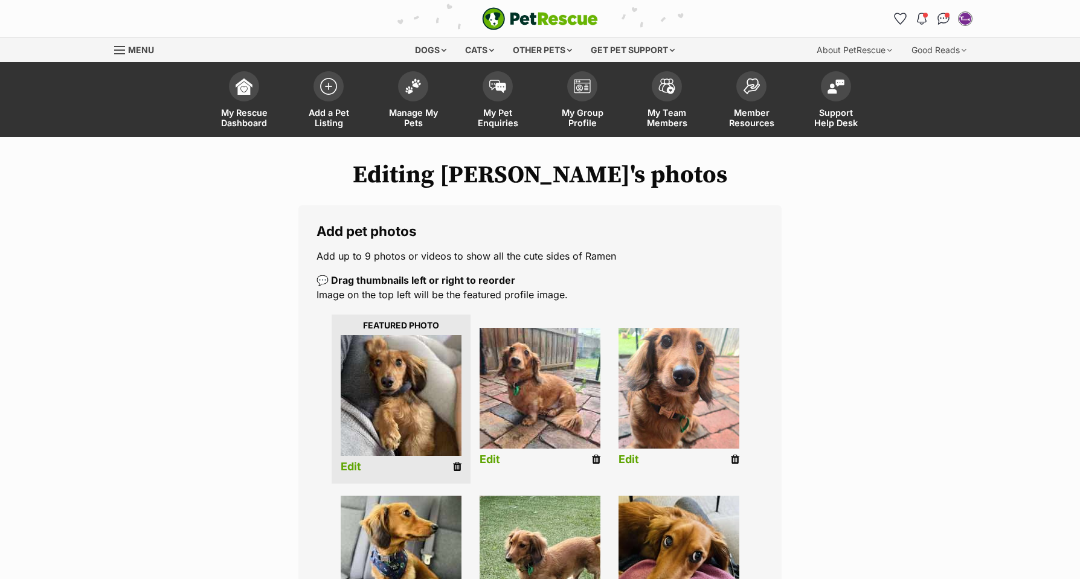
scroll to position [335, 0]
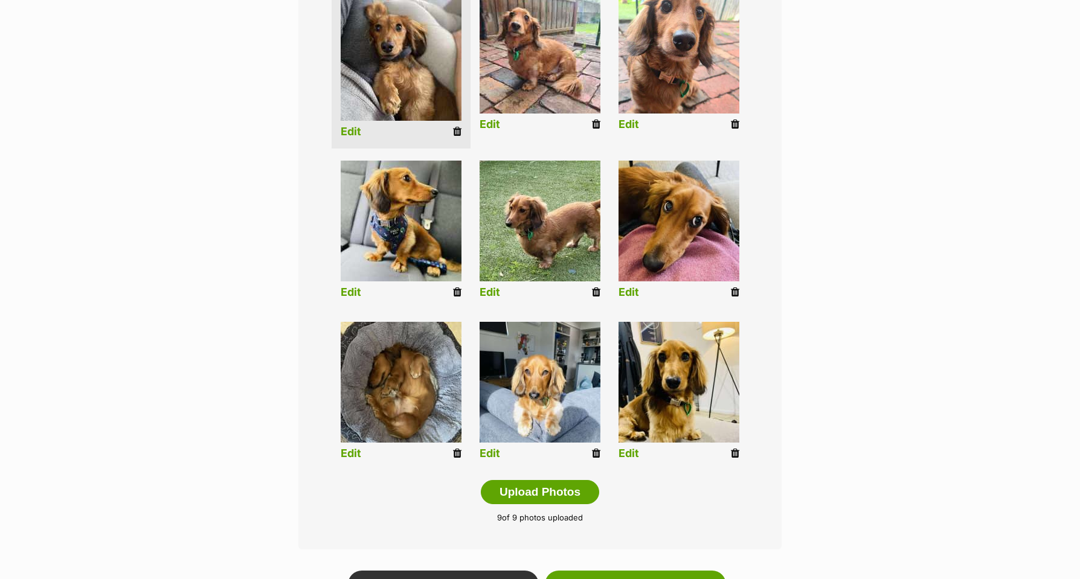
click at [488, 291] on link "Edit" at bounding box center [490, 292] width 21 height 13
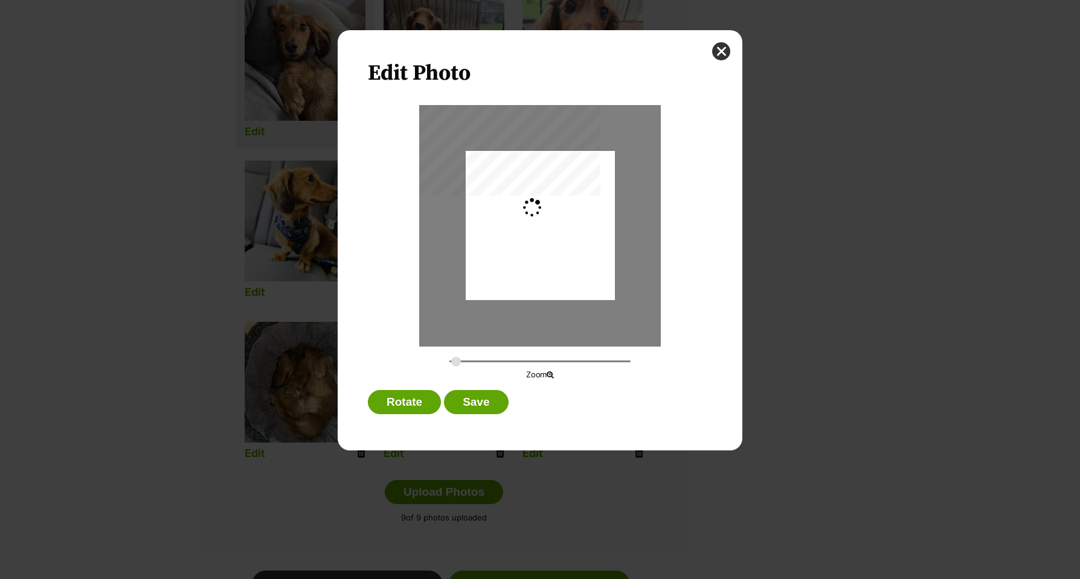
scroll to position [0, 0]
type input "0.3648"
drag, startPoint x: 546, startPoint y: 264, endPoint x: 539, endPoint y: 264, distance: 7.2
click at [539, 264] on div "Dialog Window - Close (Press escape to close)" at bounding box center [534, 225] width 198 height 149
drag, startPoint x: 473, startPoint y: 405, endPoint x: 560, endPoint y: 402, distance: 87.6
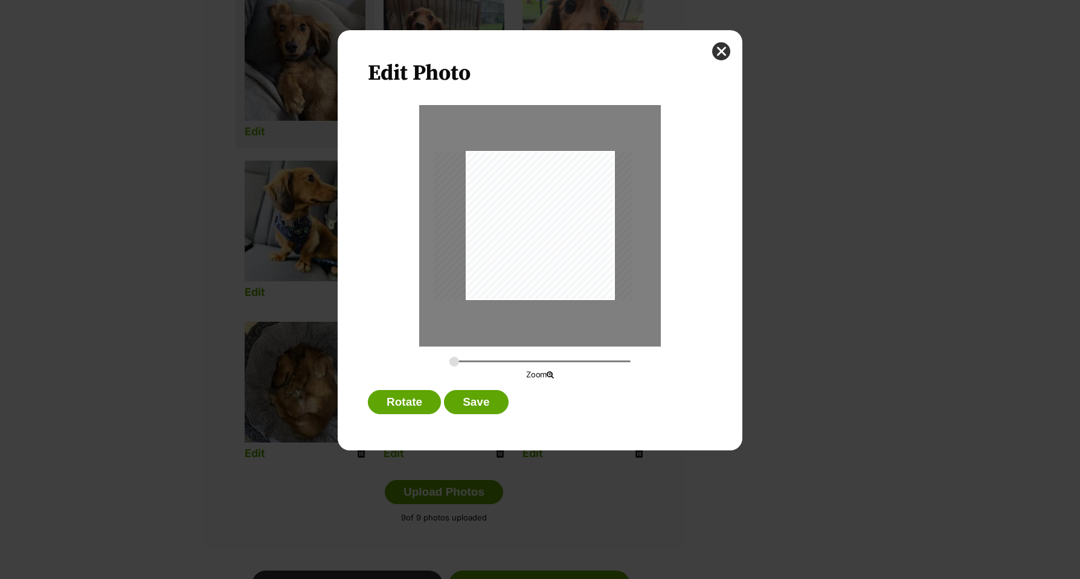
click at [473, 405] on button "Save" at bounding box center [476, 402] width 64 height 24
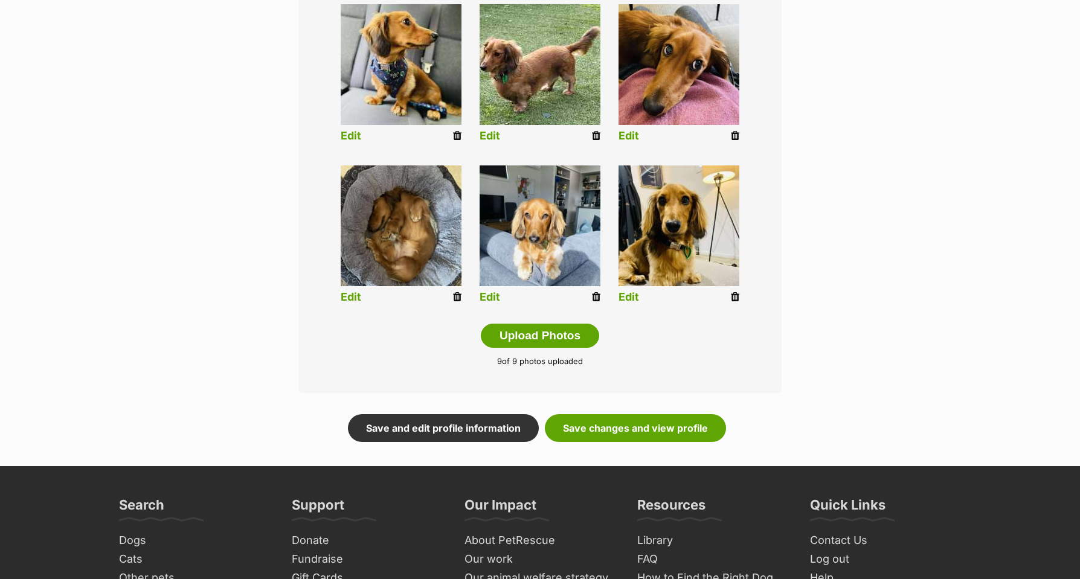
scroll to position [492, 0]
click at [631, 130] on link "Edit" at bounding box center [628, 135] width 21 height 13
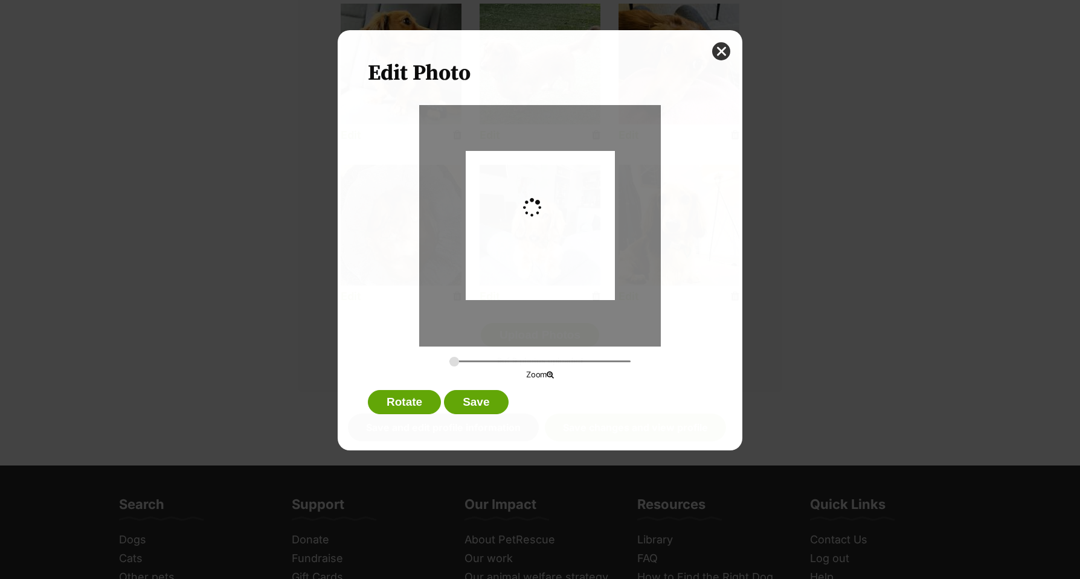
scroll to position [0, 0]
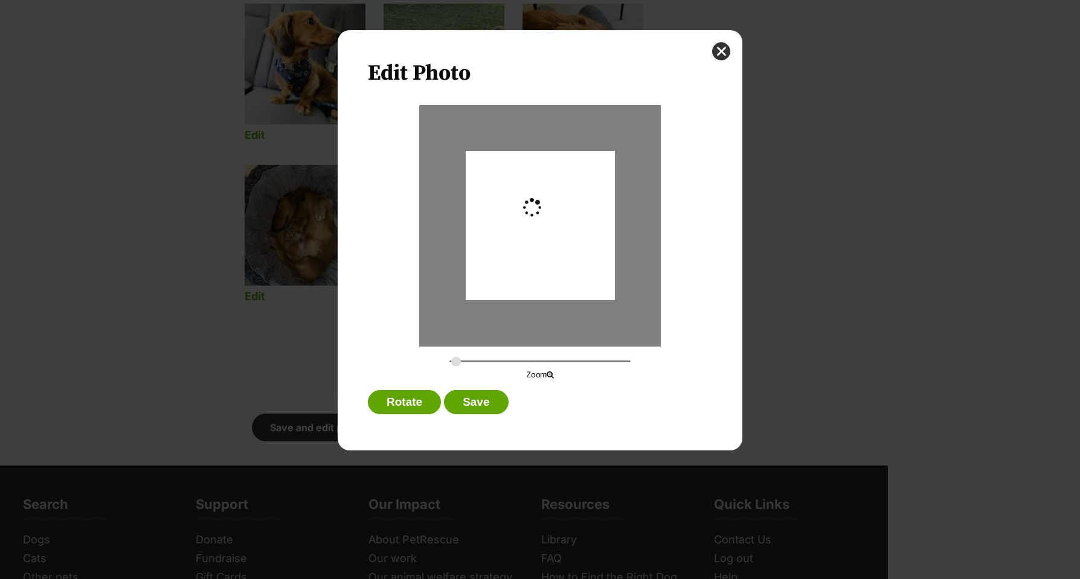
type input "0.2744"
drag, startPoint x: 592, startPoint y: 282, endPoint x: 591, endPoint y: 273, distance: 9.2
click at [591, 273] on div "Dialog Window - Close (Press escape to close)" at bounding box center [540, 216] width 149 height 199
click at [475, 403] on button "Save" at bounding box center [476, 402] width 64 height 24
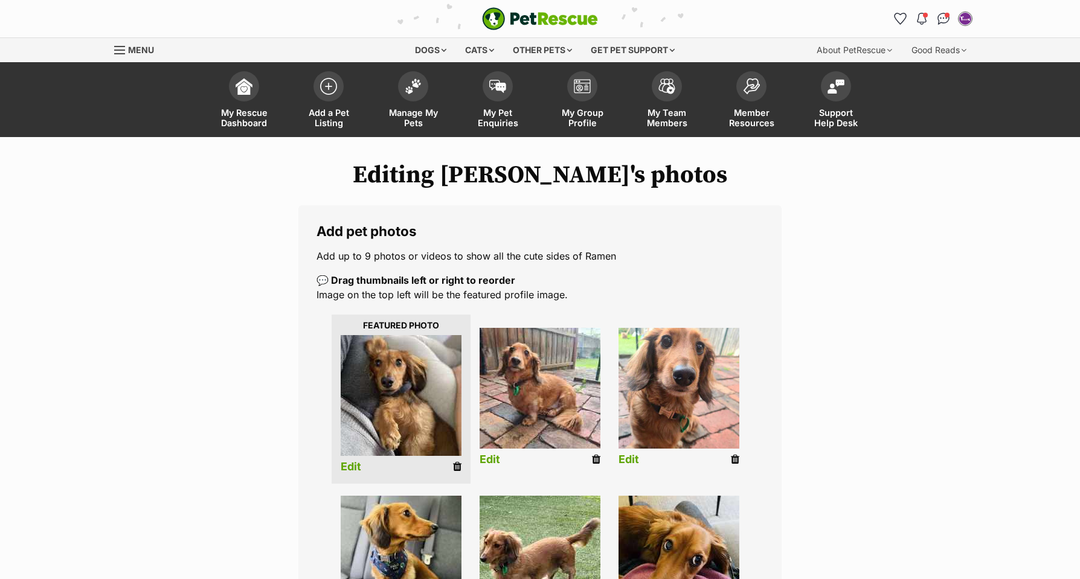
scroll to position [492, 0]
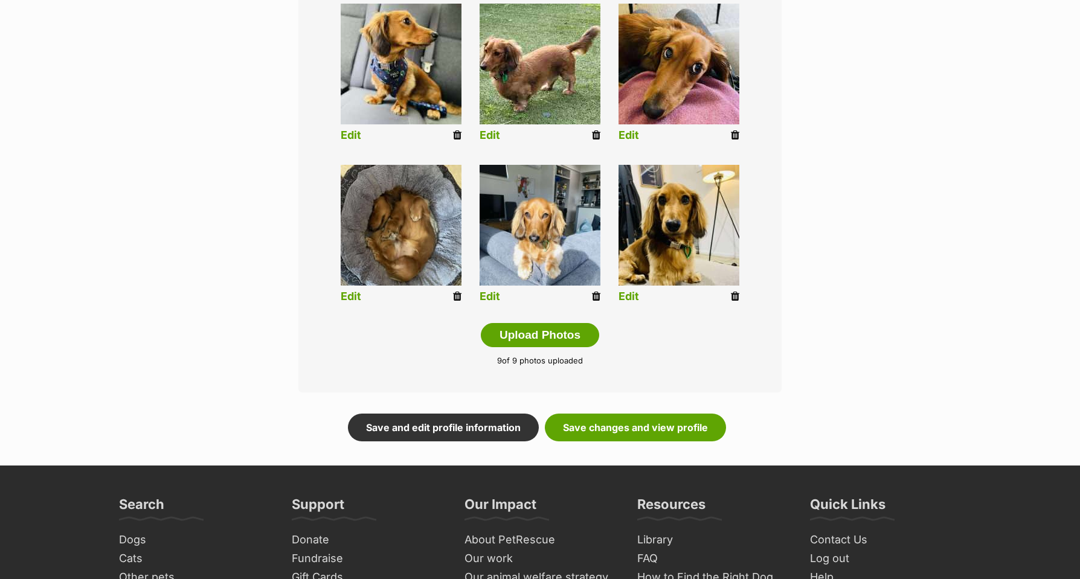
click at [348, 297] on link "Edit" at bounding box center [351, 297] width 21 height 13
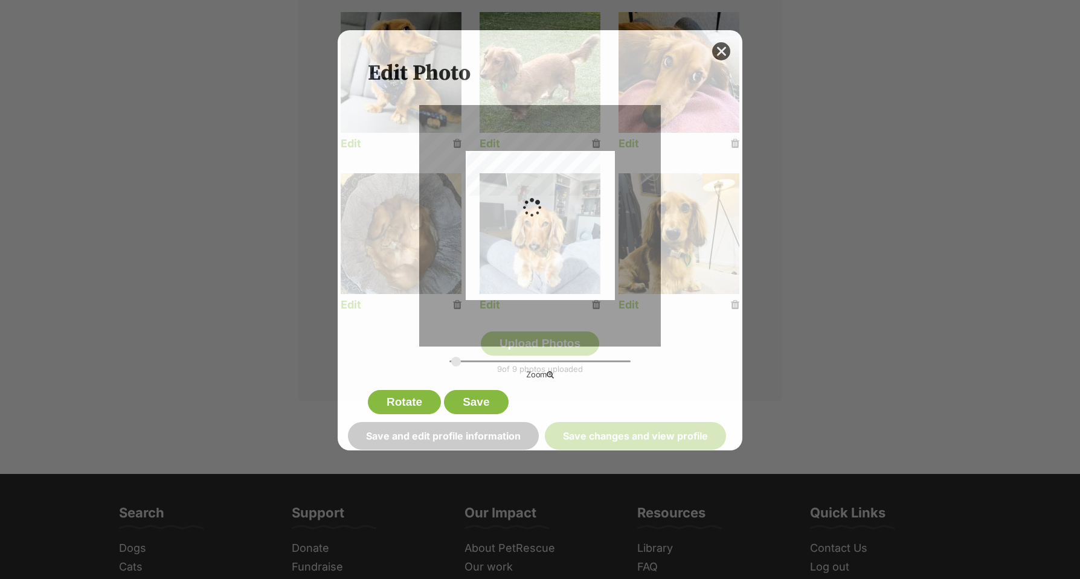
scroll to position [0, 0]
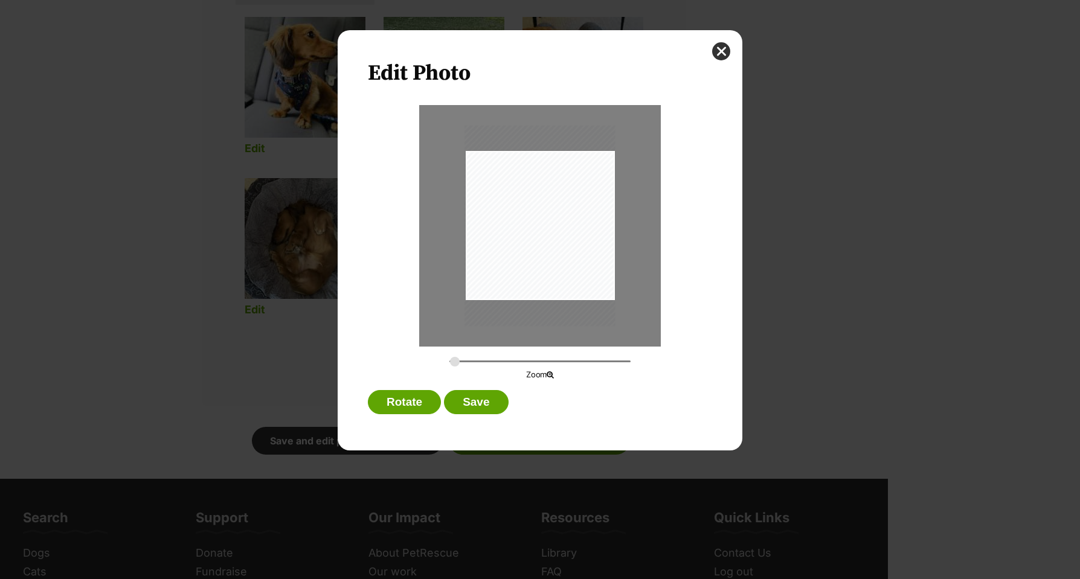
type input "0.2786"
click at [475, 403] on button "Save" at bounding box center [476, 402] width 64 height 24
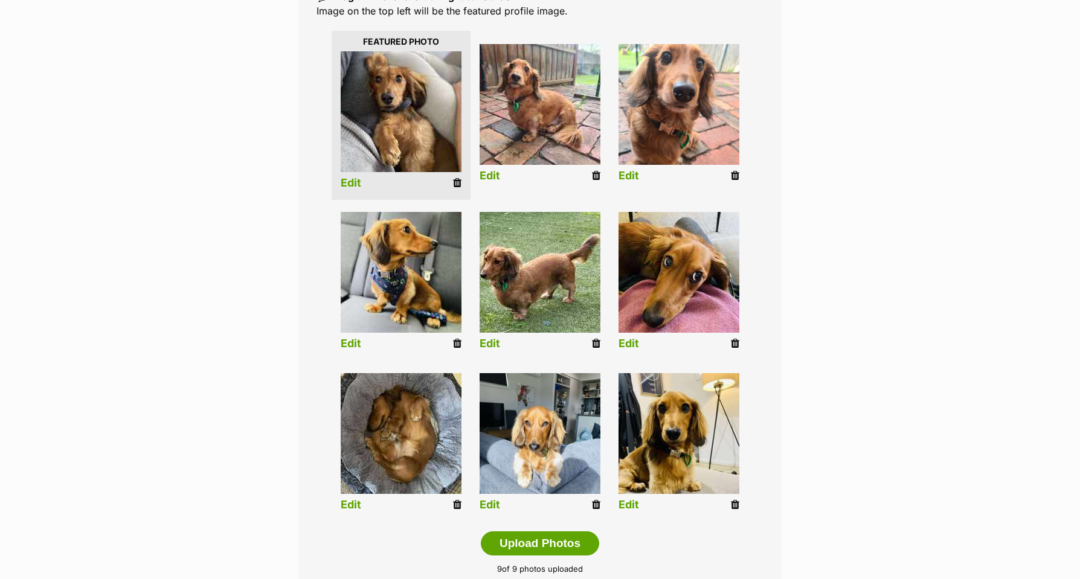
scroll to position [283, 0]
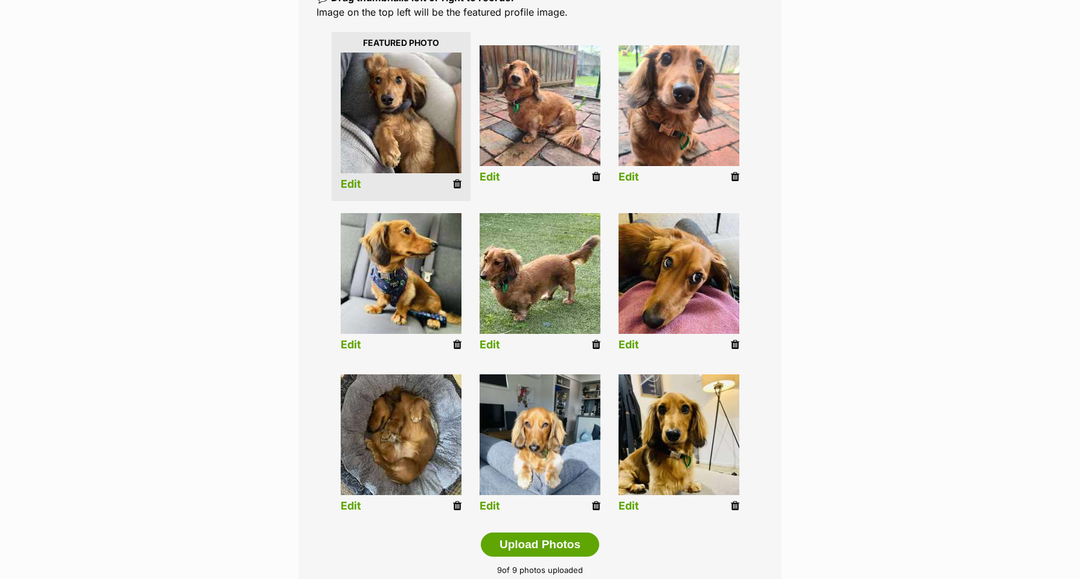
drag, startPoint x: 484, startPoint y: 504, endPoint x: 497, endPoint y: 493, distance: 16.7
click at [484, 504] on link "Edit" at bounding box center [490, 506] width 21 height 13
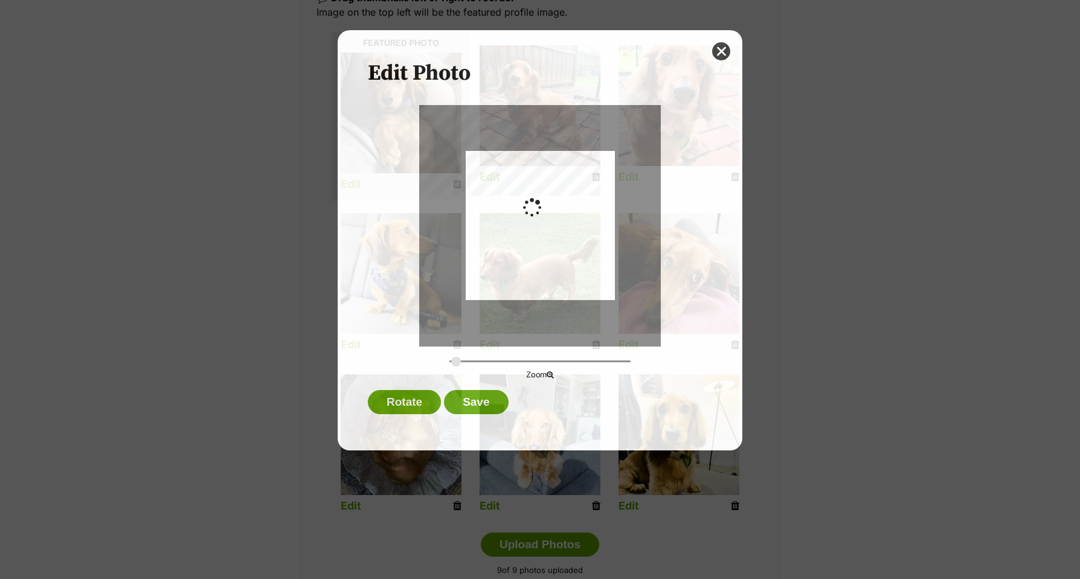
scroll to position [283, 1]
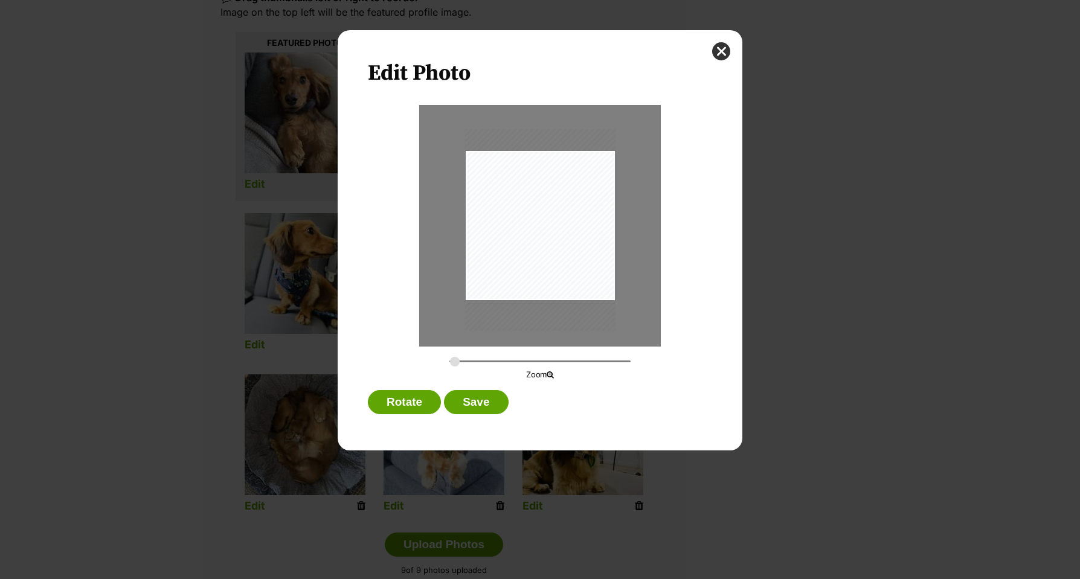
click at [595, 245] on div "Dialog Window - Close (Press escape to close)" at bounding box center [539, 229] width 149 height 199
type input "0.2807"
drag, startPoint x: 562, startPoint y: 290, endPoint x: 478, endPoint y: 403, distance: 140.4
click at [478, 0] on html "Skip to main content Log in to favourite this pet Log in Or sign up Search PetR…" at bounding box center [540, 0] width 1080 height 0
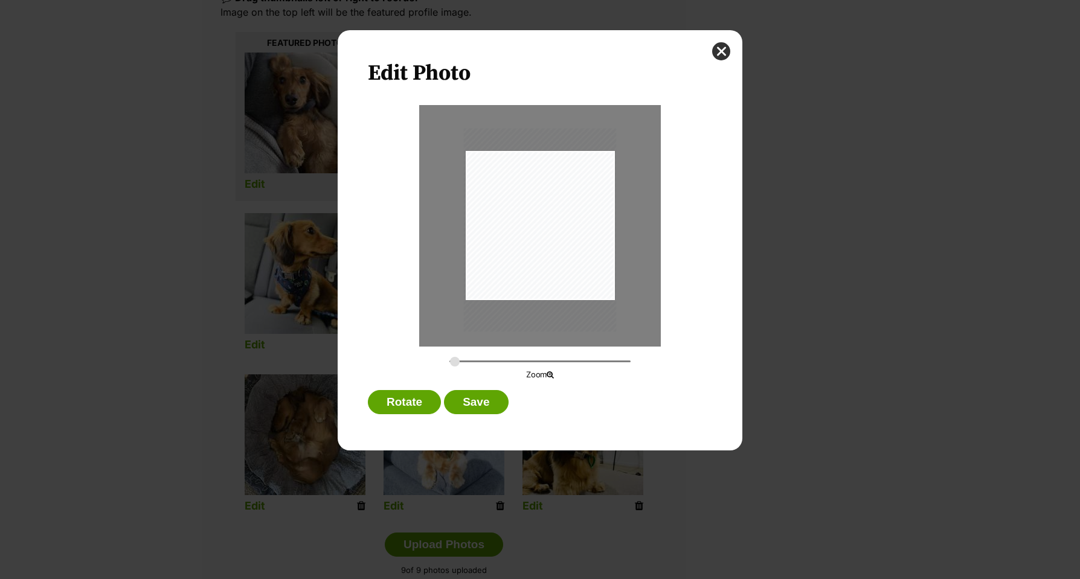
click at [488, 77] on h2 "Edit Photo" at bounding box center [540, 73] width 344 height 27
click at [464, 402] on button "Save" at bounding box center [476, 402] width 64 height 24
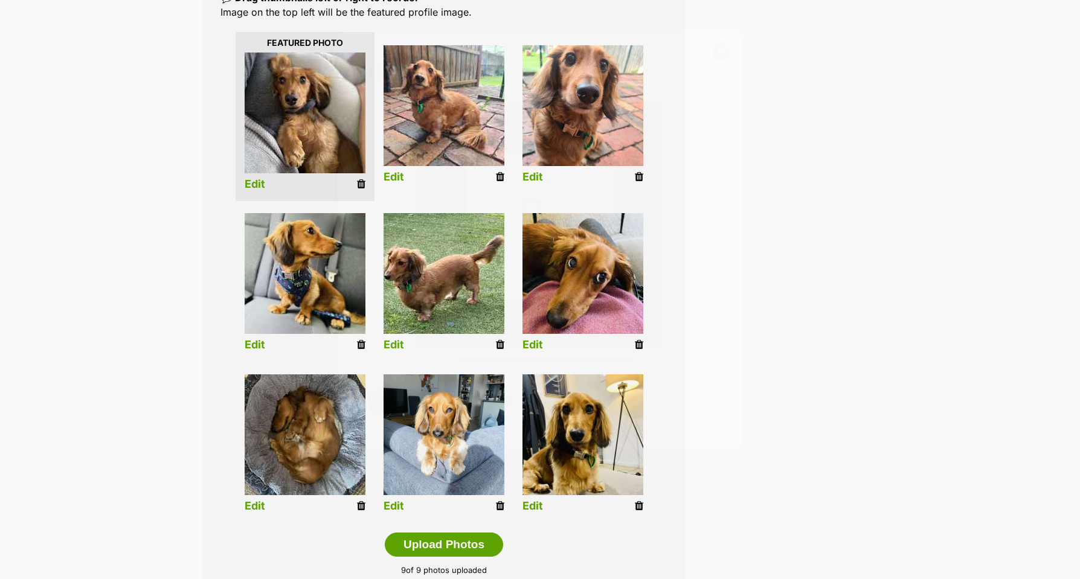
scroll to position [283, 0]
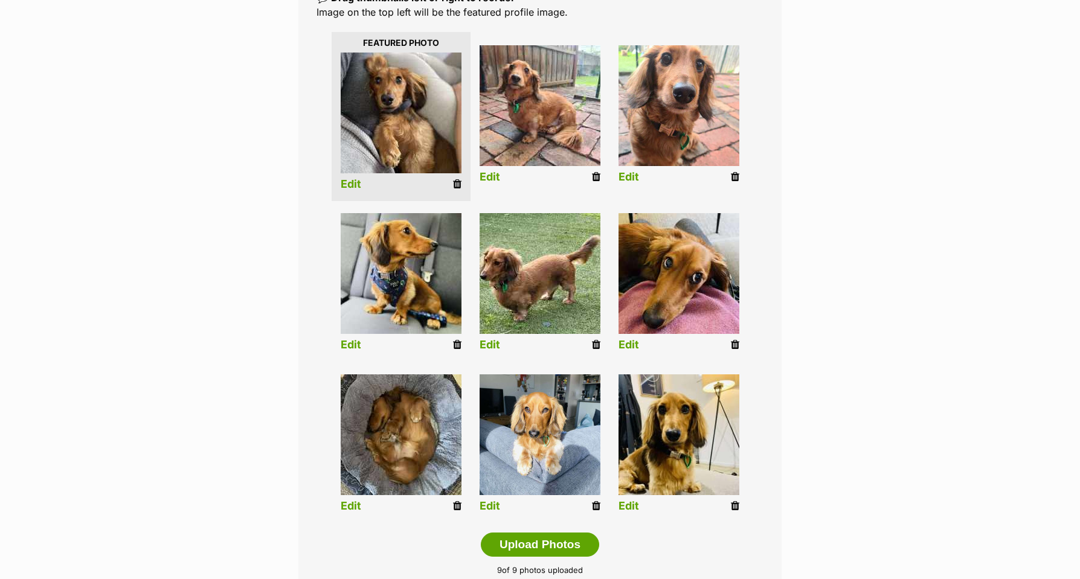
click at [629, 504] on link "Edit" at bounding box center [628, 506] width 21 height 13
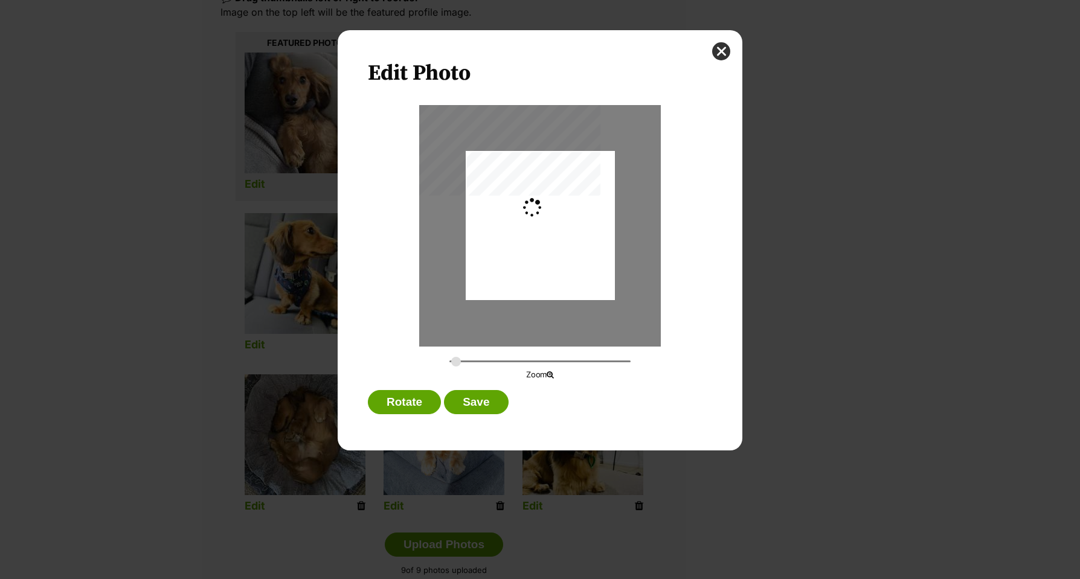
scroll to position [0, 0]
type input "0.2744"
click at [596, 265] on div "Dialog Window - Close (Press escape to close)" at bounding box center [540, 230] width 149 height 199
click at [460, 402] on button "Save" at bounding box center [476, 402] width 64 height 24
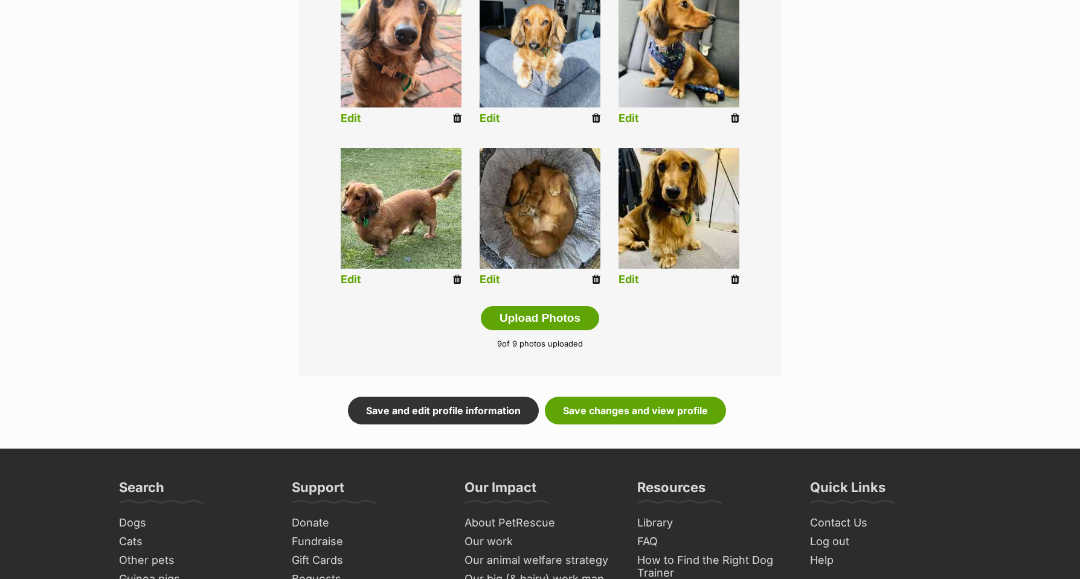
scroll to position [513, 0]
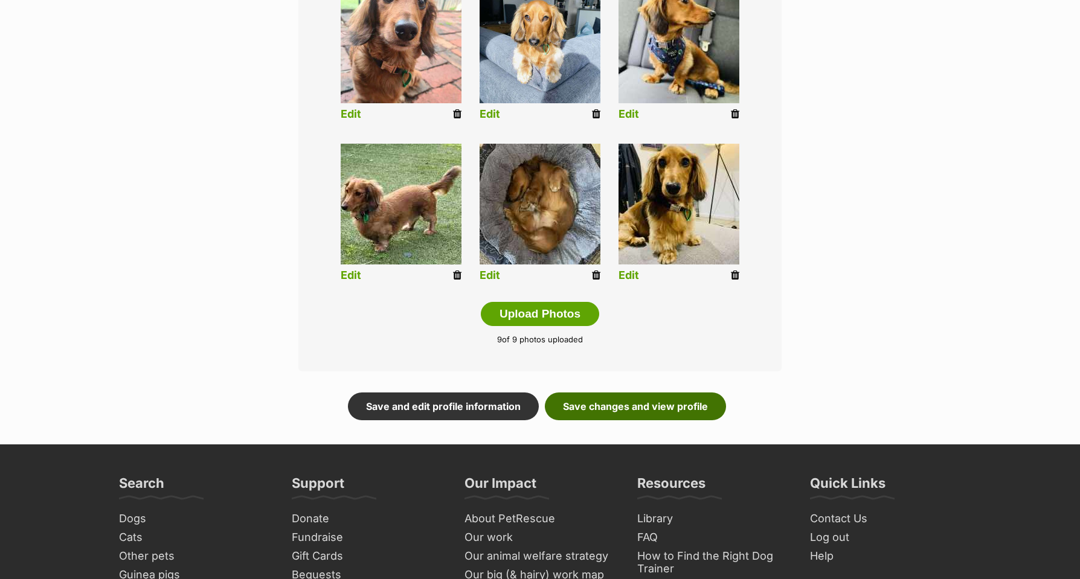
click at [599, 404] on link "Save changes and view profile" at bounding box center [635, 407] width 181 height 28
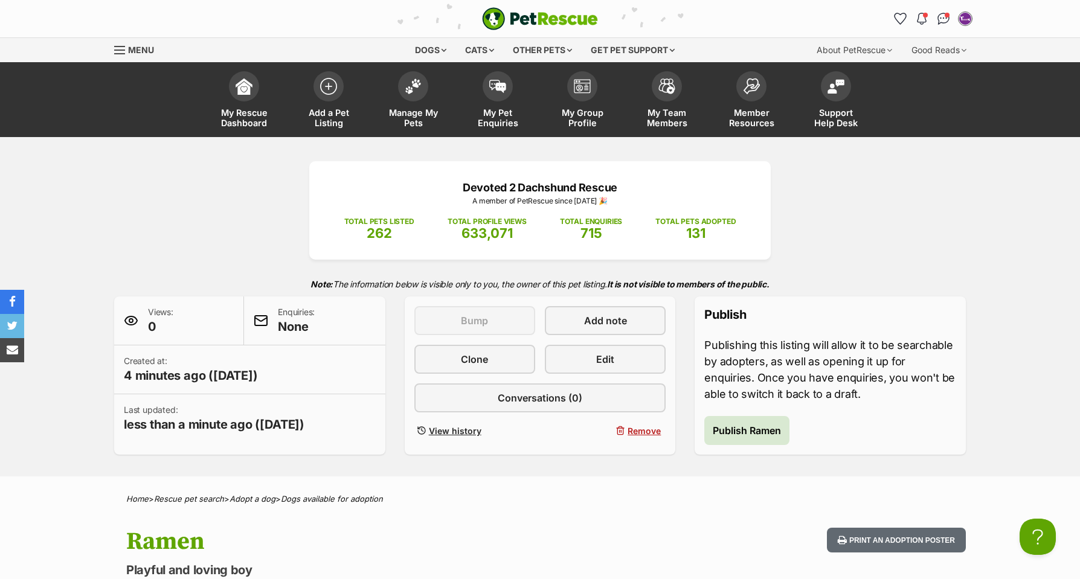
click at [739, 431] on span "Publish Ramen" at bounding box center [747, 430] width 68 height 14
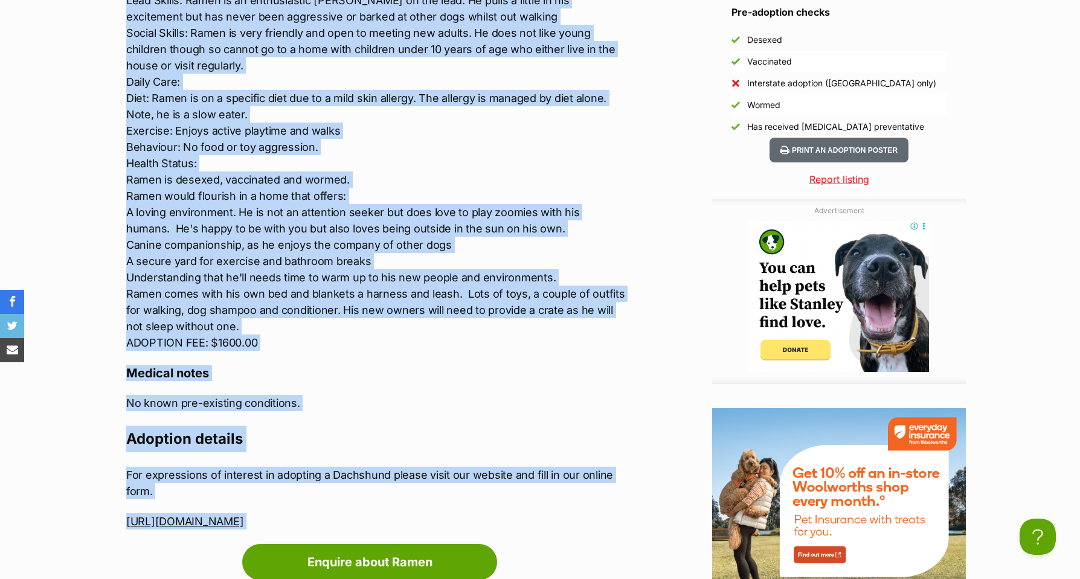
scroll to position [1486, 0]
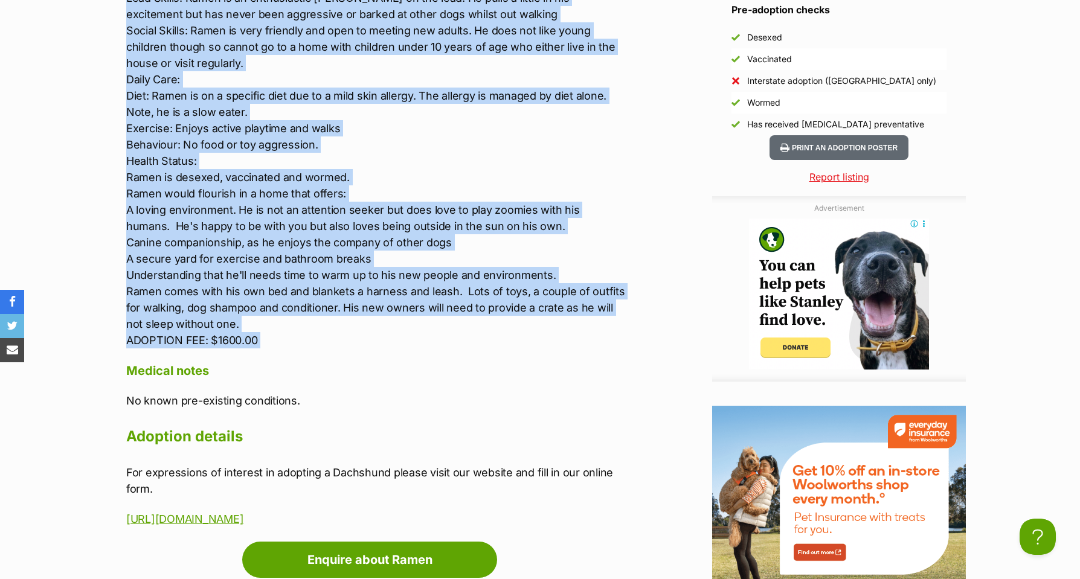
drag, startPoint x: 127, startPoint y: 18, endPoint x: 122, endPoint y: 365, distance: 346.7
click at [122, 365] on div "Upload Videos About Ramen Hi, meet [PERSON_NAME]! [PERSON_NAME] is a delighful …" at bounding box center [369, 47] width 511 height 962
copy div "Lo, ipsu Dolor! Sitam co a elitseddo eiusmod tem incidi utl. Etd magnaaliq enim…"
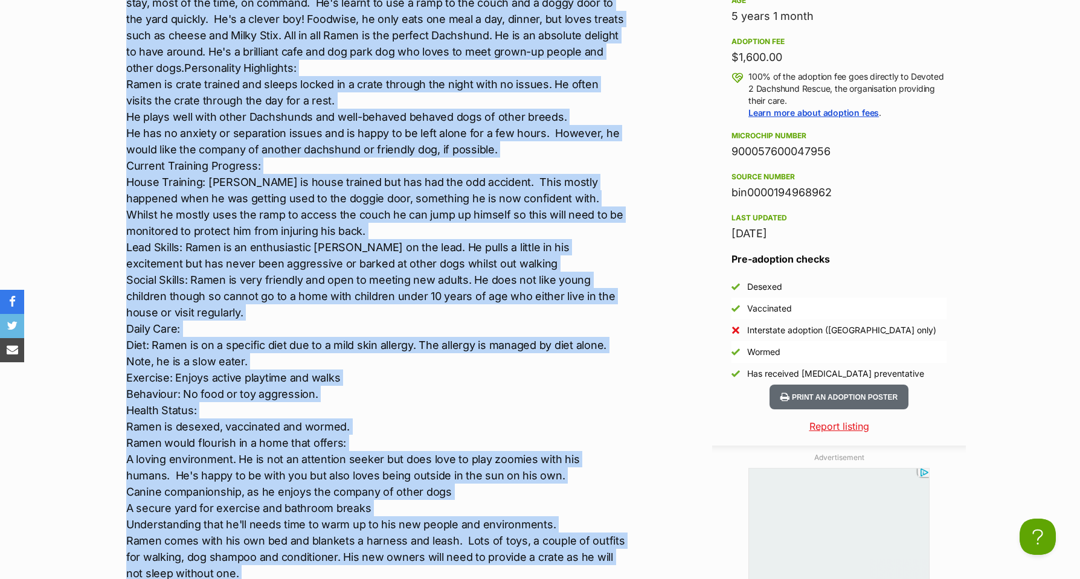
scroll to position [0, 0]
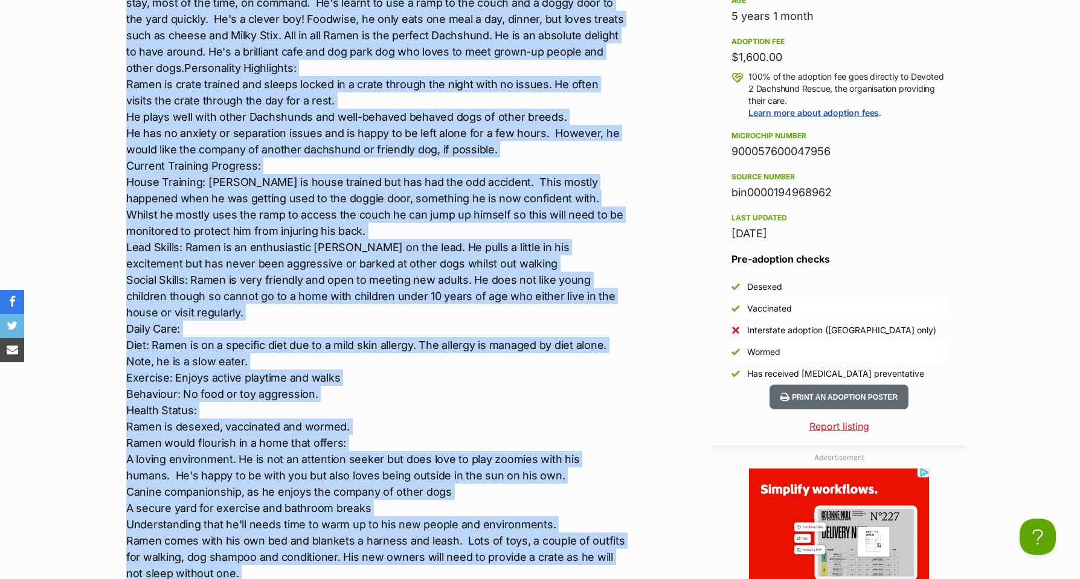
drag, startPoint x: 835, startPoint y: 151, endPoint x: 729, endPoint y: 152, distance: 105.7
click at [729, 152] on aside "Rescue group Devoted 2 Dachshund Rescue PetRescue ID 1140044 Location Templesto…" at bounding box center [839, 130] width 254 height 509
copy div "900057600047956"
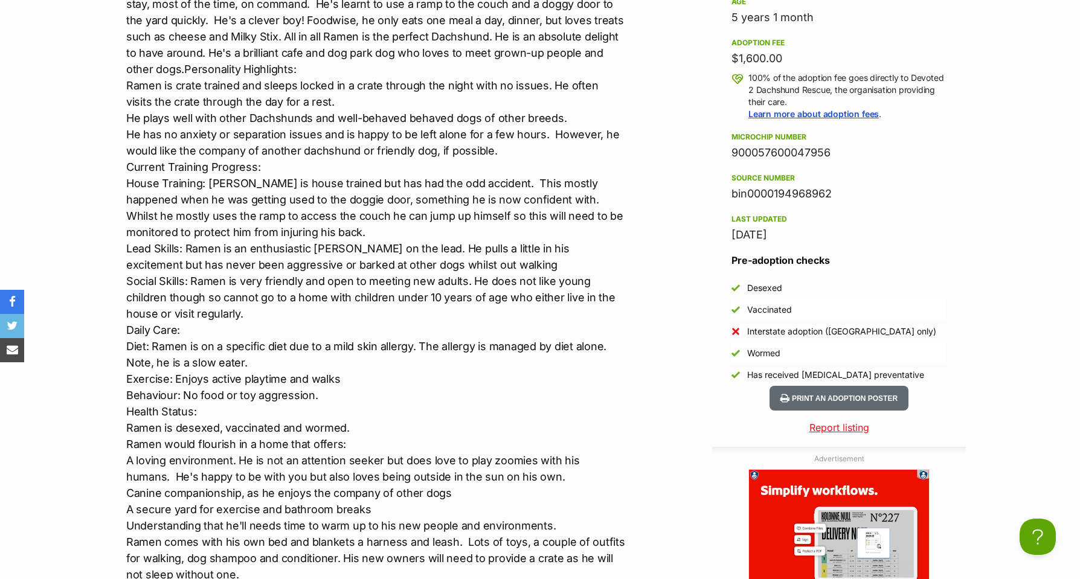
click at [795, 0] on div "Age" at bounding box center [838, 2] width 215 height 10
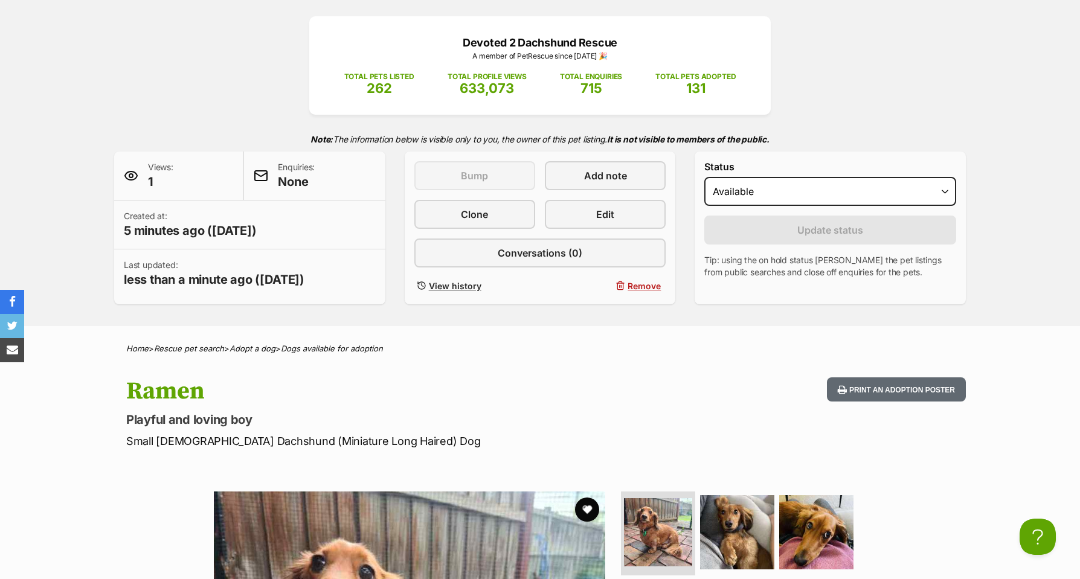
scroll to position [144, 0]
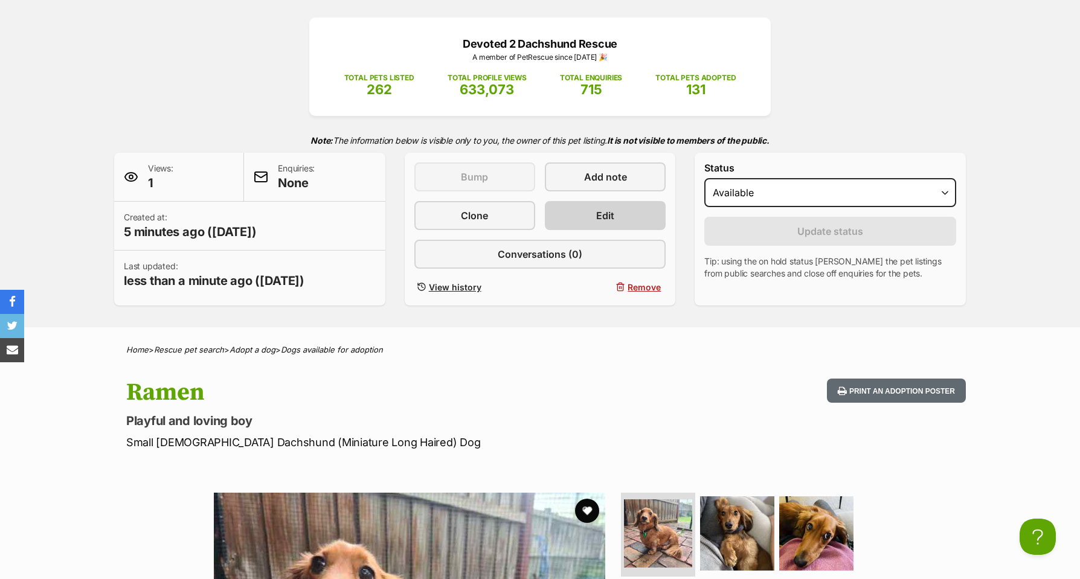
click at [596, 211] on span "Edit" at bounding box center [605, 215] width 18 height 14
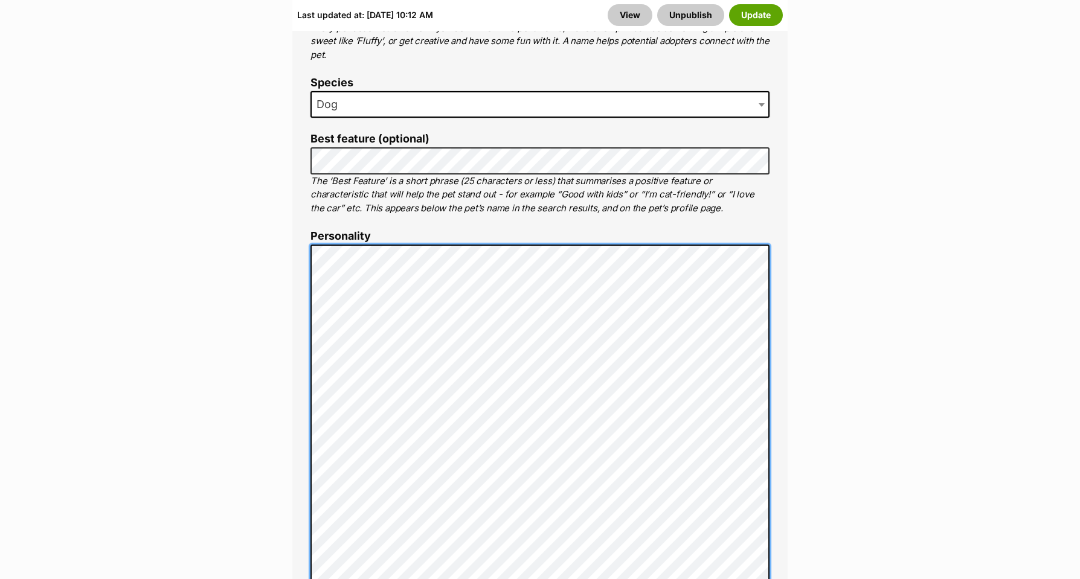
scroll to position [786, 0]
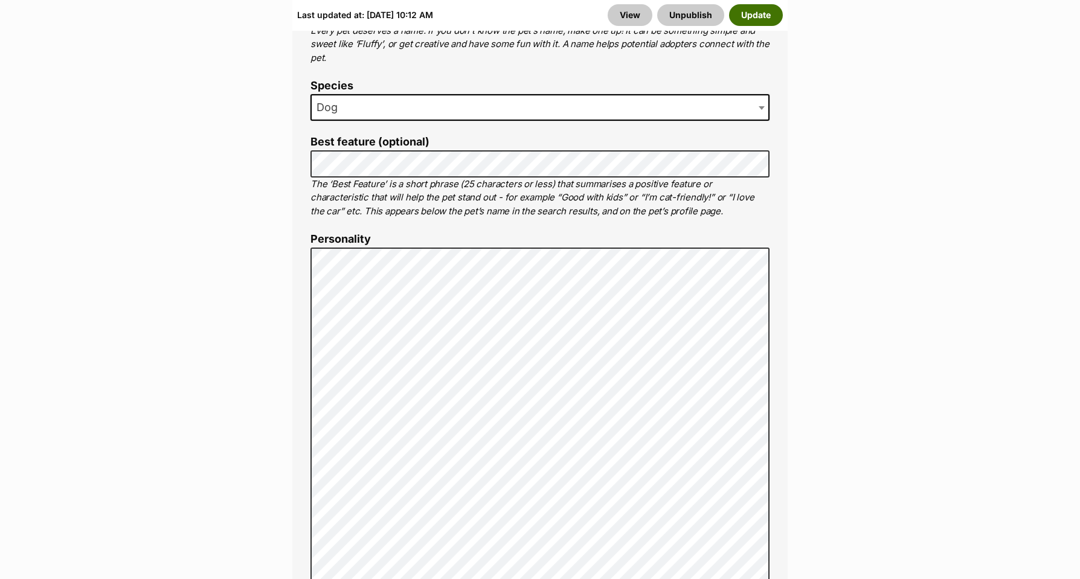
click at [737, 10] on button "Update" at bounding box center [756, 15] width 54 height 22
